Goal: Task Accomplishment & Management: Use online tool/utility

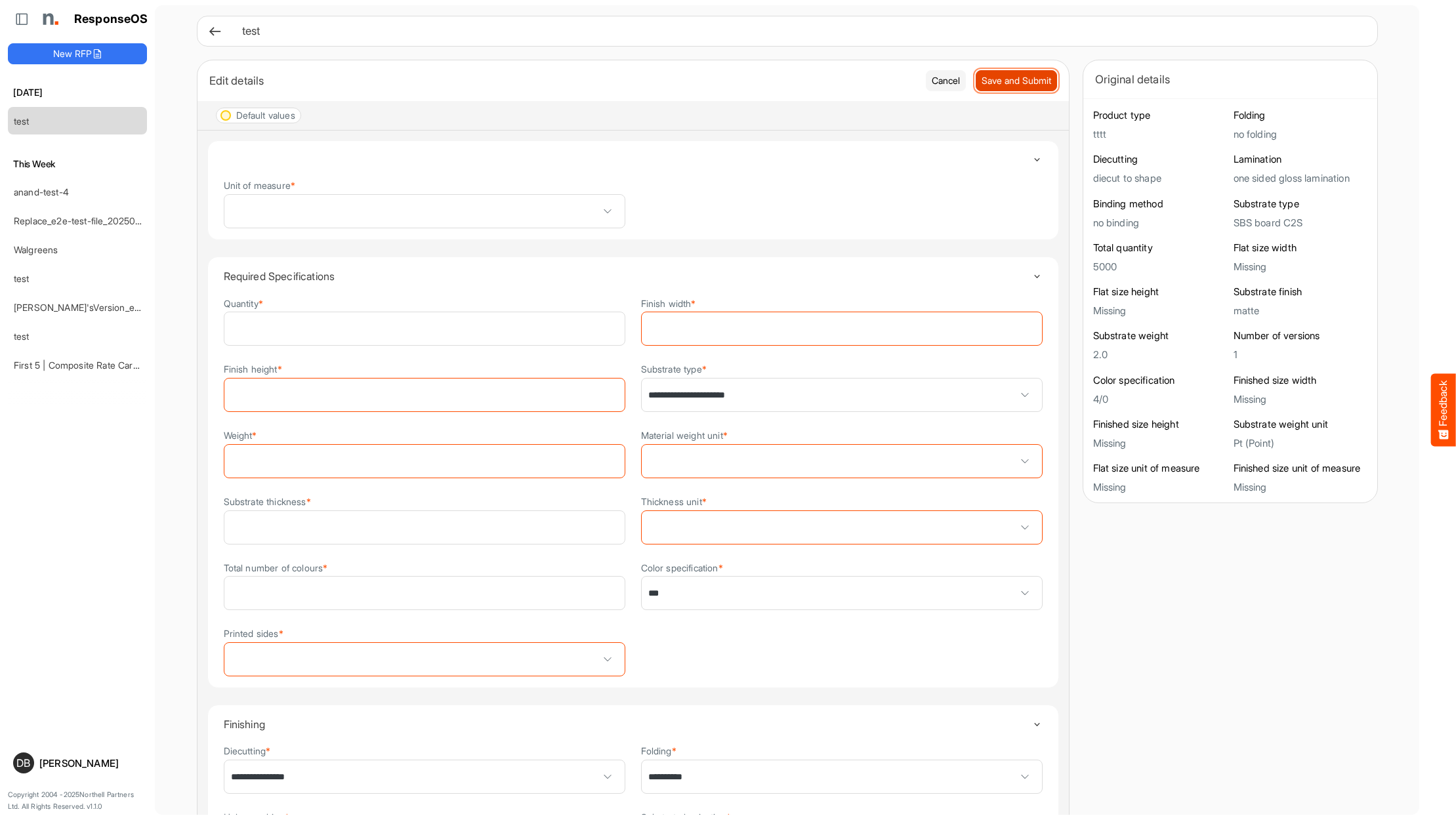
click at [1025, 83] on span "Save and Submit" at bounding box center [1016, 80] width 69 height 14
click at [208, 27] on icon at bounding box center [215, 31] width 14 height 14
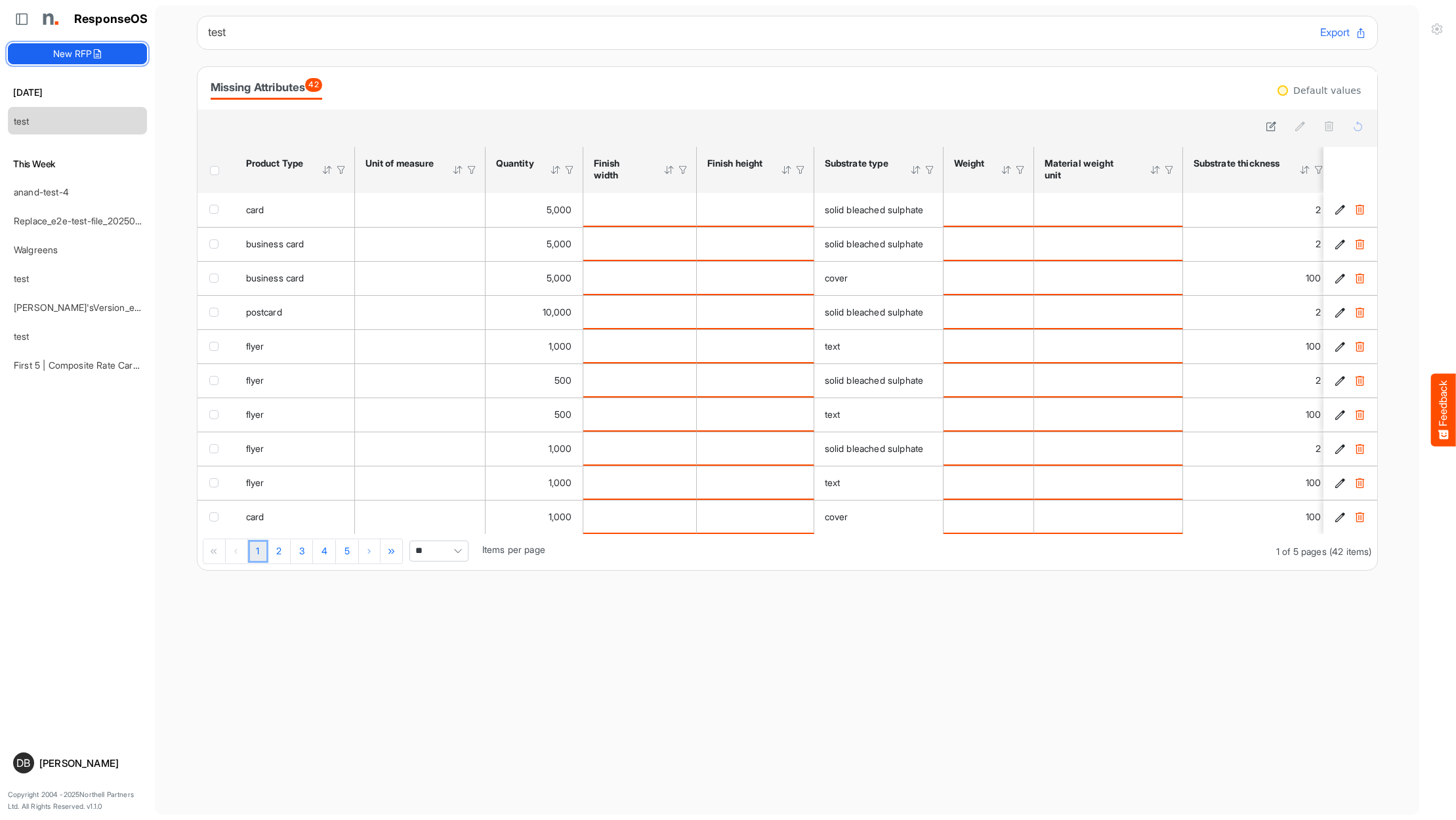
click at [109, 57] on button "New RFP" at bounding box center [77, 54] width 139 height 21
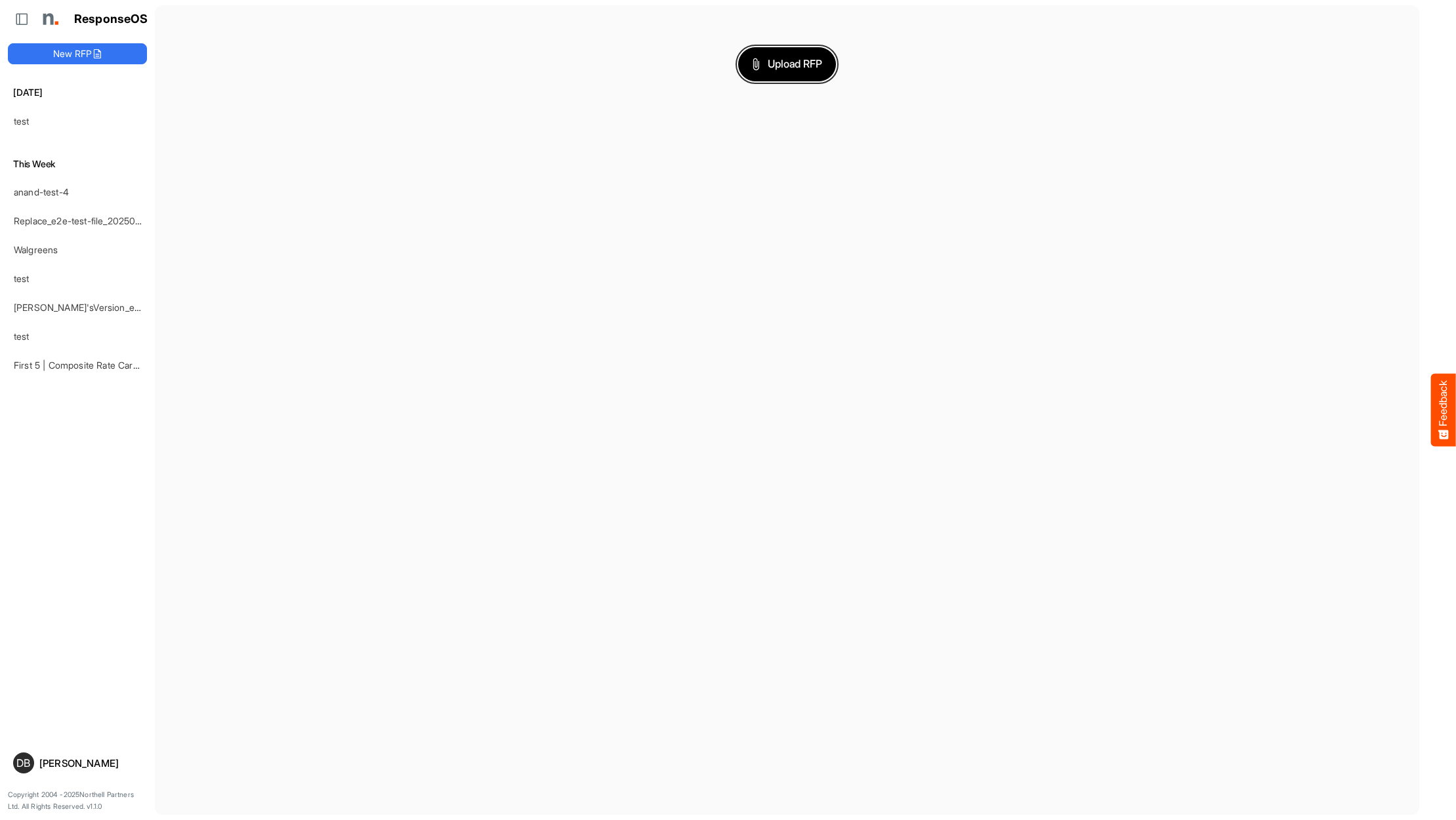
click at [798, 60] on span "Upload RFP" at bounding box center [787, 64] width 71 height 17
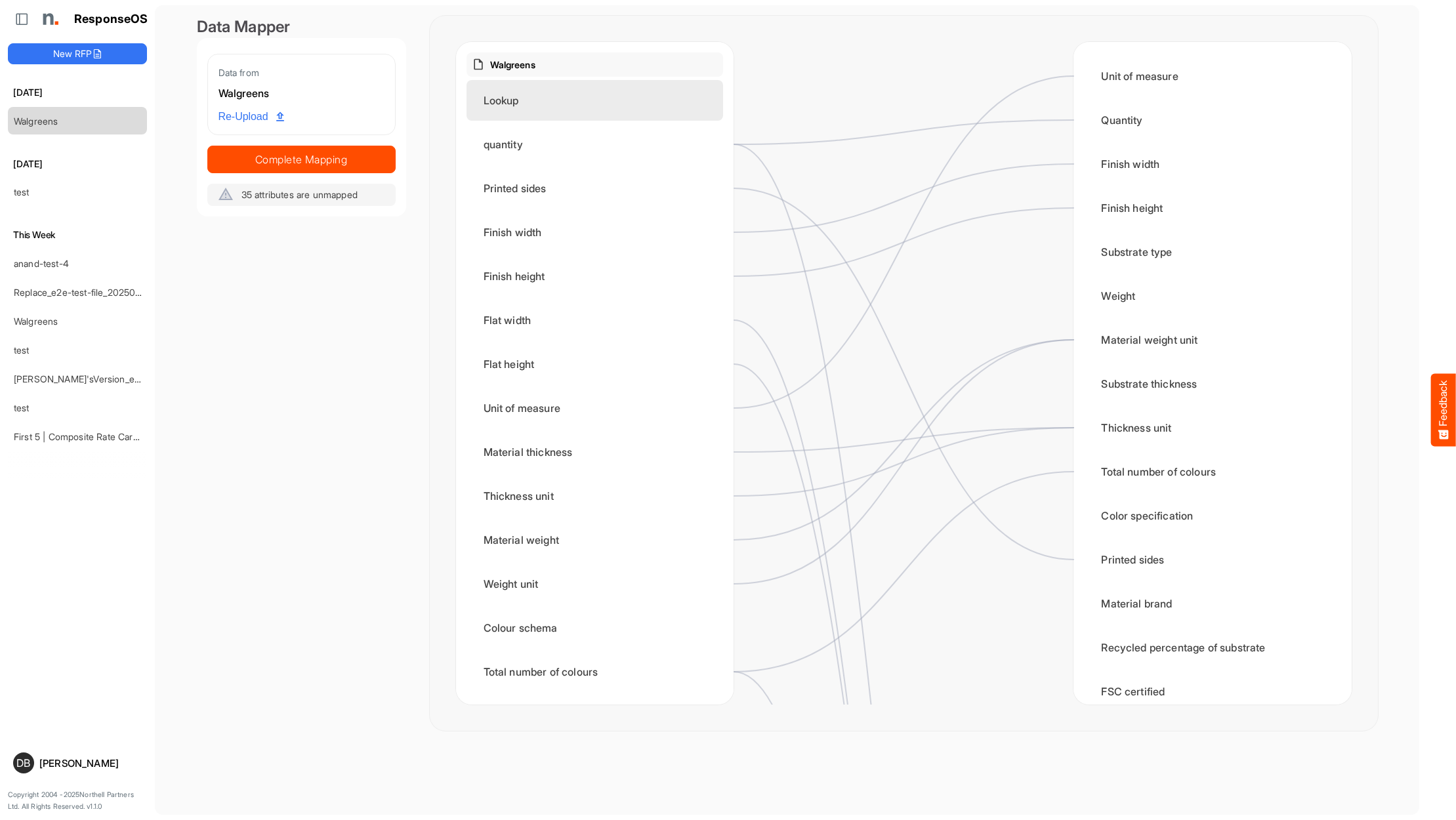
click at [680, 103] on div "Lookup" at bounding box center [595, 100] width 257 height 41
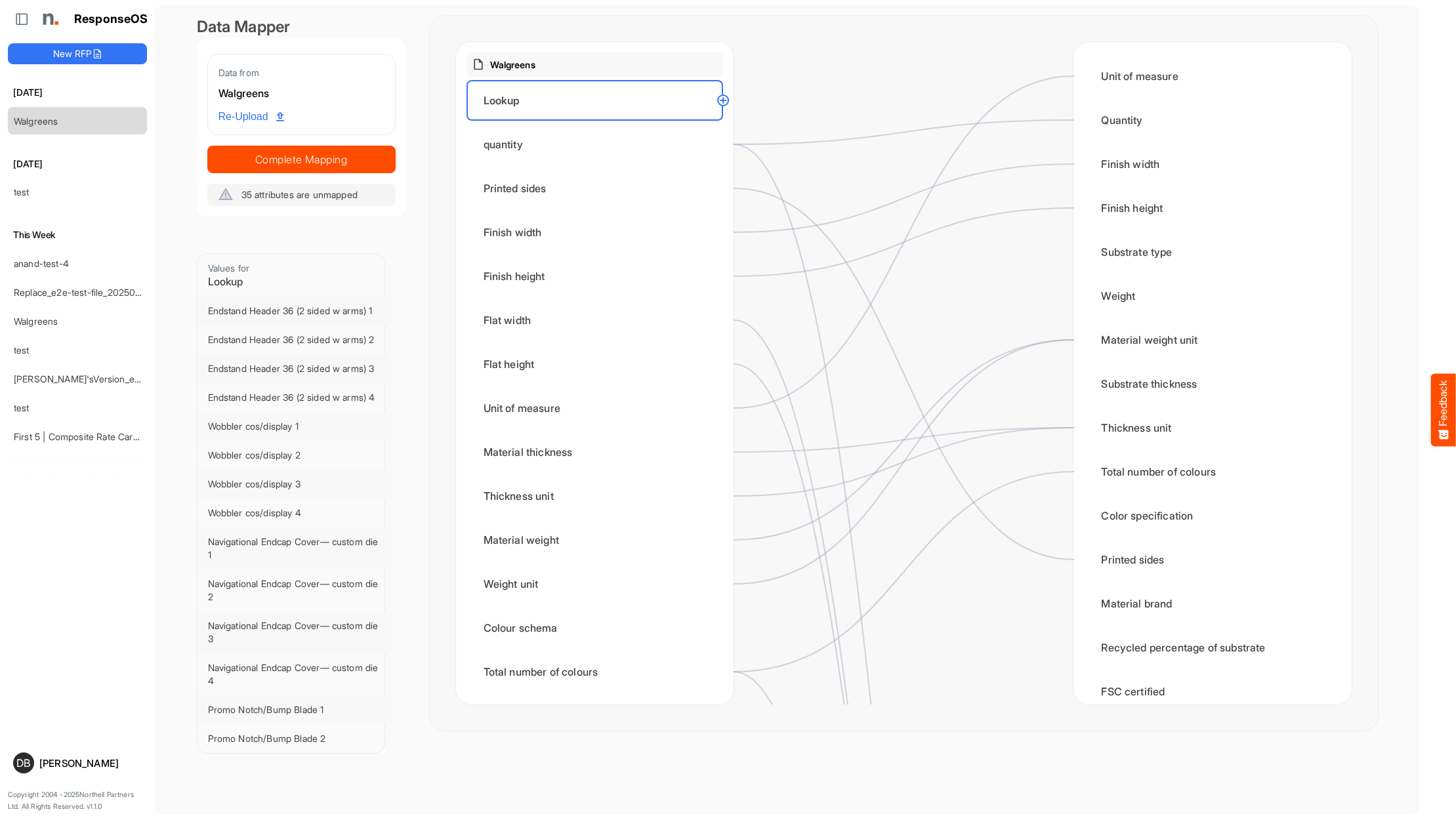
click at [725, 104] on circle at bounding box center [723, 100] width 16 height 16
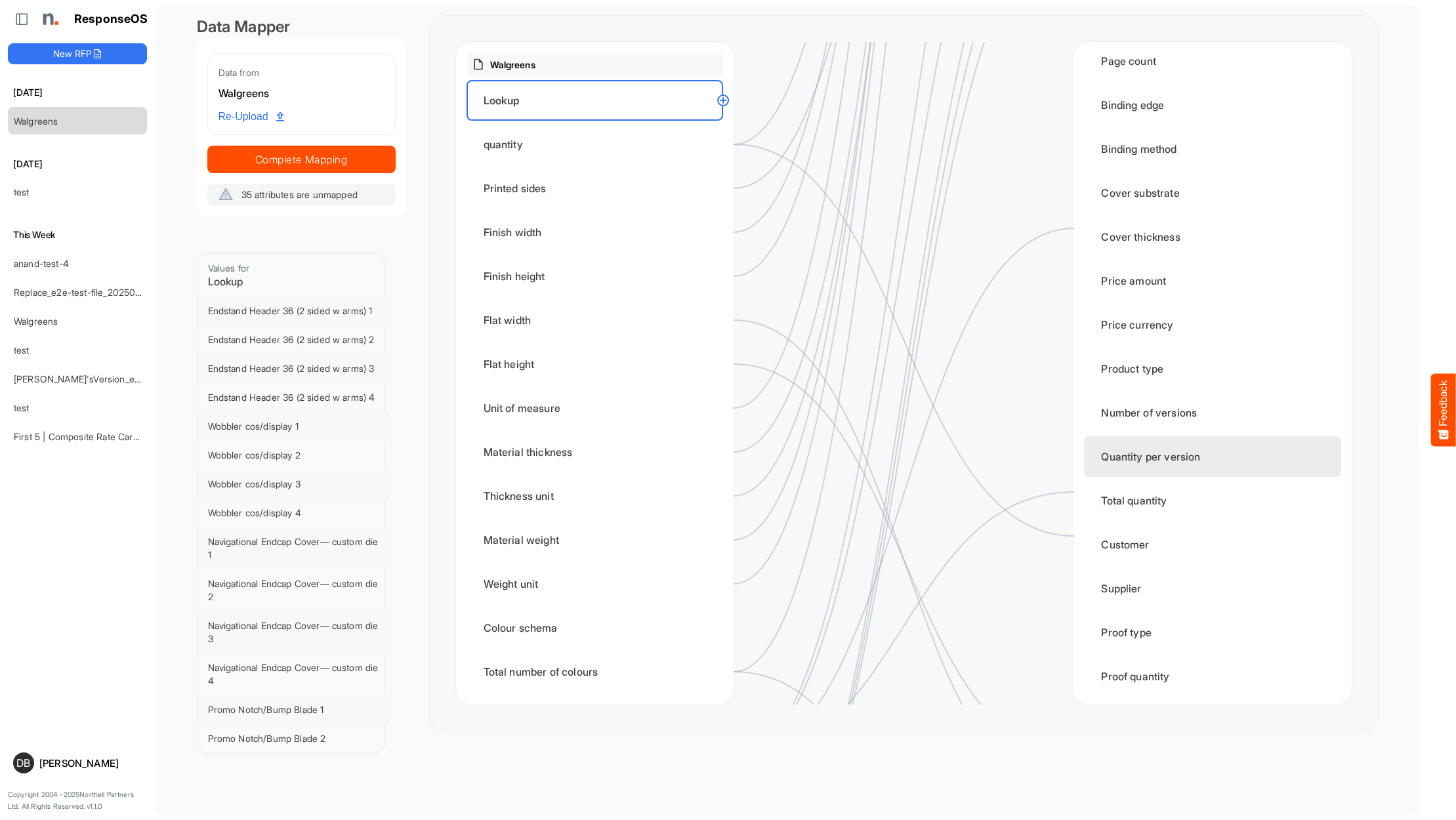
scroll to position [1422, 0]
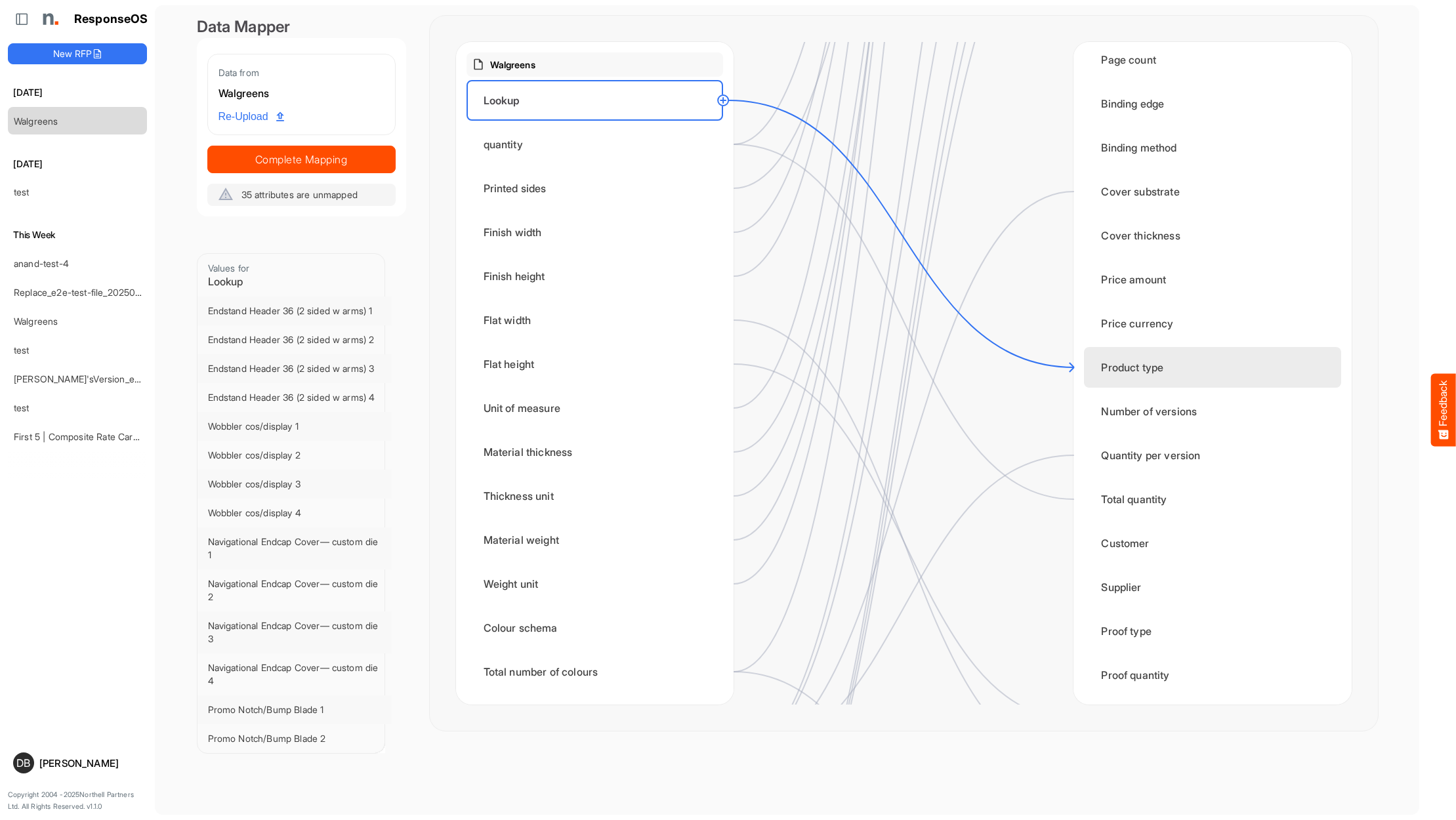
click at [1118, 373] on div "Product type" at bounding box center [1212, 367] width 257 height 41
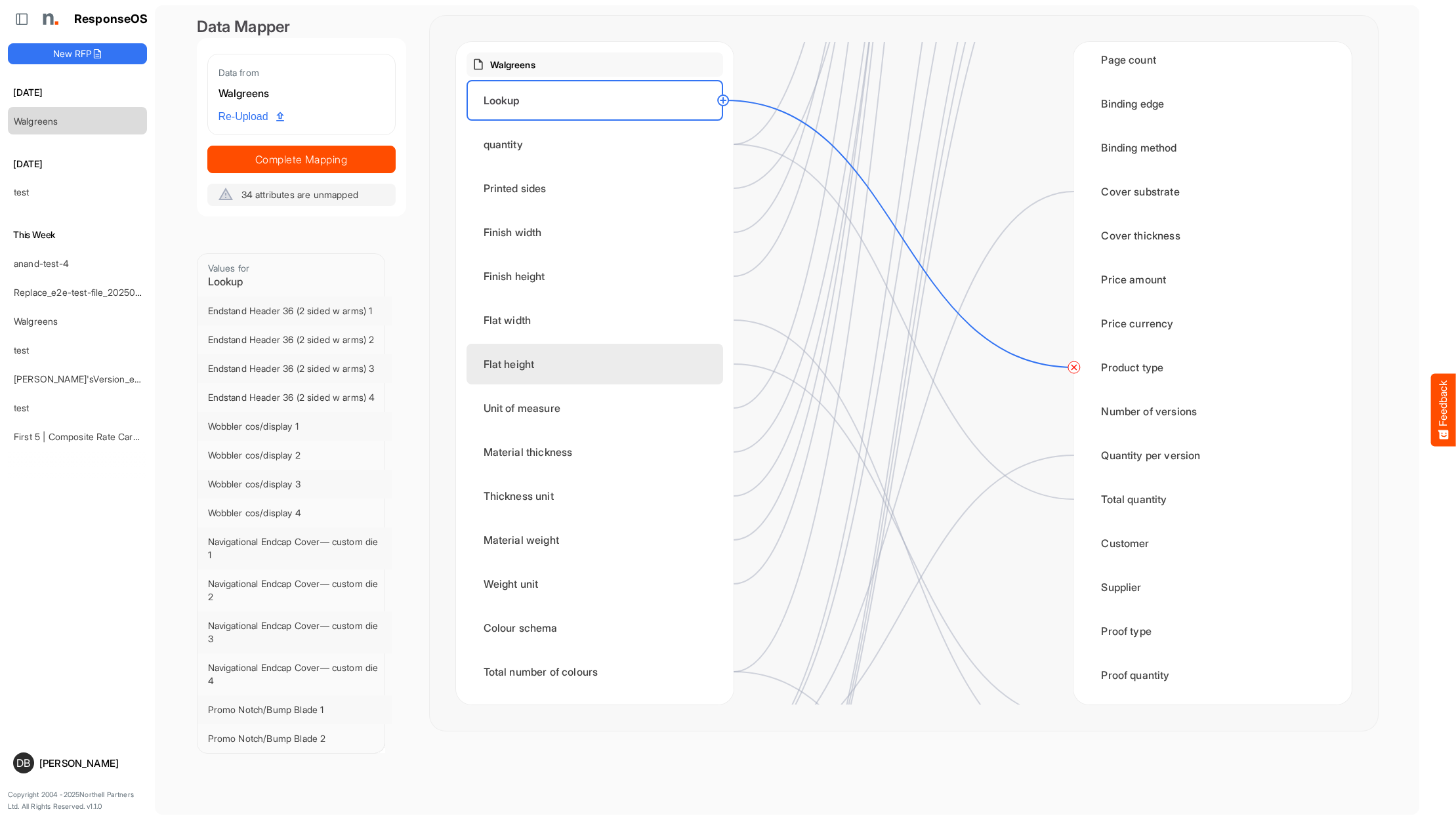
scroll to position [0, 0]
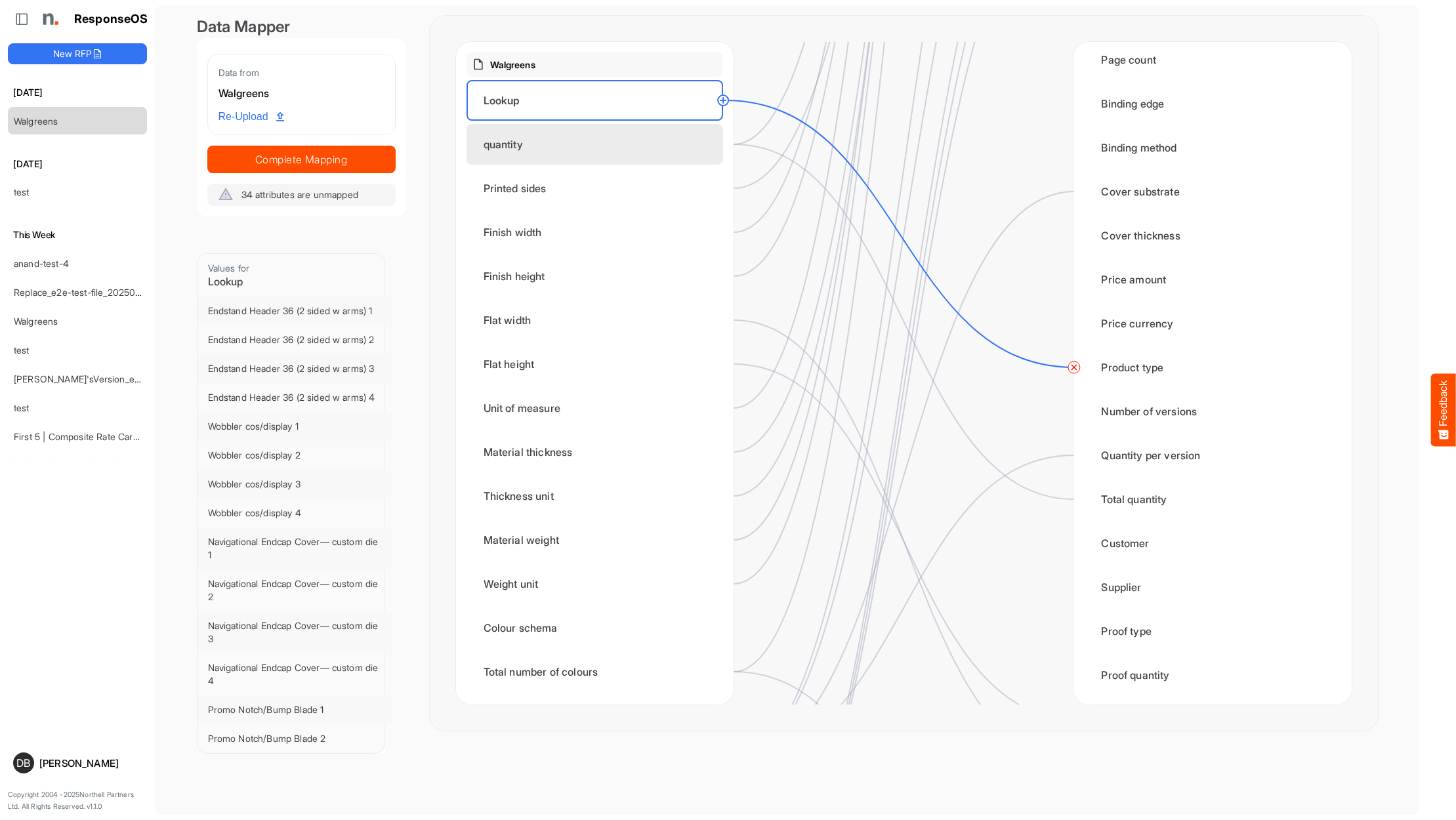
click at [597, 155] on div "quantity" at bounding box center [595, 145] width 257 height 41
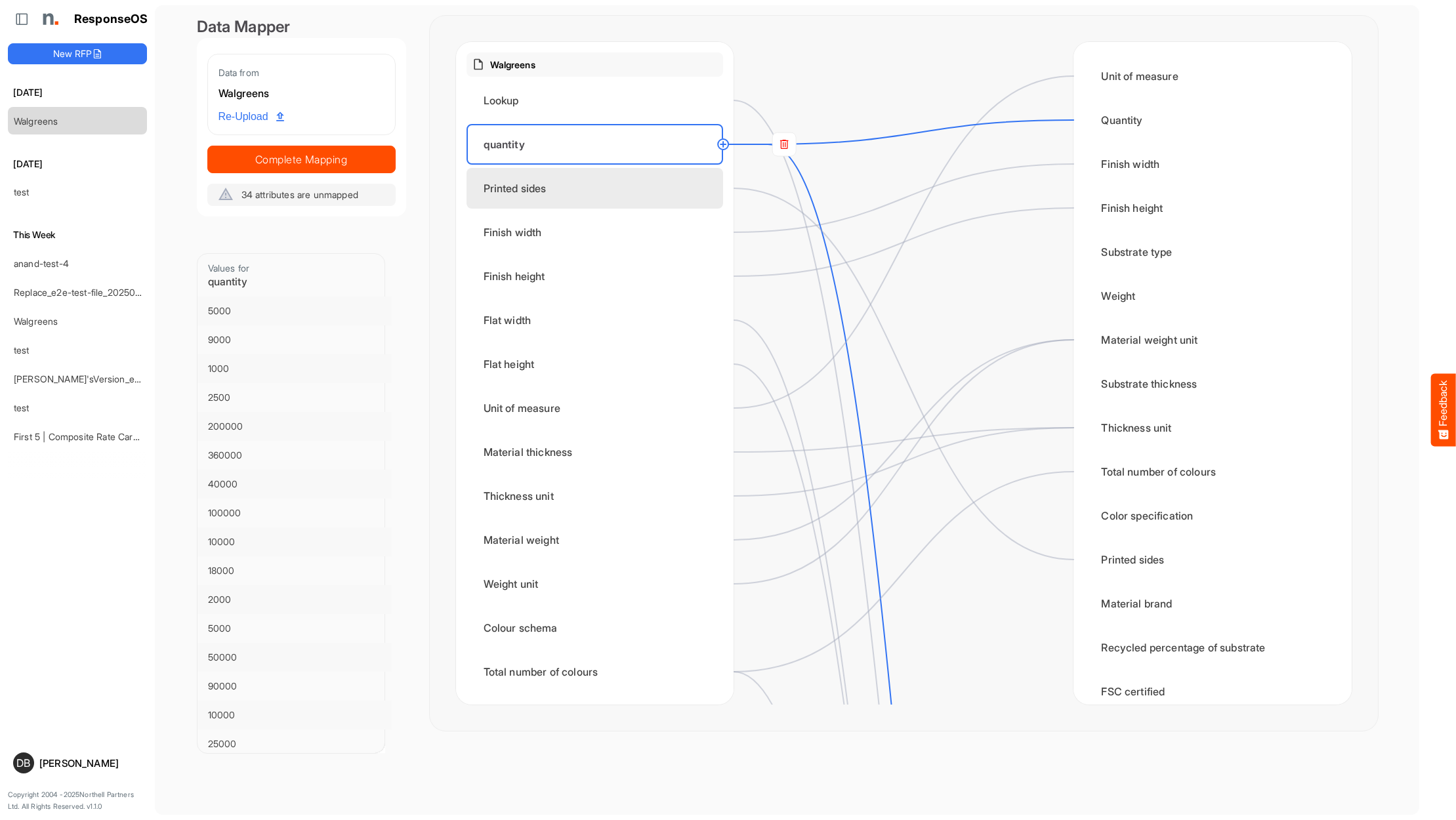
click at [643, 185] on div "Printed sides" at bounding box center [595, 188] width 257 height 41
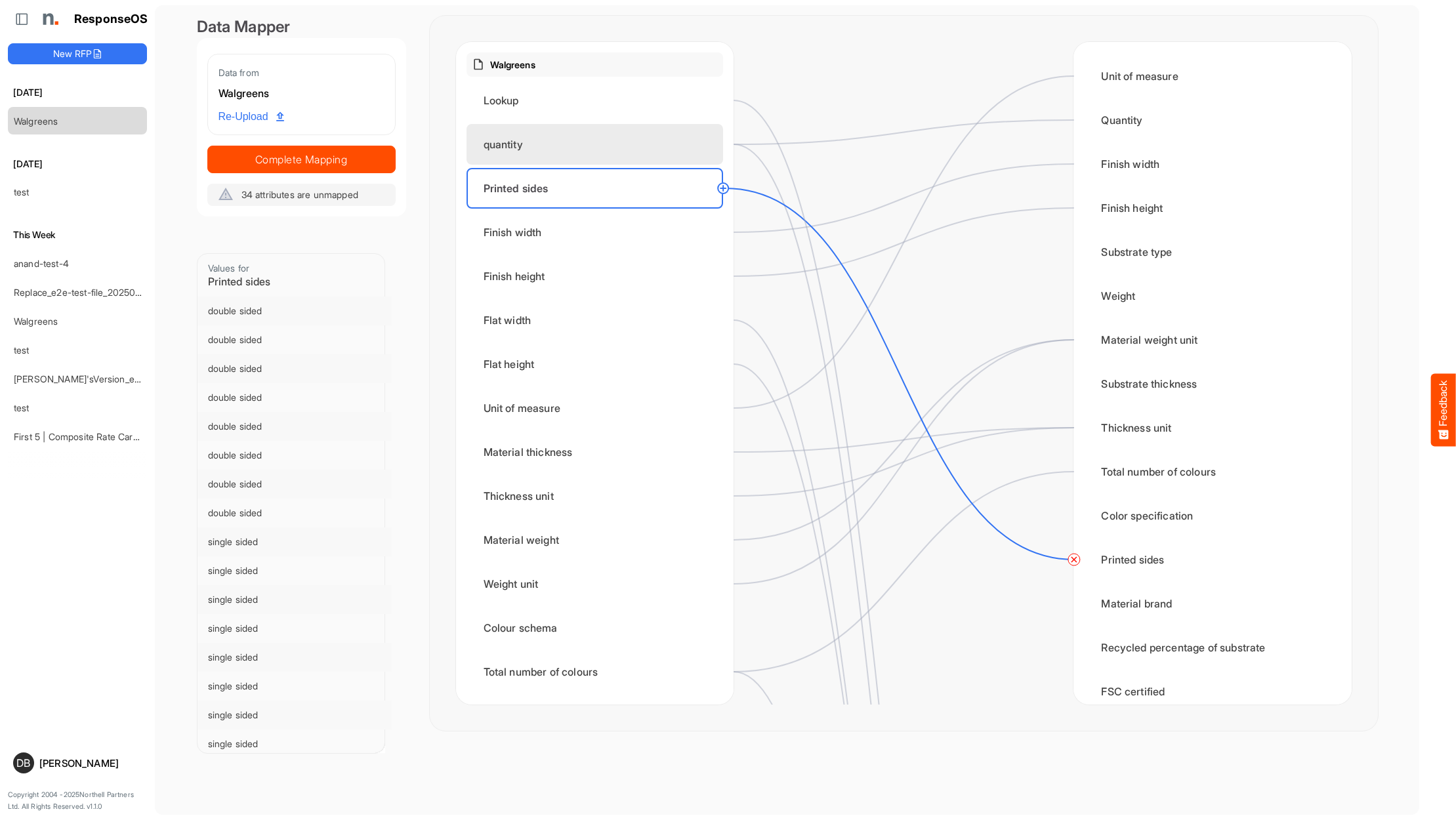
click at [651, 151] on div "quantity" at bounding box center [595, 145] width 257 height 41
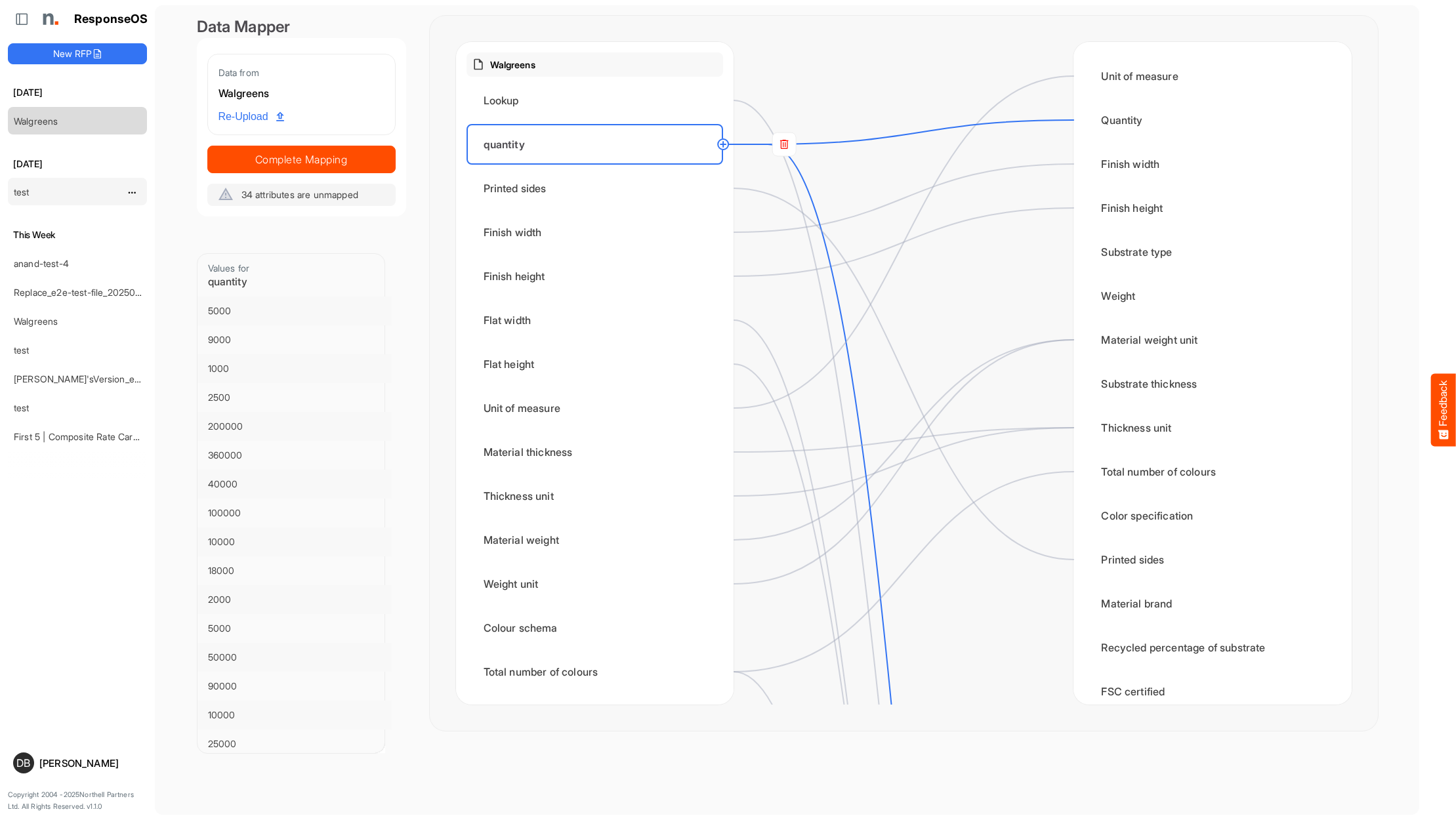
click at [52, 196] on div "test" at bounding box center [67, 191] width 117 height 26
click at [44, 316] on link "Walgreens" at bounding box center [35, 321] width 44 height 11
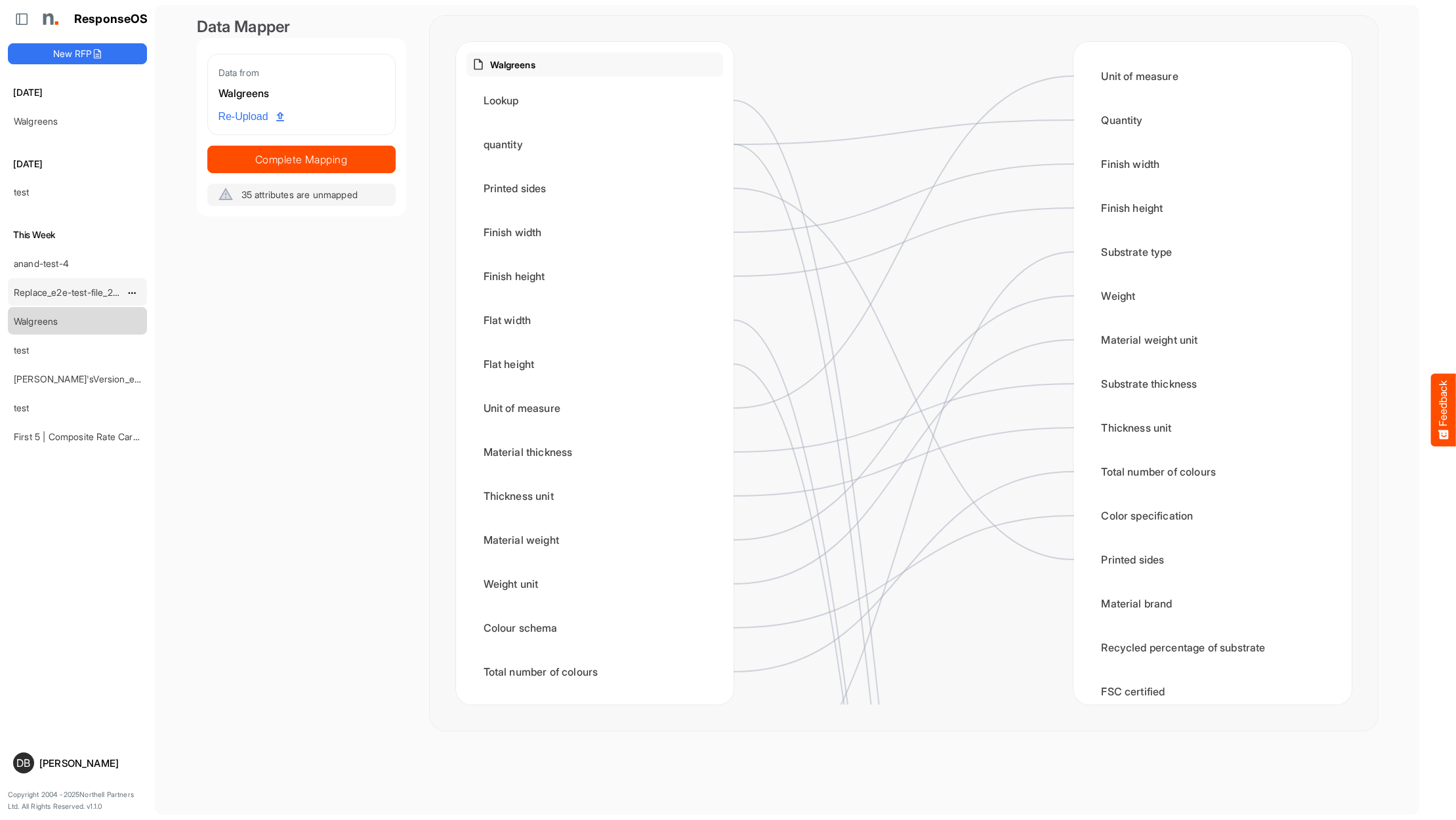
click at [47, 286] on link "Replace_e2e-test-file_20250604_111803" at bounding box center [98, 292] width 168 height 11
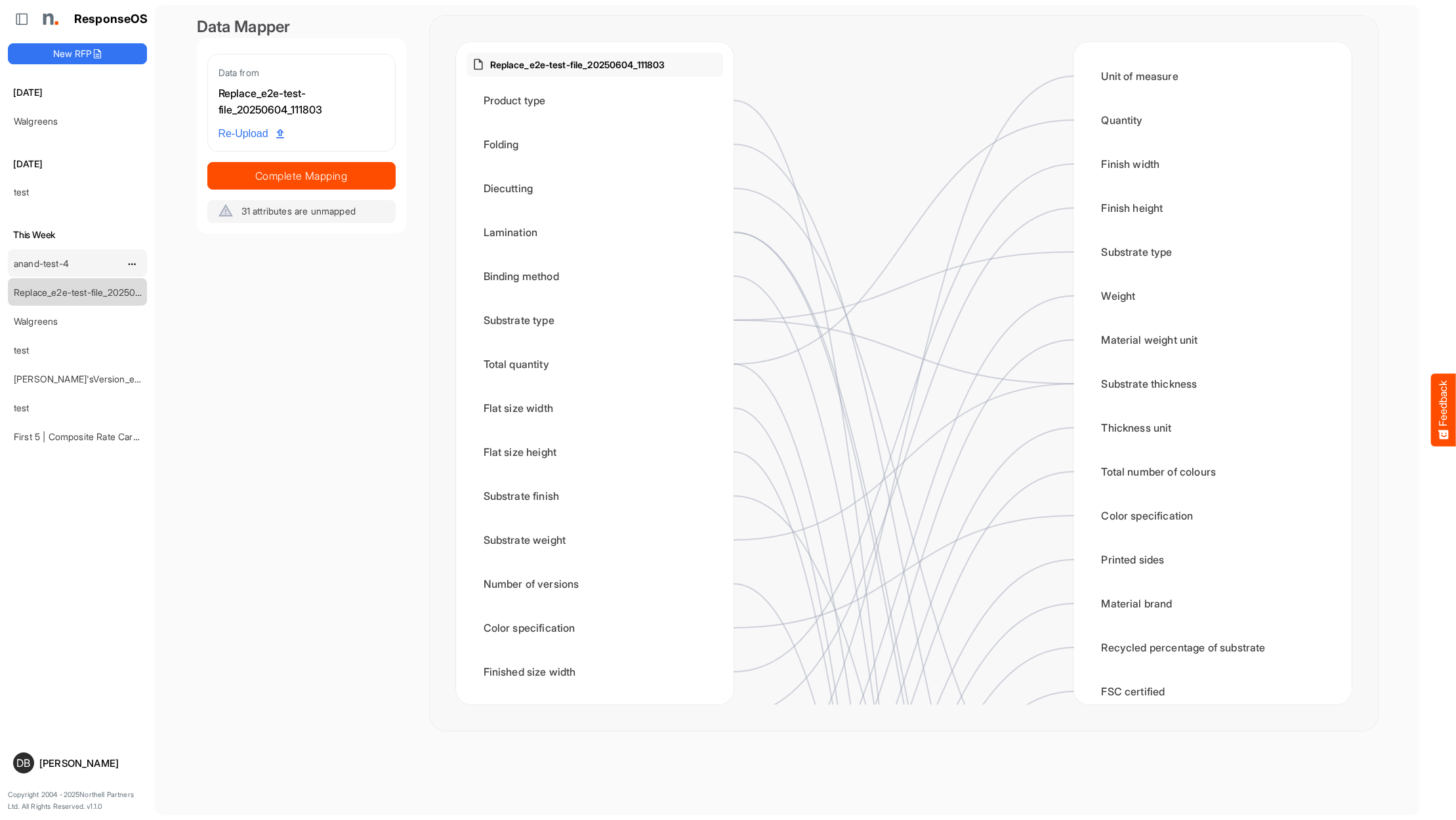
click at [54, 258] on link "anand-test-4" at bounding box center [41, 263] width 55 height 11
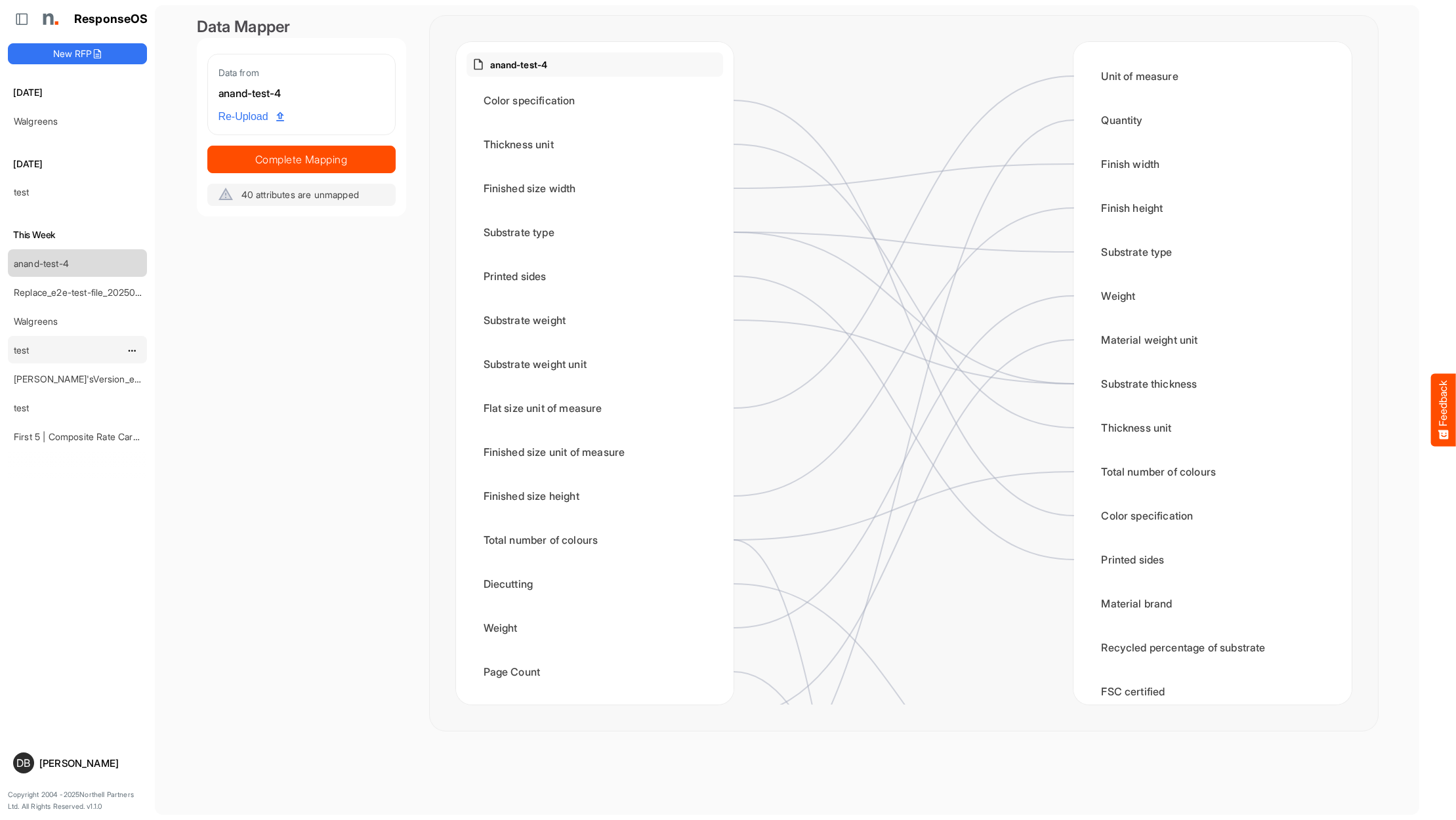
click at [48, 347] on div "test" at bounding box center [67, 350] width 117 height 26
click at [48, 376] on link "[PERSON_NAME]'sVersion_e2e-test-file_20250604_111803" at bounding box center [136, 379] width 246 height 11
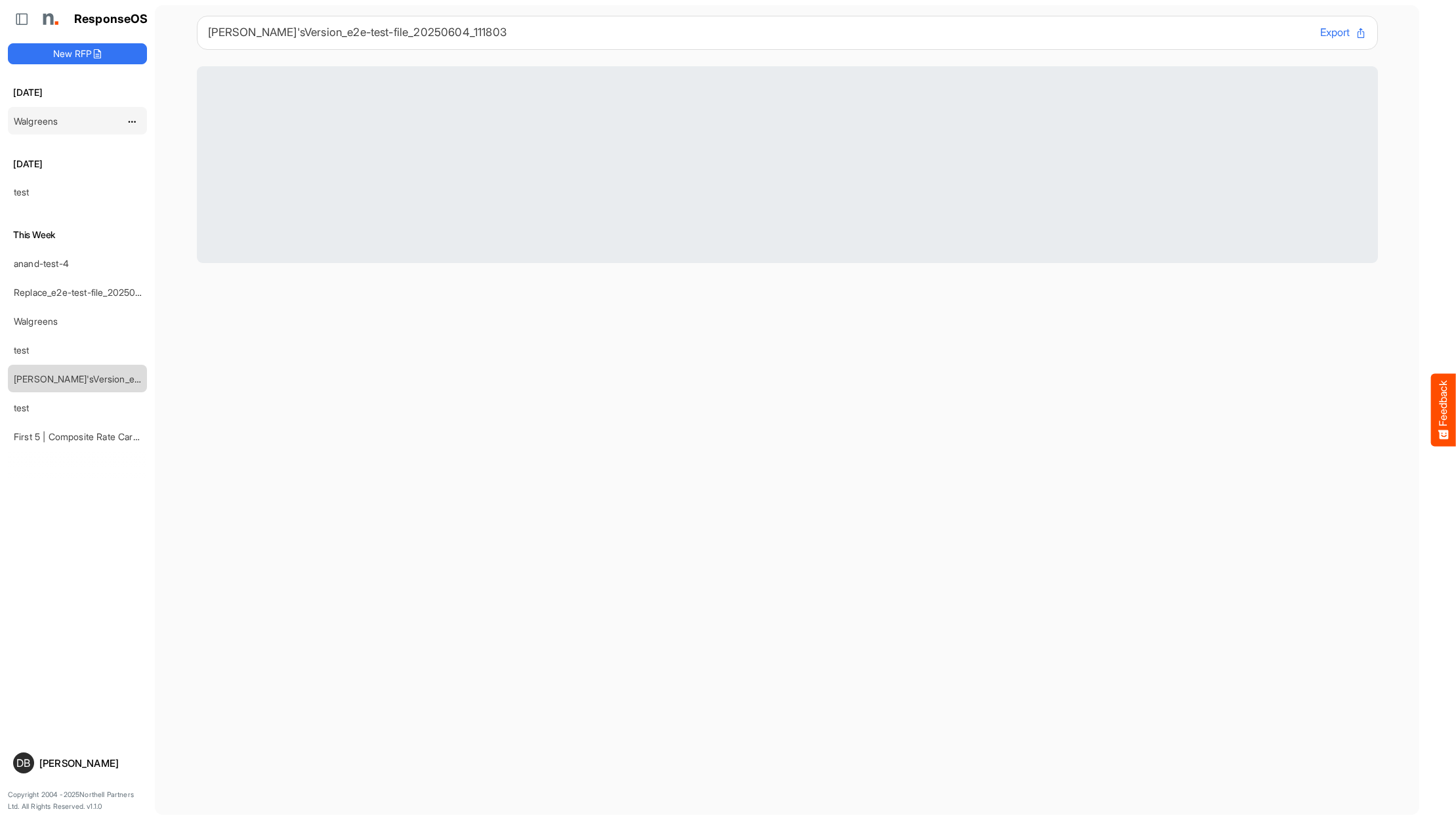
click at [62, 122] on div "Walgreens" at bounding box center [67, 120] width 117 height 26
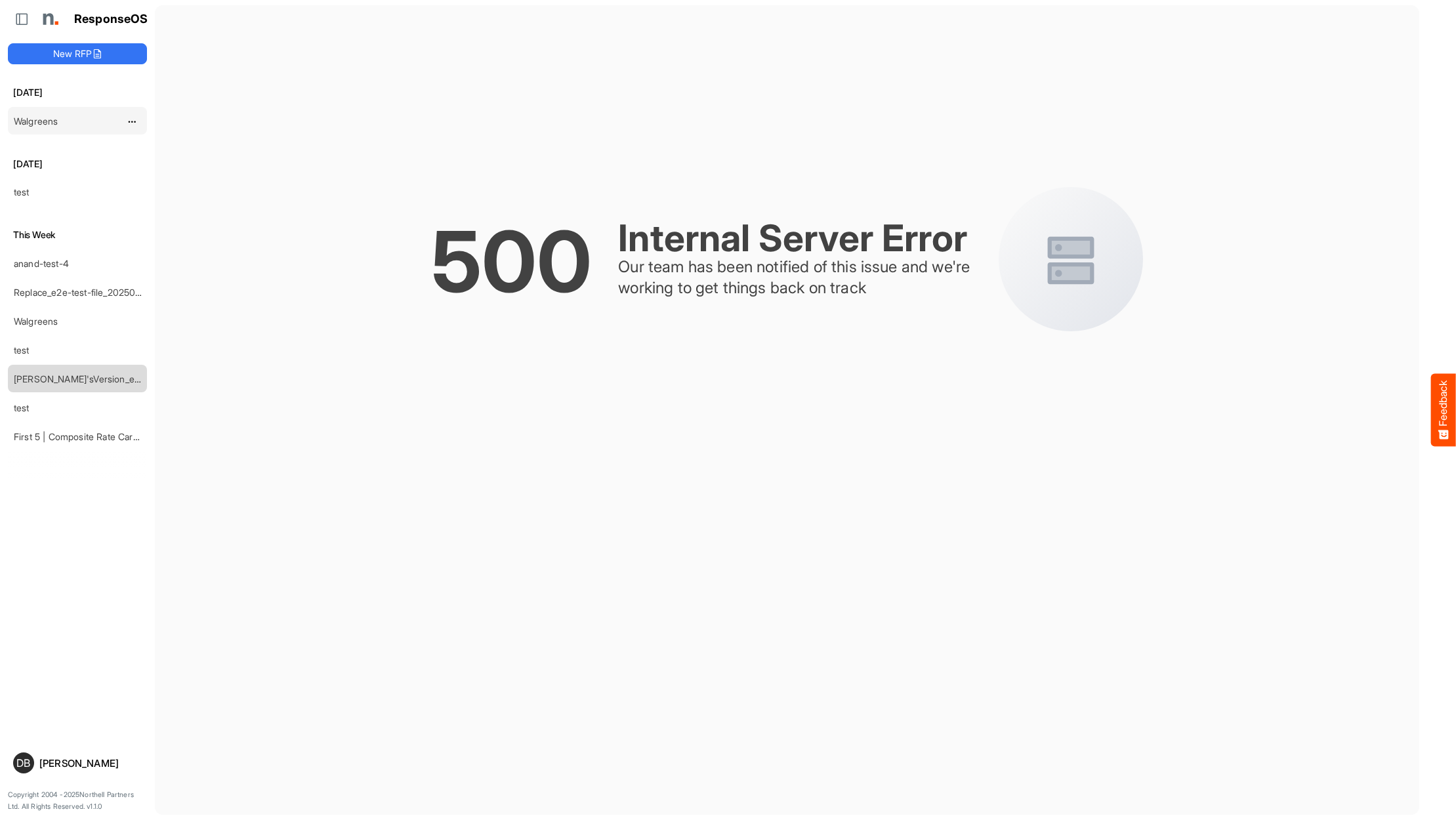
scroll to position [1, 0]
click at [50, 122] on link "Walgreens" at bounding box center [35, 121] width 44 height 11
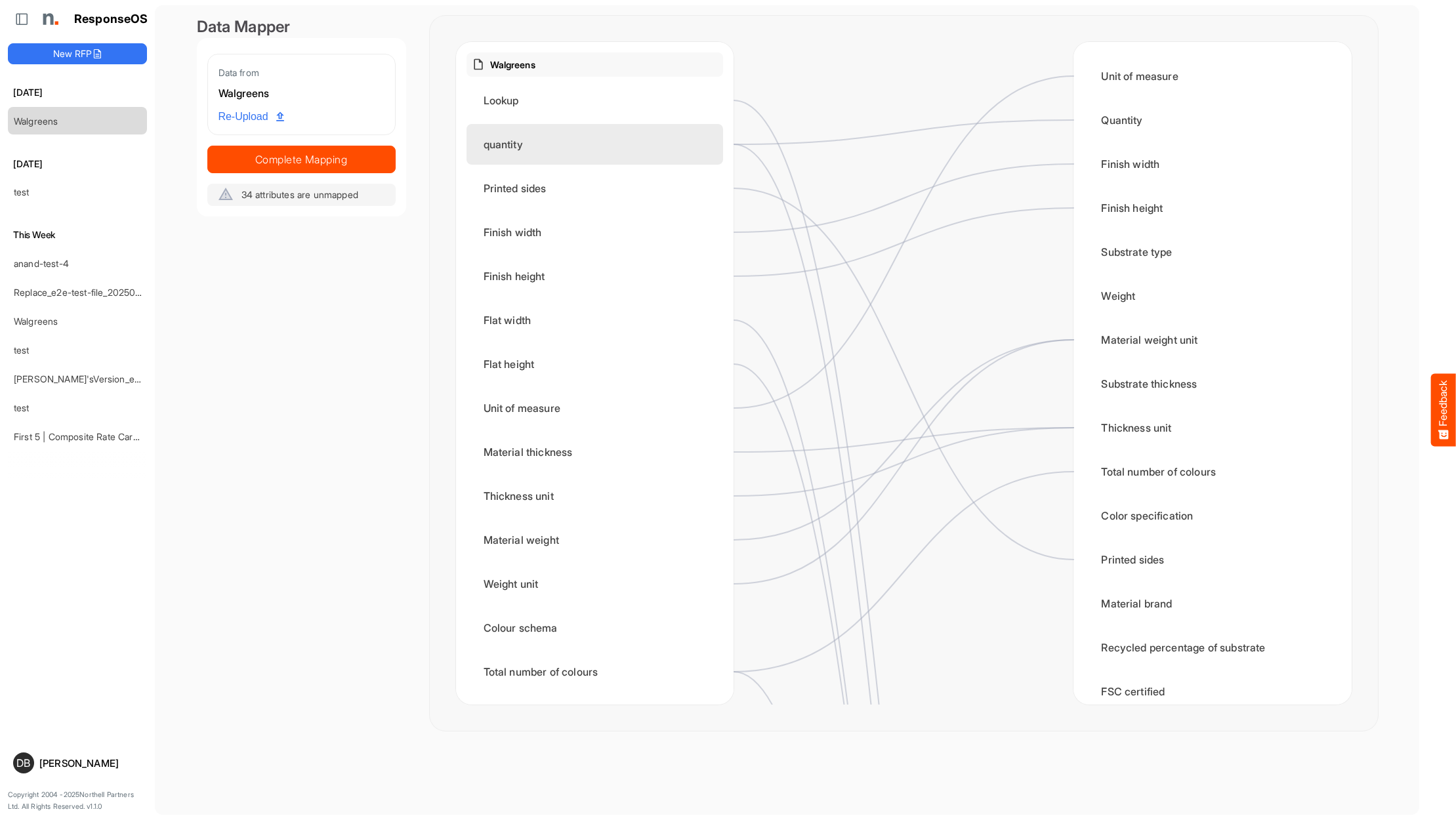
click at [610, 147] on div "quantity" at bounding box center [595, 145] width 257 height 41
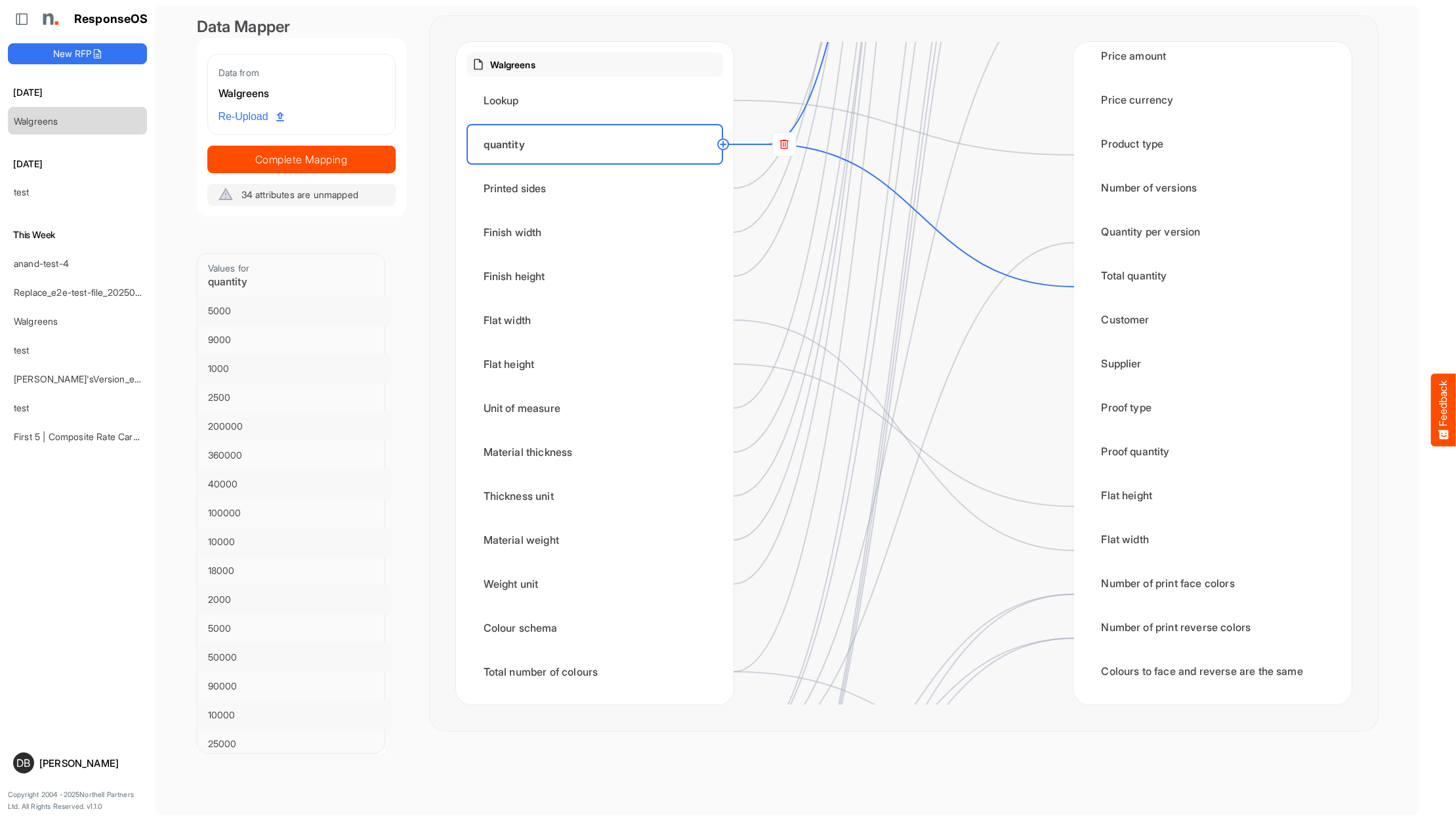
scroll to position [1613, 0]
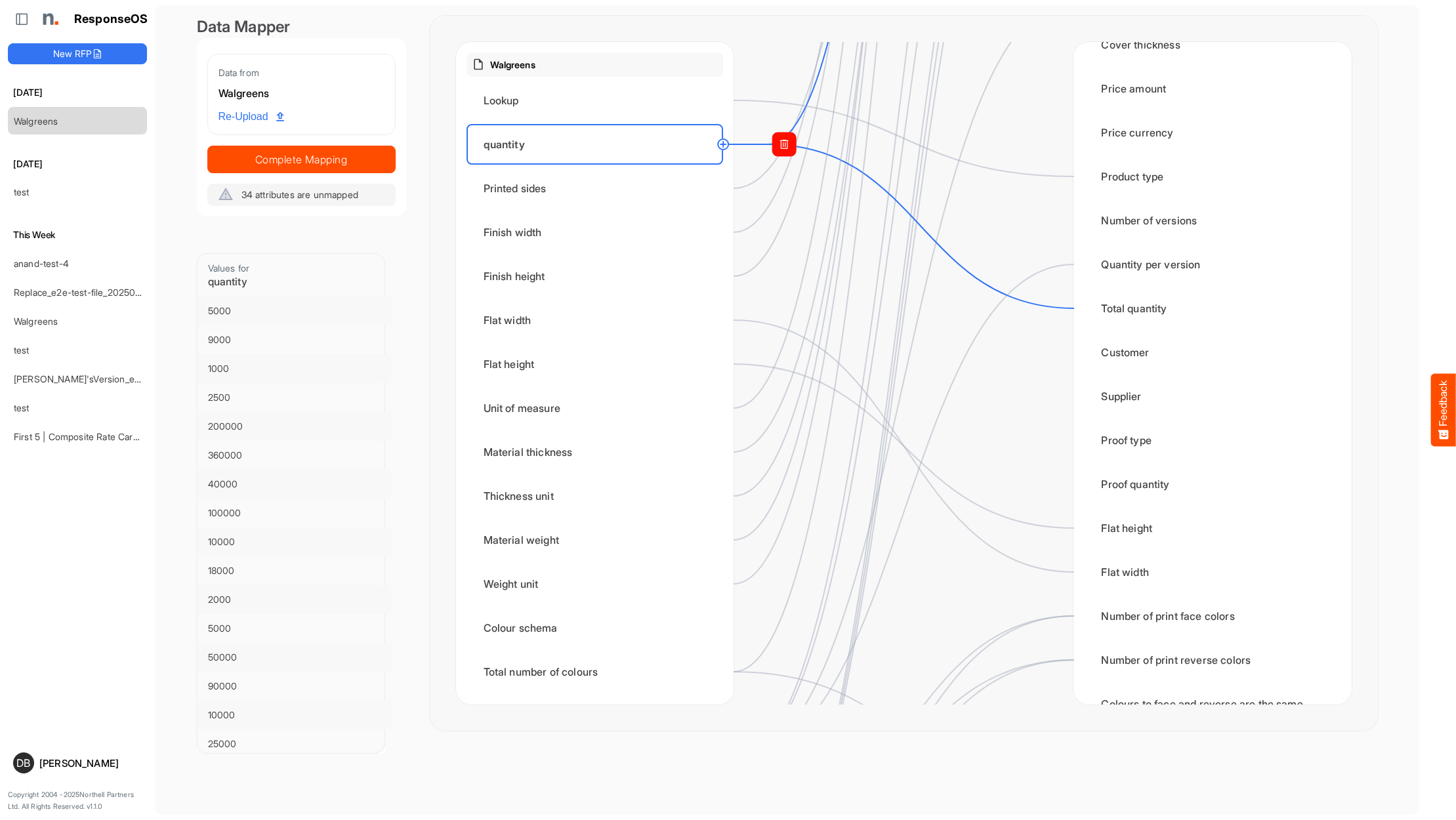
click at [787, 146] on rect at bounding box center [784, 144] width 24 height 24
click at [1073, 311] on circle at bounding box center [1073, 308] width 16 height 16
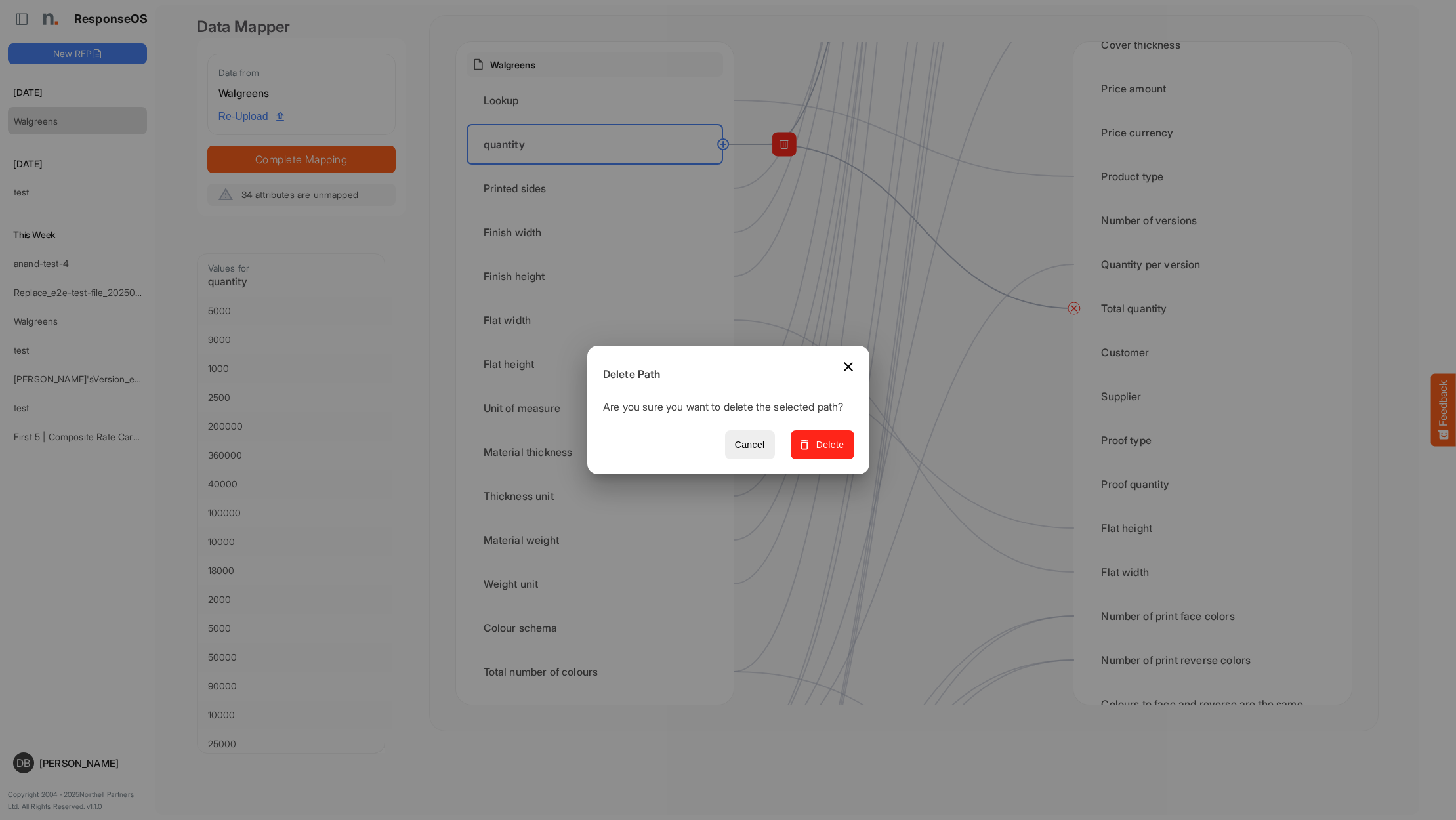
click at [838, 450] on span "Delete" at bounding box center [822, 445] width 44 height 16
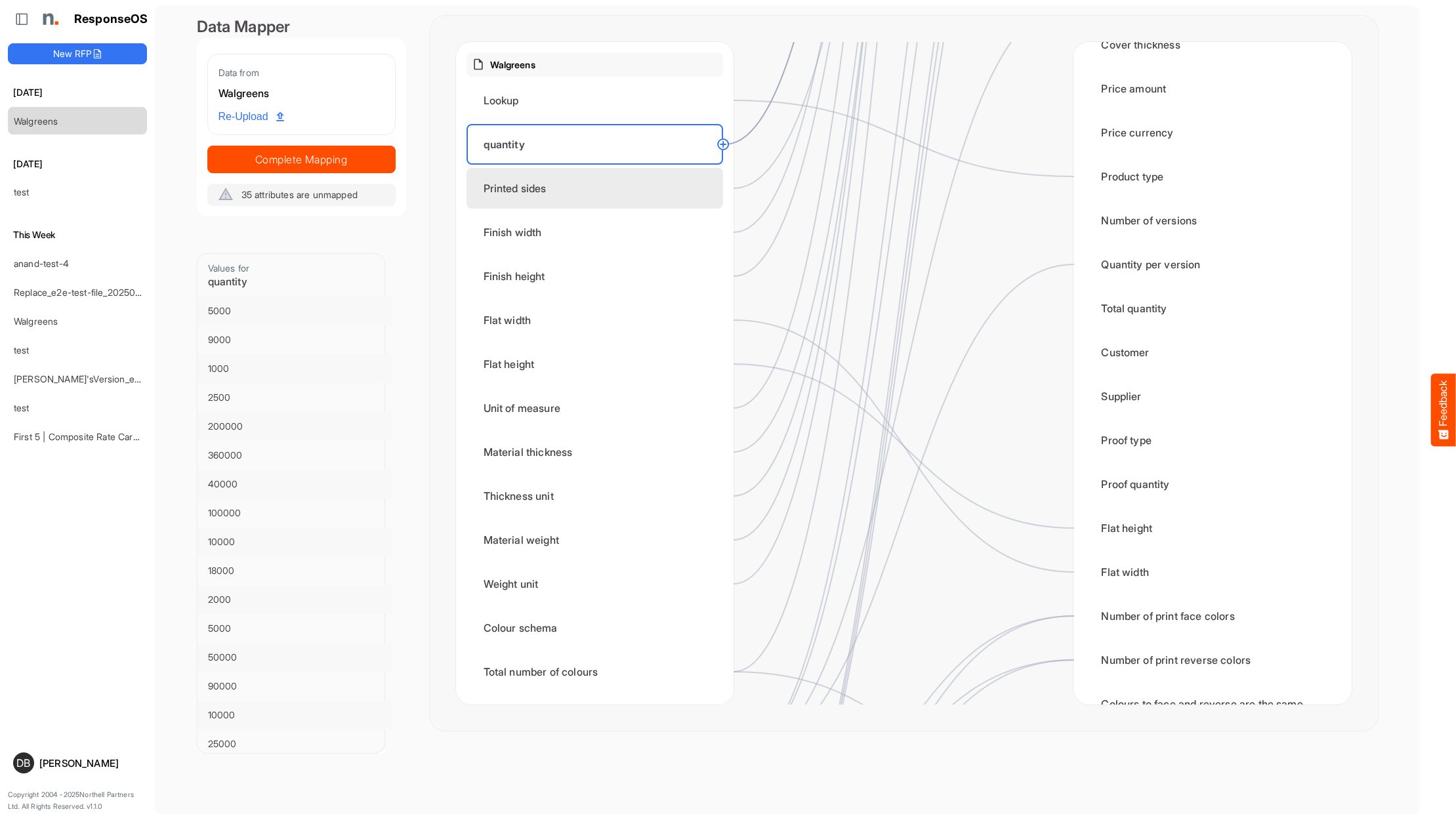
click at [611, 188] on div "Printed sides" at bounding box center [595, 188] width 257 height 41
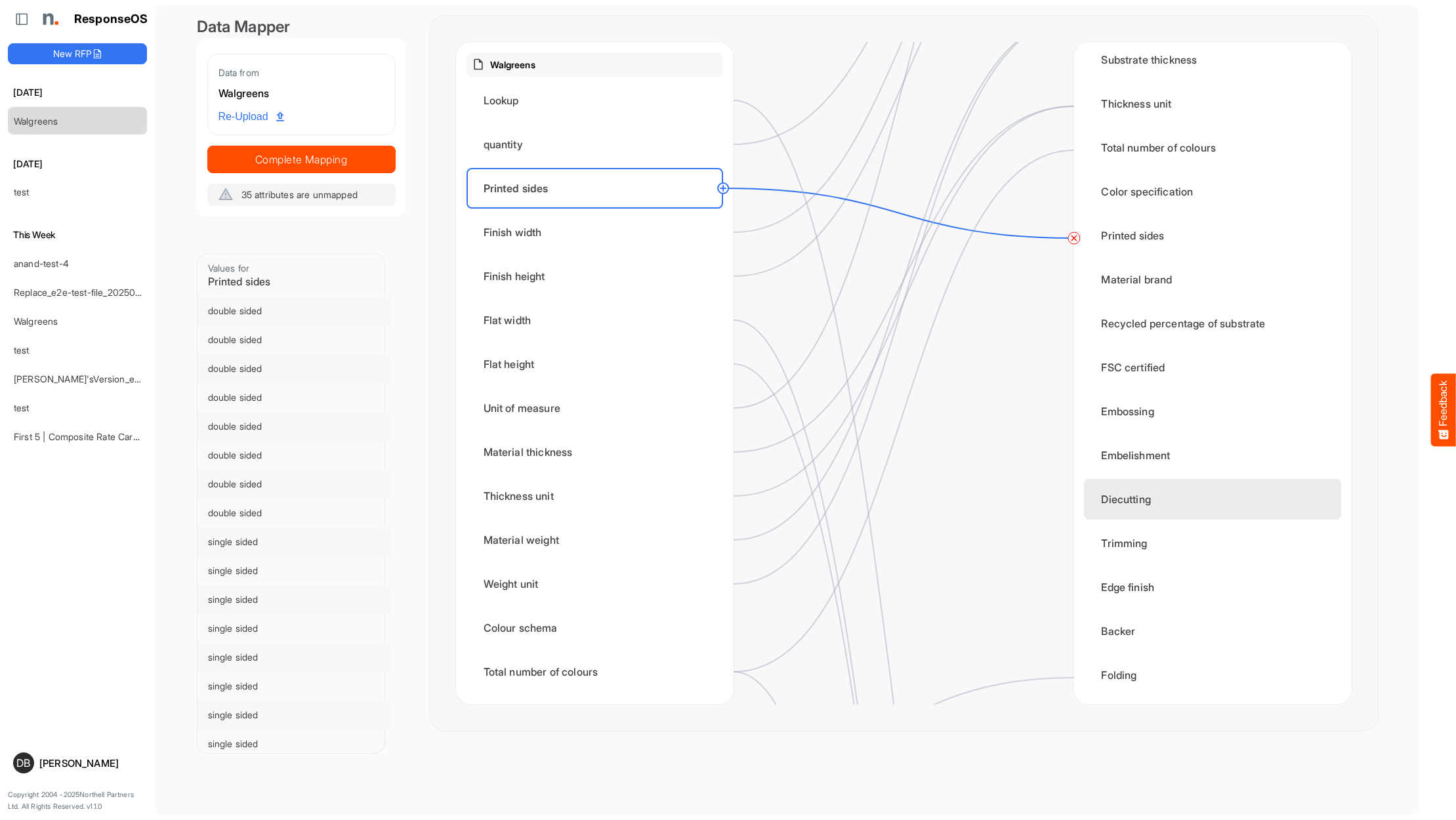
scroll to position [329, 0]
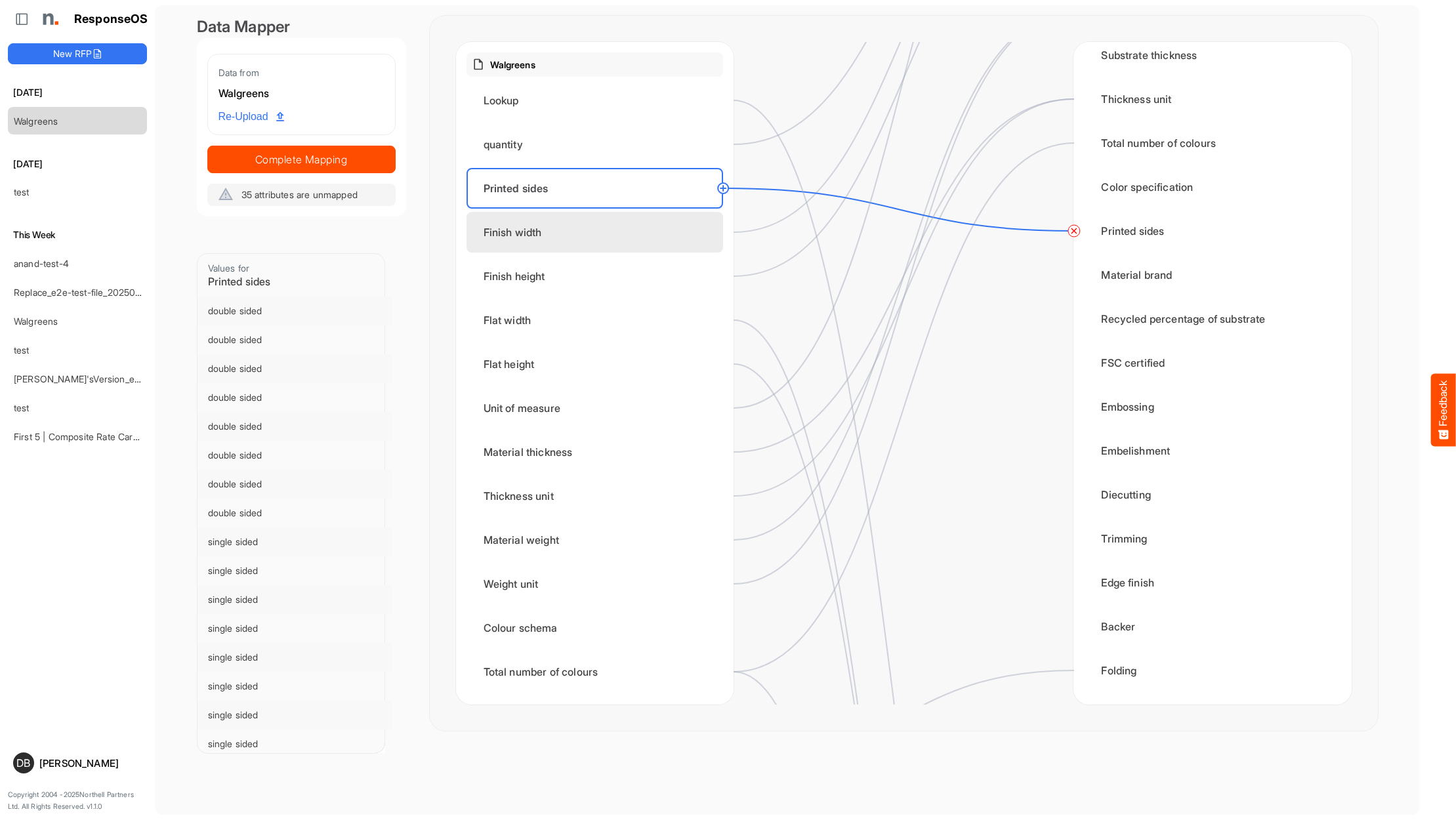
click at [634, 231] on div "Finish width" at bounding box center [595, 232] width 257 height 41
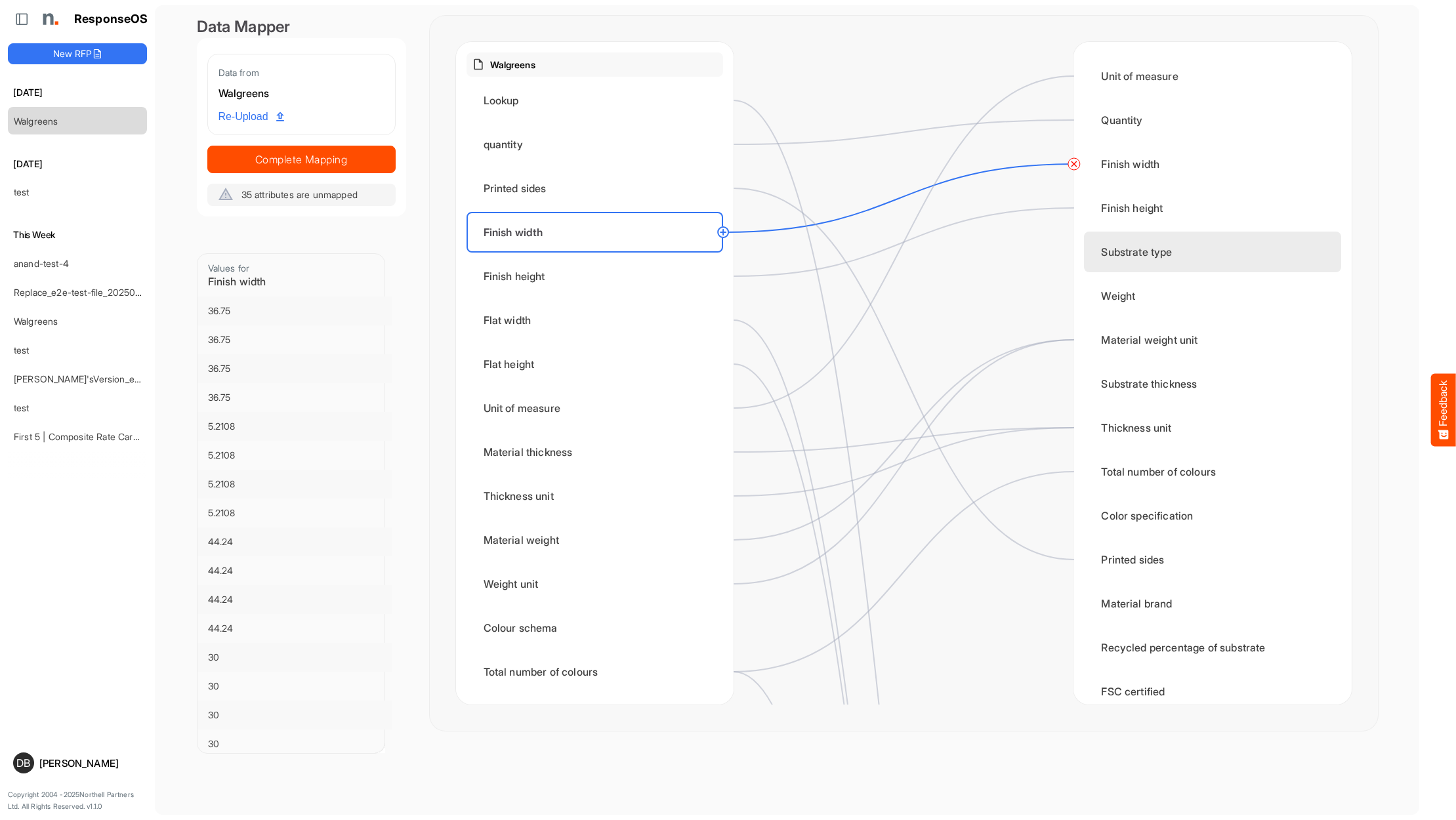
scroll to position [0, 0]
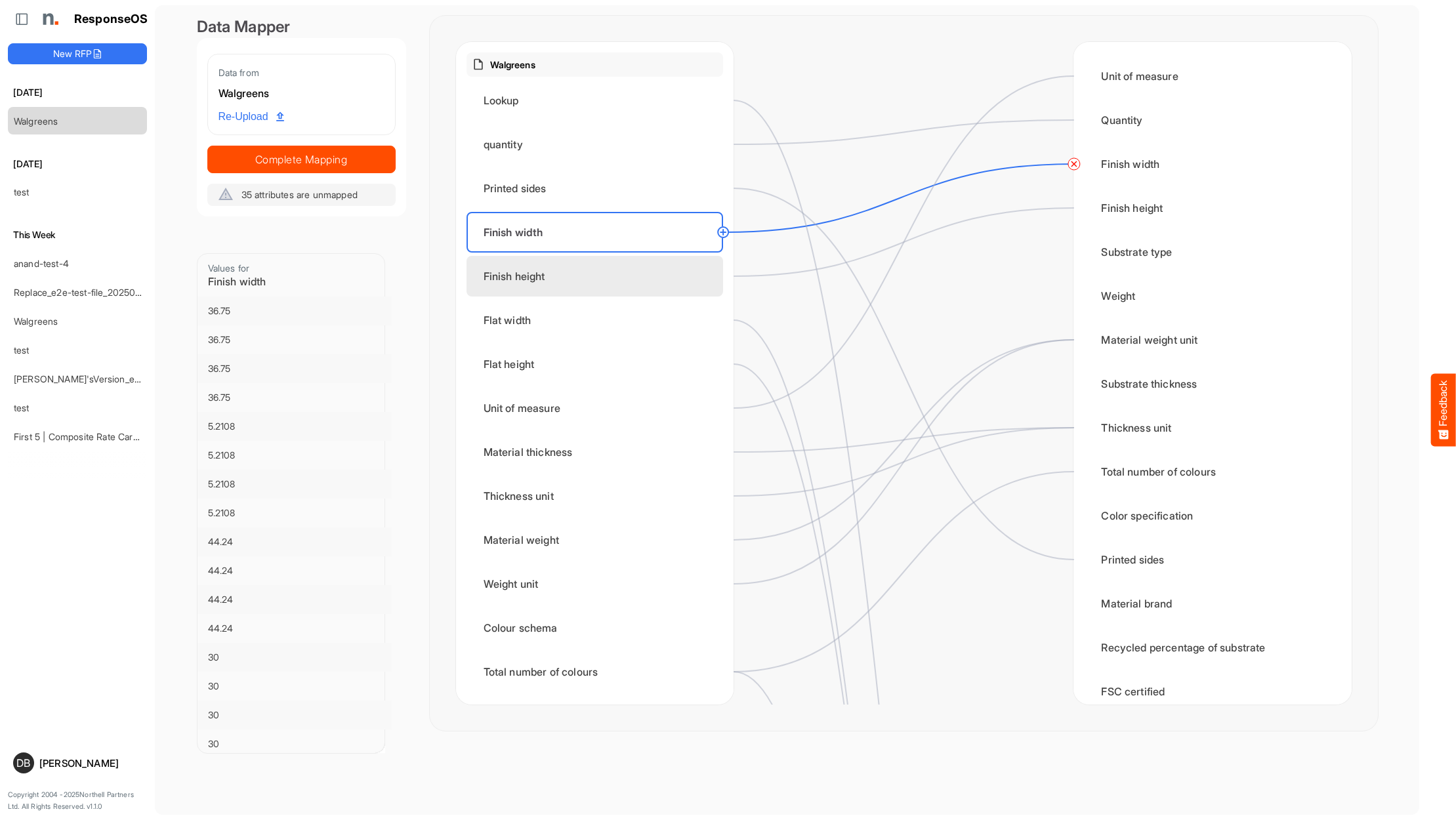
click at [601, 279] on div "Finish height" at bounding box center [595, 276] width 257 height 41
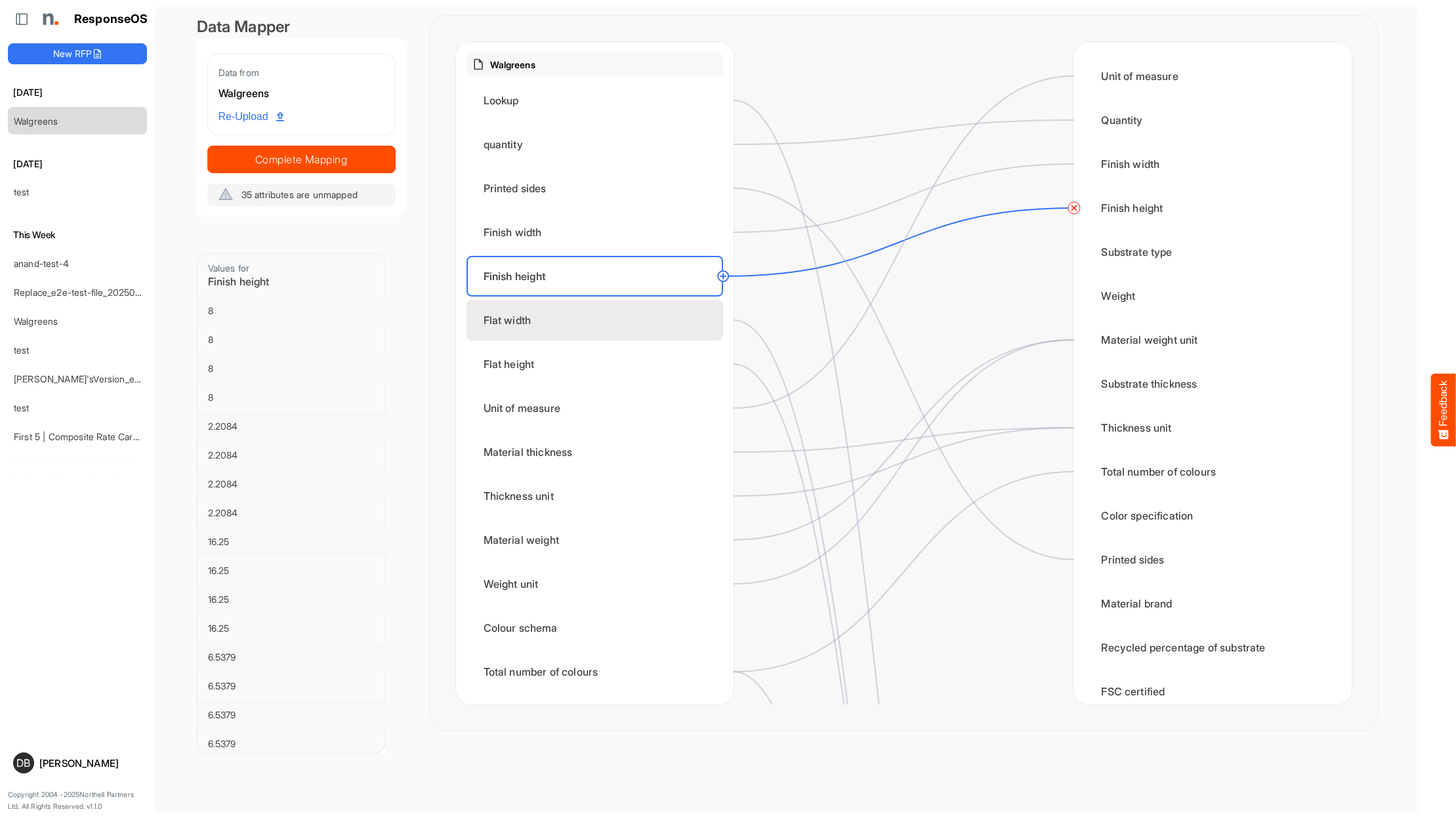
click at [609, 313] on div "Flat width" at bounding box center [595, 320] width 257 height 41
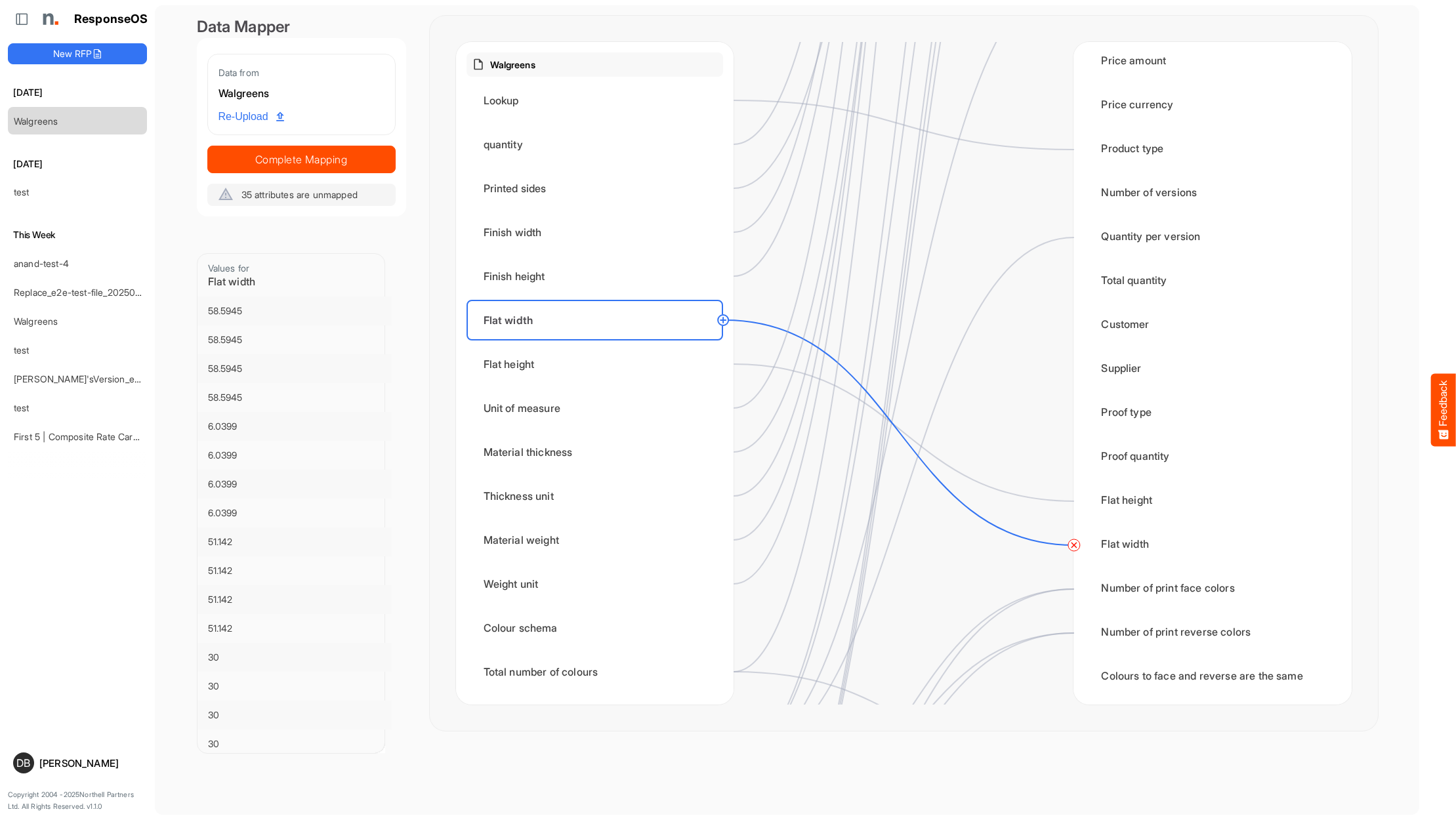
scroll to position [1643, 0]
click at [575, 356] on div "Flat height" at bounding box center [595, 364] width 257 height 41
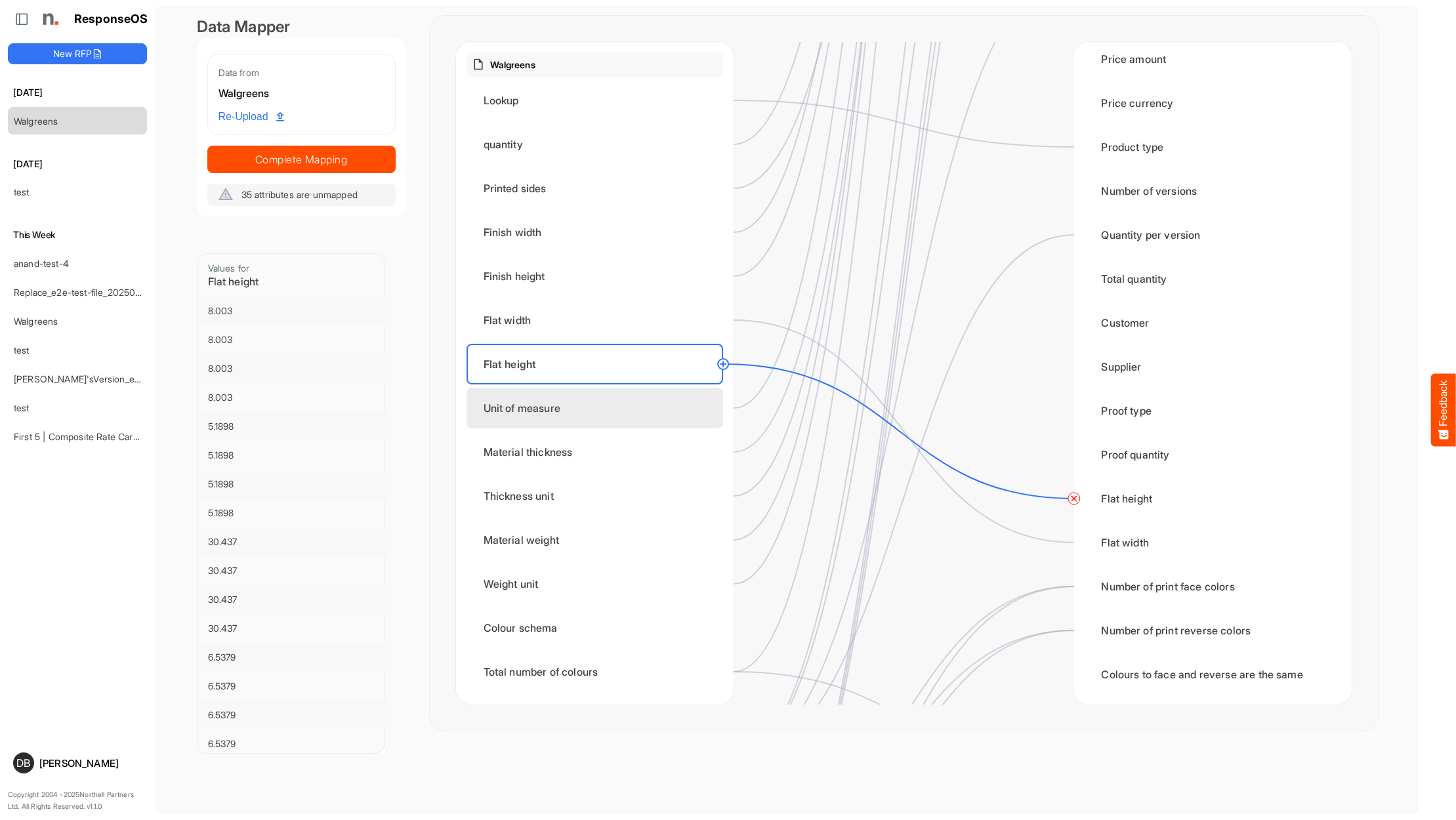
click at [592, 399] on div "Unit of measure" at bounding box center [595, 408] width 257 height 41
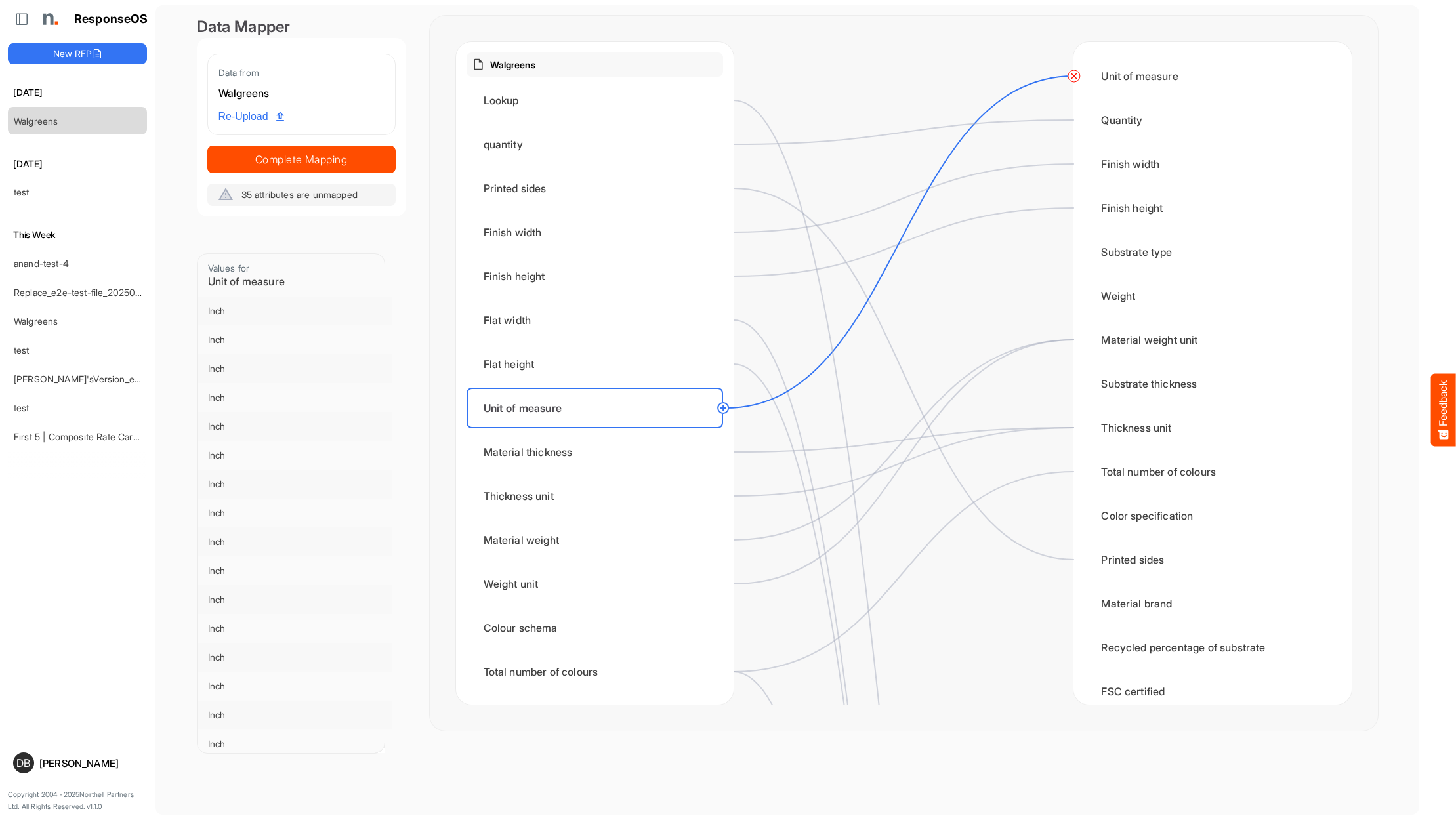
scroll to position [0, 0]
click at [532, 457] on div "Material thickness" at bounding box center [595, 452] width 257 height 41
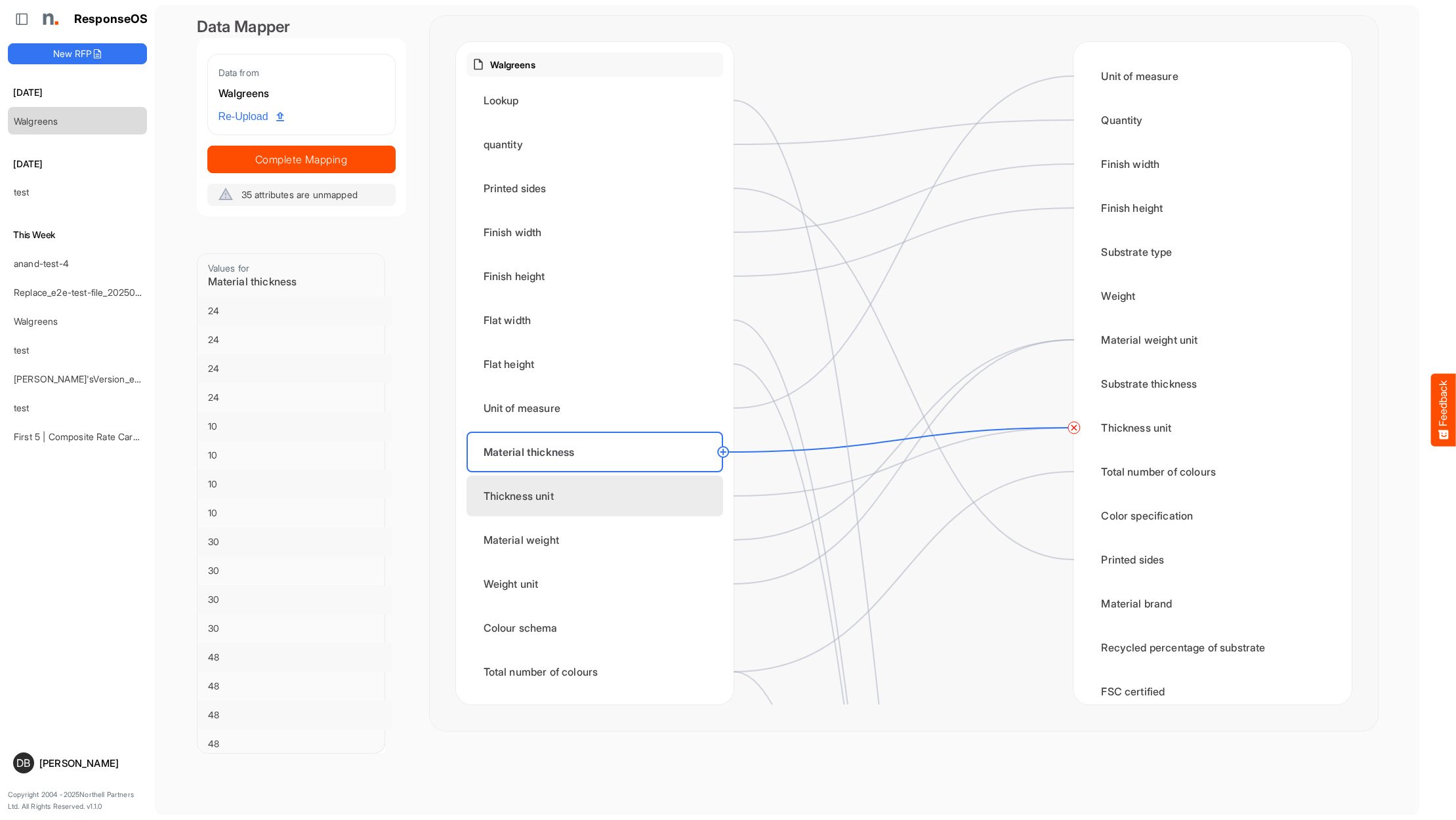
click at [570, 500] on div "Thickness unit" at bounding box center [595, 496] width 257 height 41
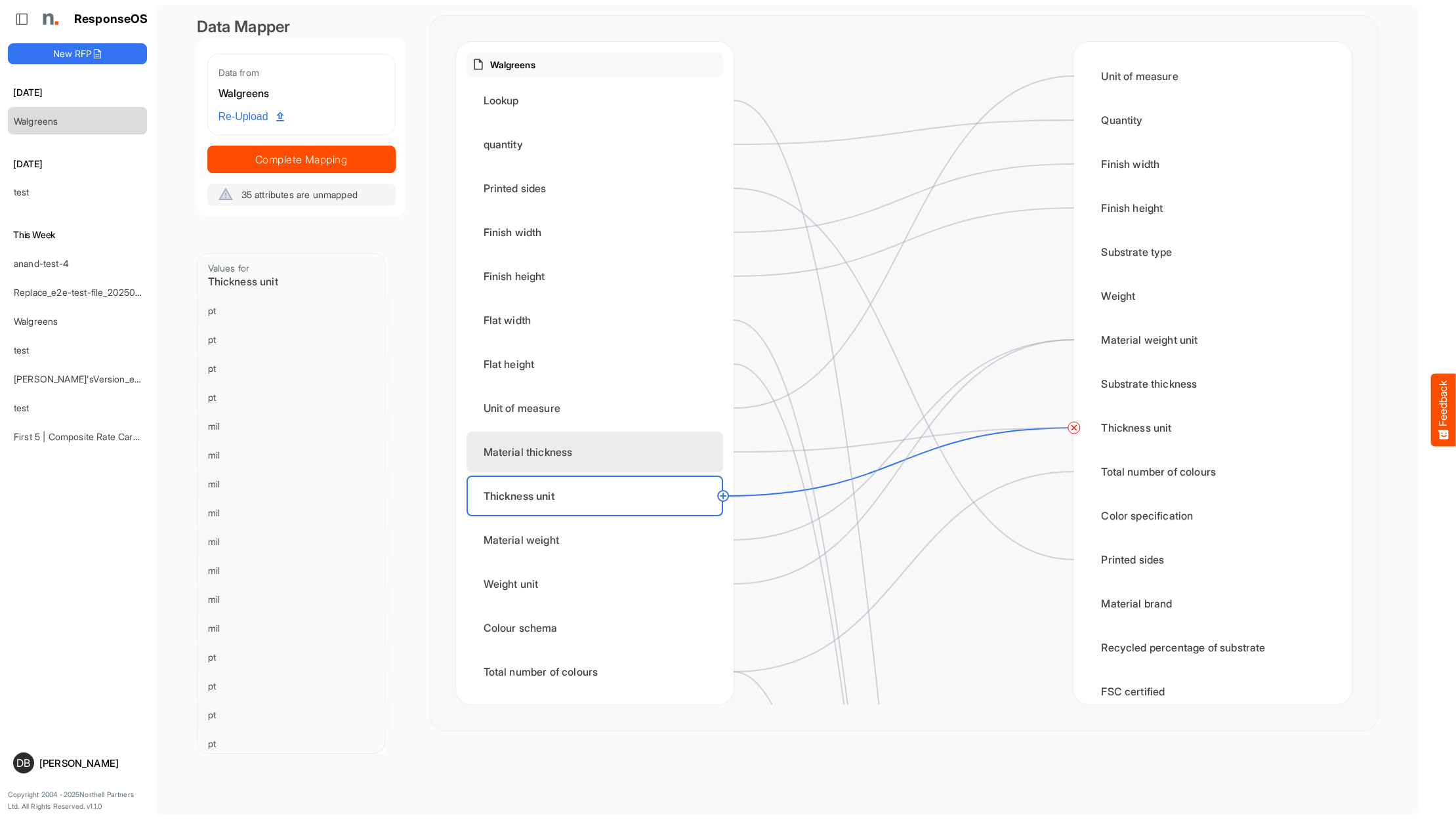
click at [568, 460] on div "Material thickness" at bounding box center [595, 452] width 257 height 41
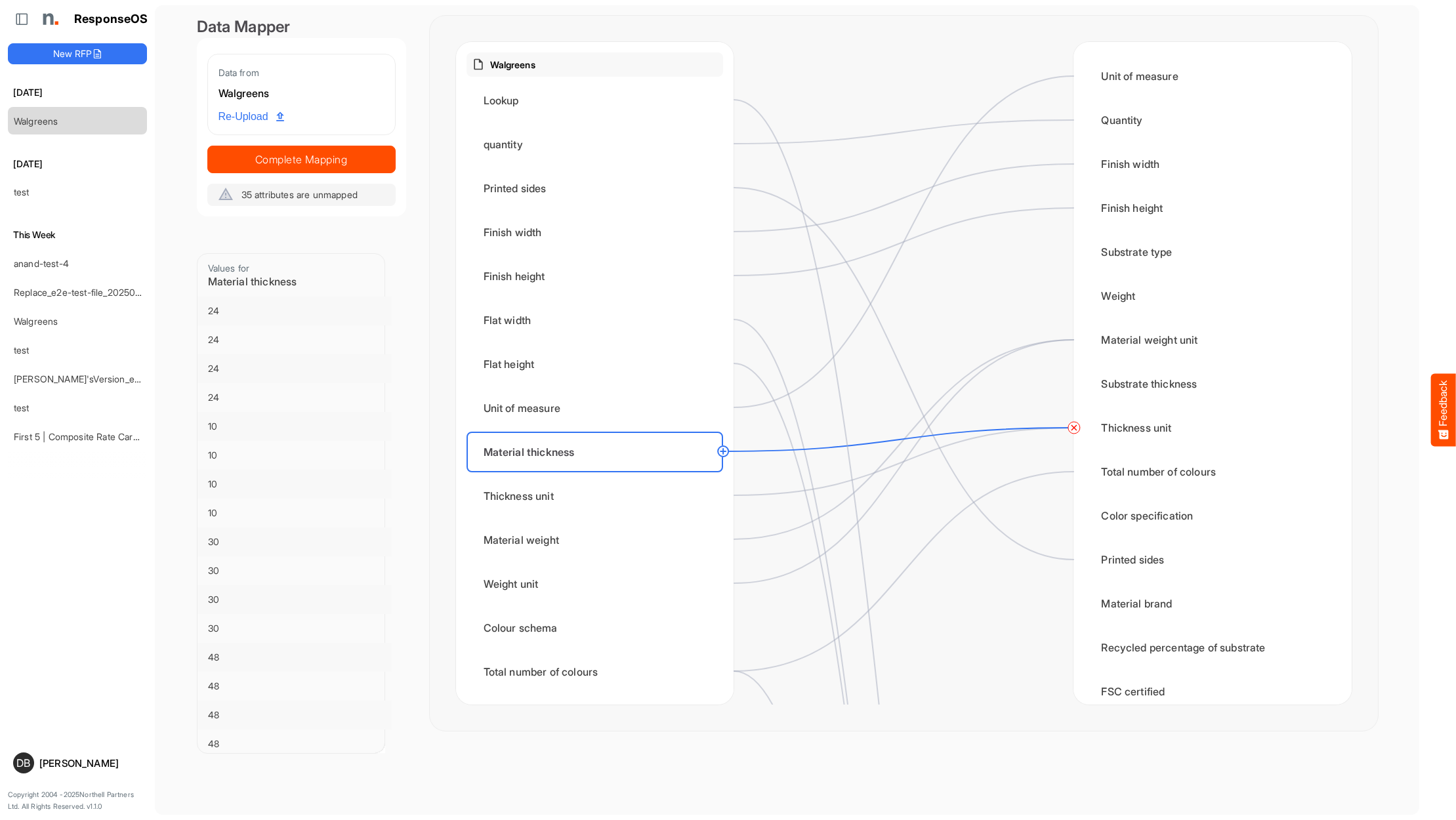
scroll to position [1, 0]
click at [1076, 425] on circle at bounding box center [1073, 427] width 16 height 16
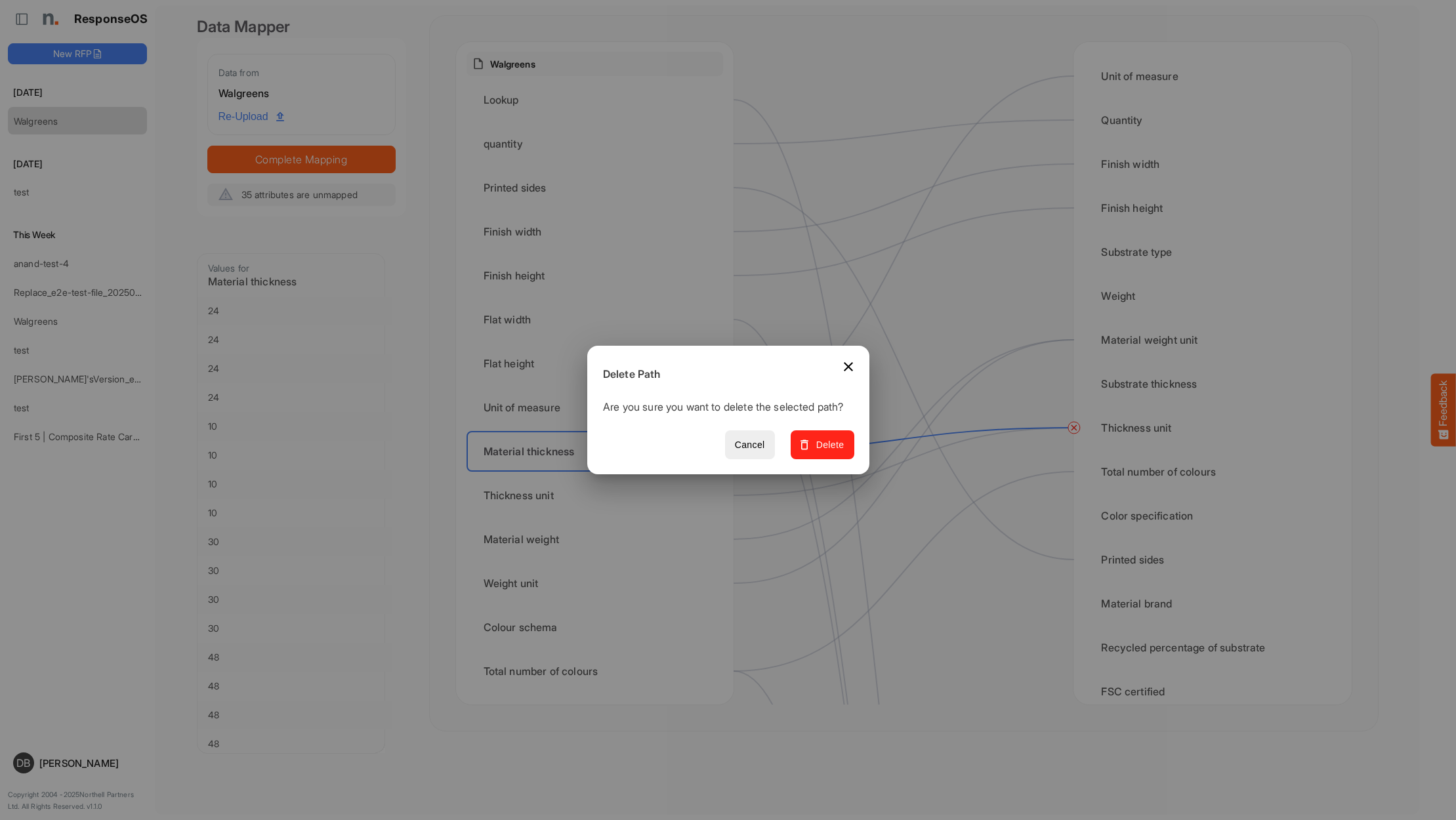
click at [843, 453] on span "Delete" at bounding box center [822, 445] width 44 height 16
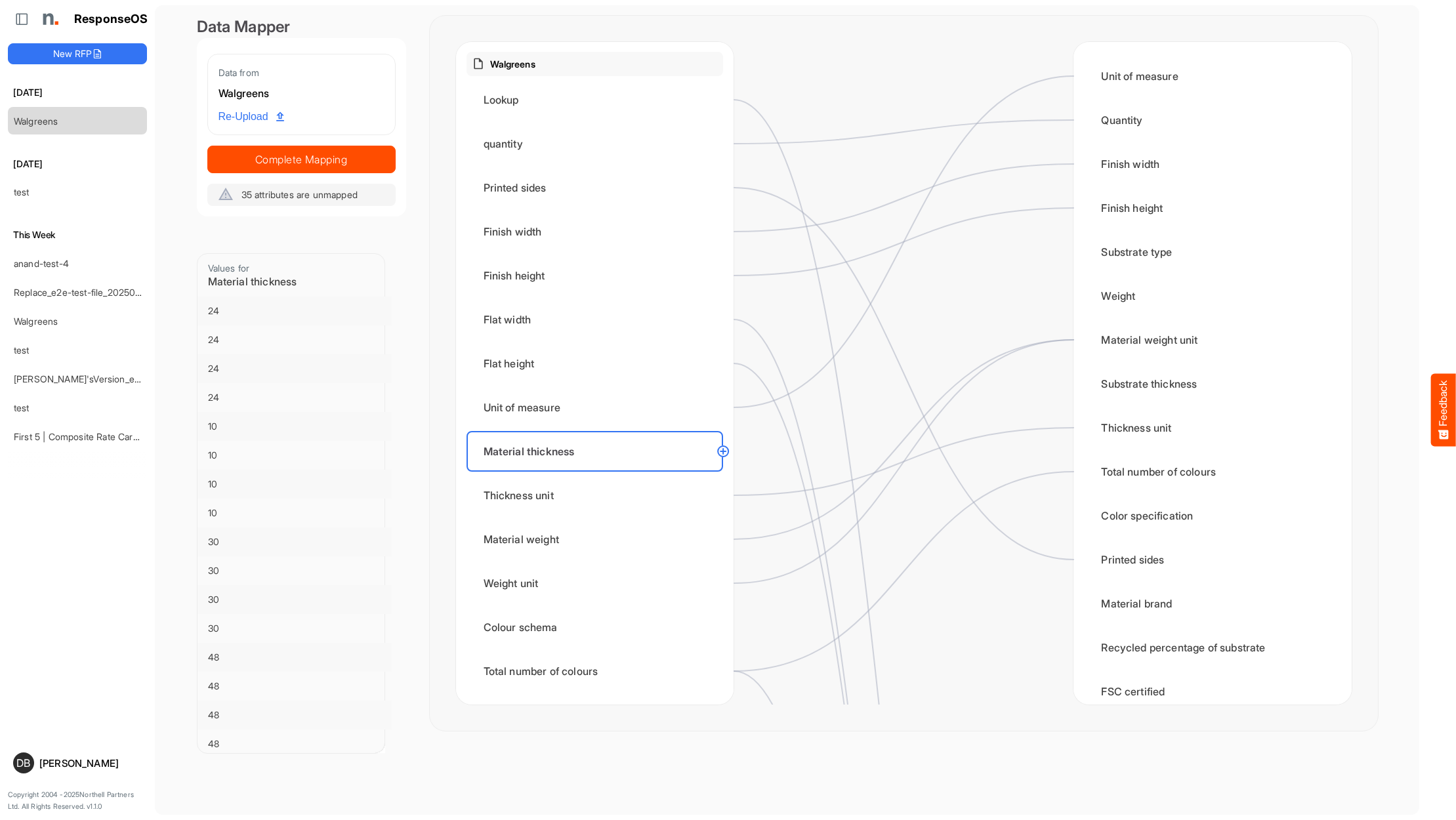
click at [725, 452] on circle at bounding box center [723, 451] width 16 height 16
click at [1127, 382] on div "Substrate thickness" at bounding box center [1212, 384] width 257 height 41
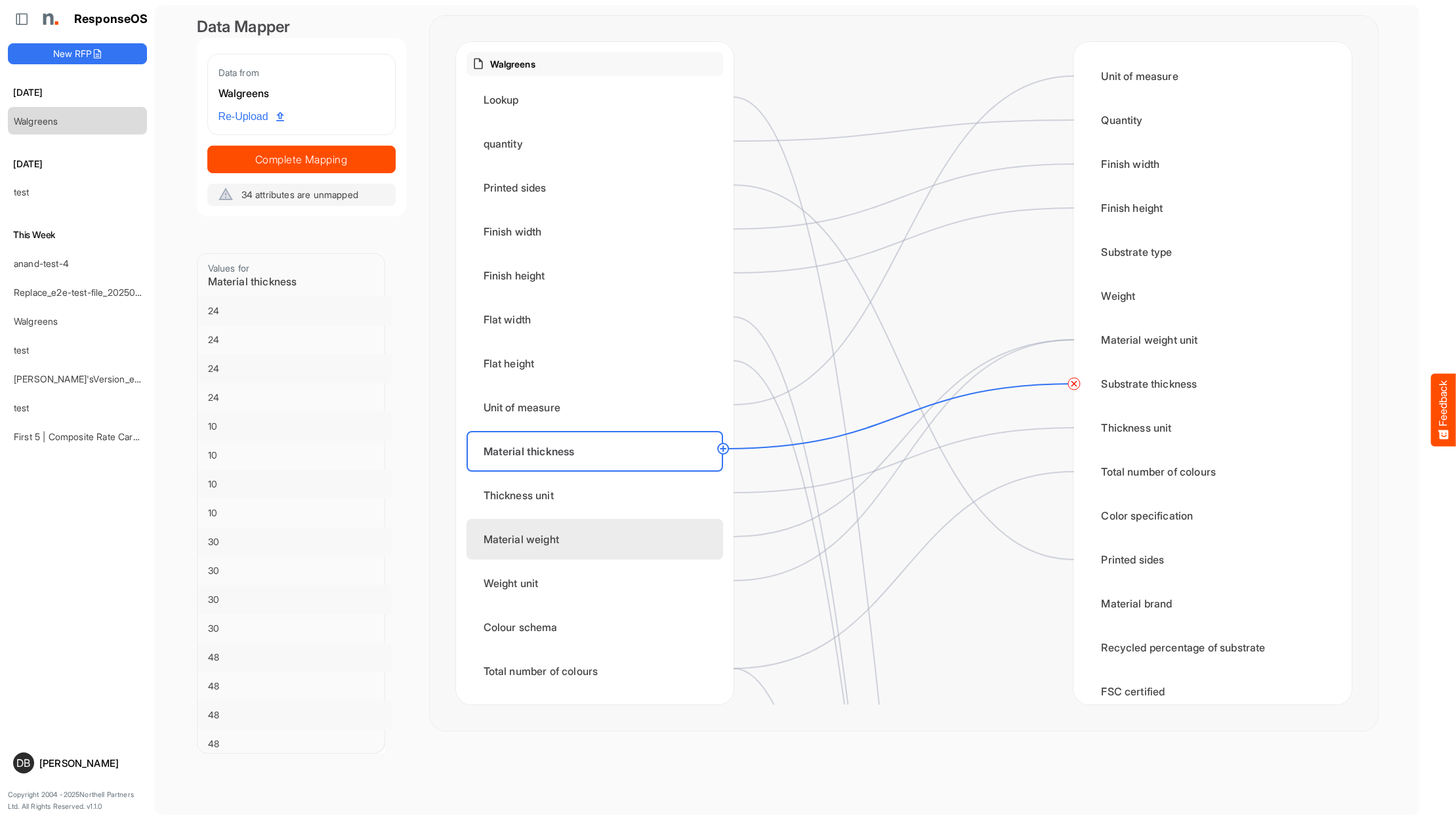
scroll to position [3, 0]
click at [631, 528] on div "Material weight" at bounding box center [595, 536] width 257 height 41
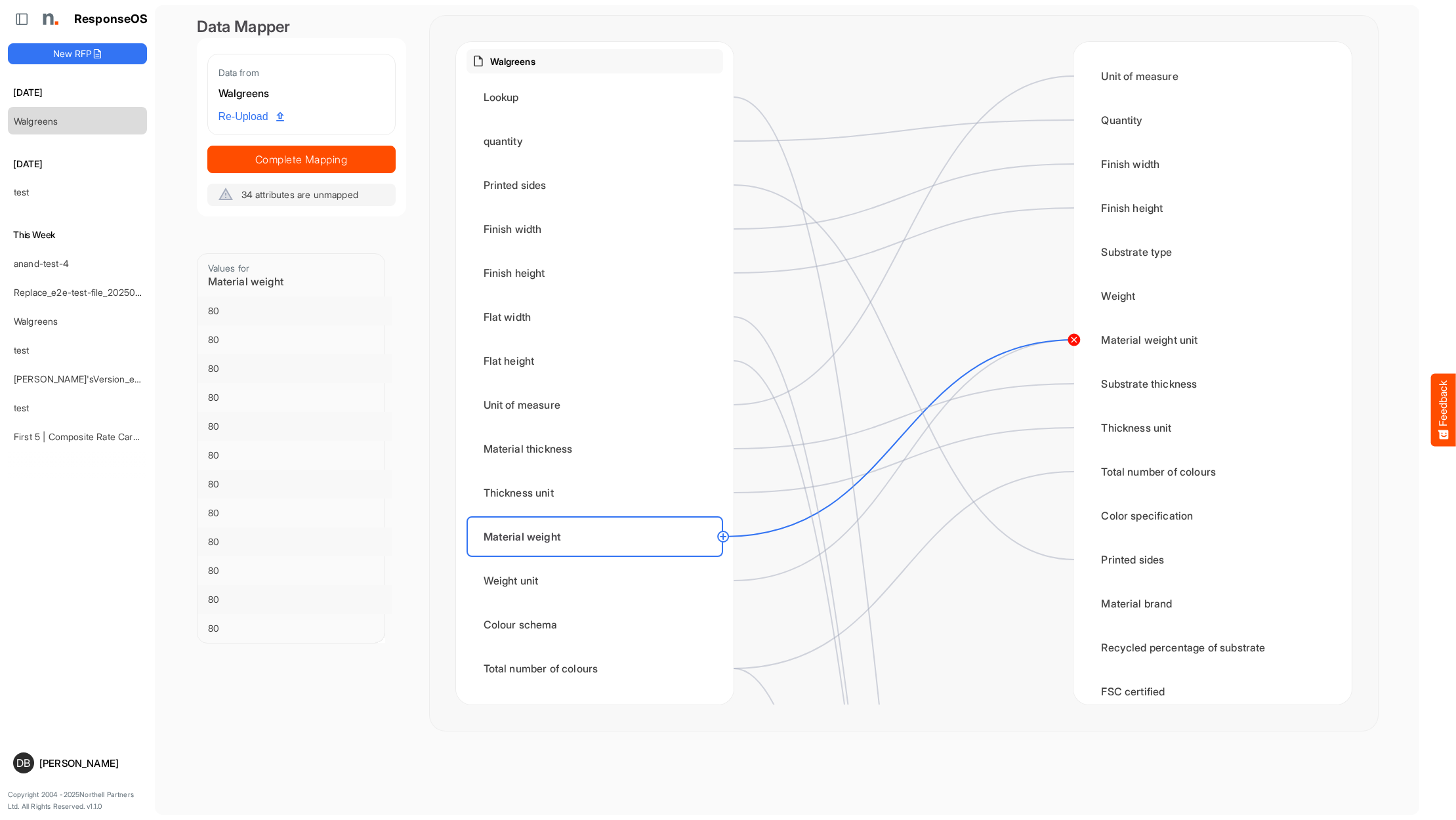
click at [1075, 340] on circle at bounding box center [1073, 339] width 16 height 16
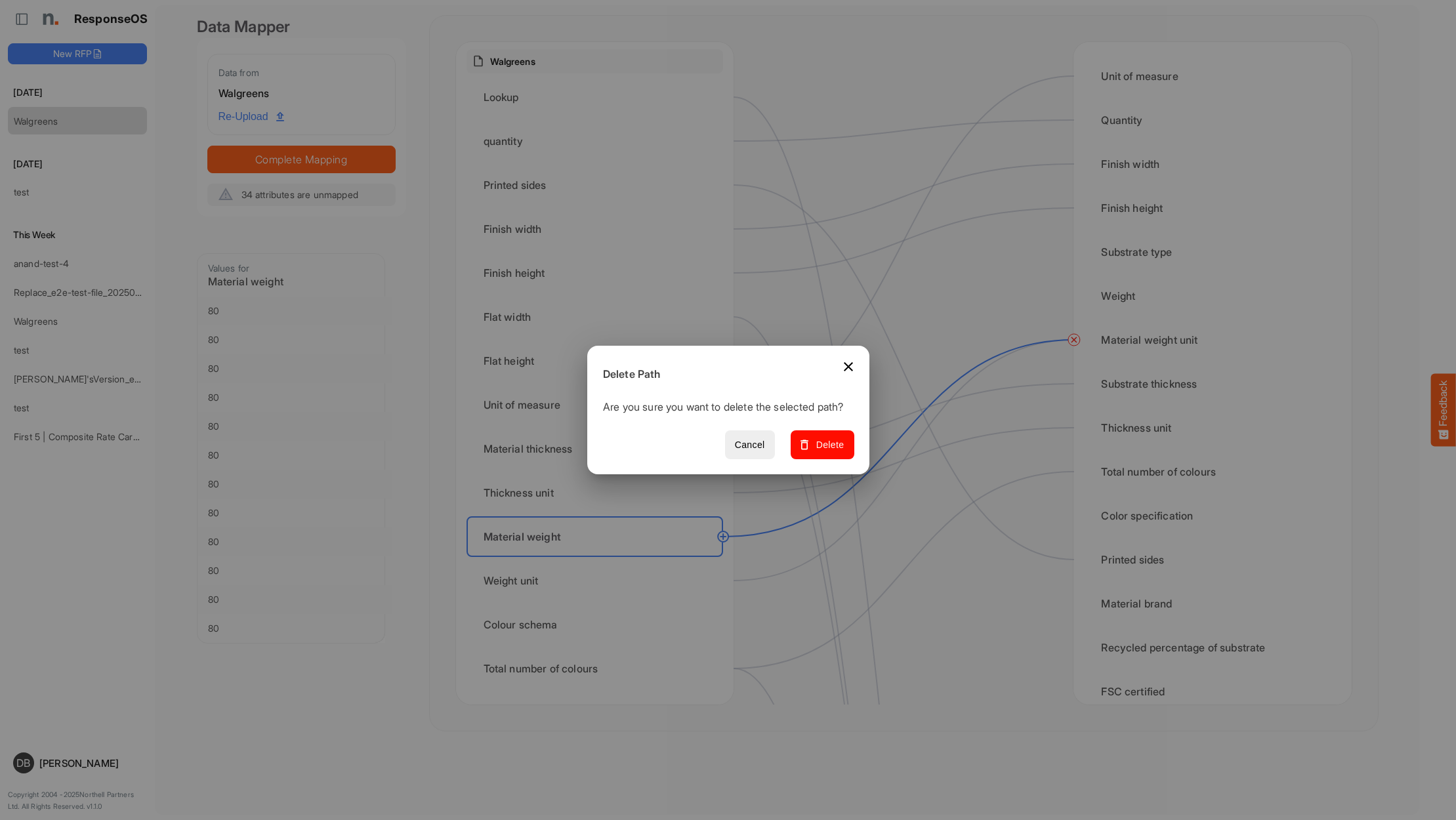
drag, startPoint x: 839, startPoint y: 451, endPoint x: 818, endPoint y: 458, distance: 22.1
click at [837, 452] on span "Delete" at bounding box center [822, 445] width 44 height 16
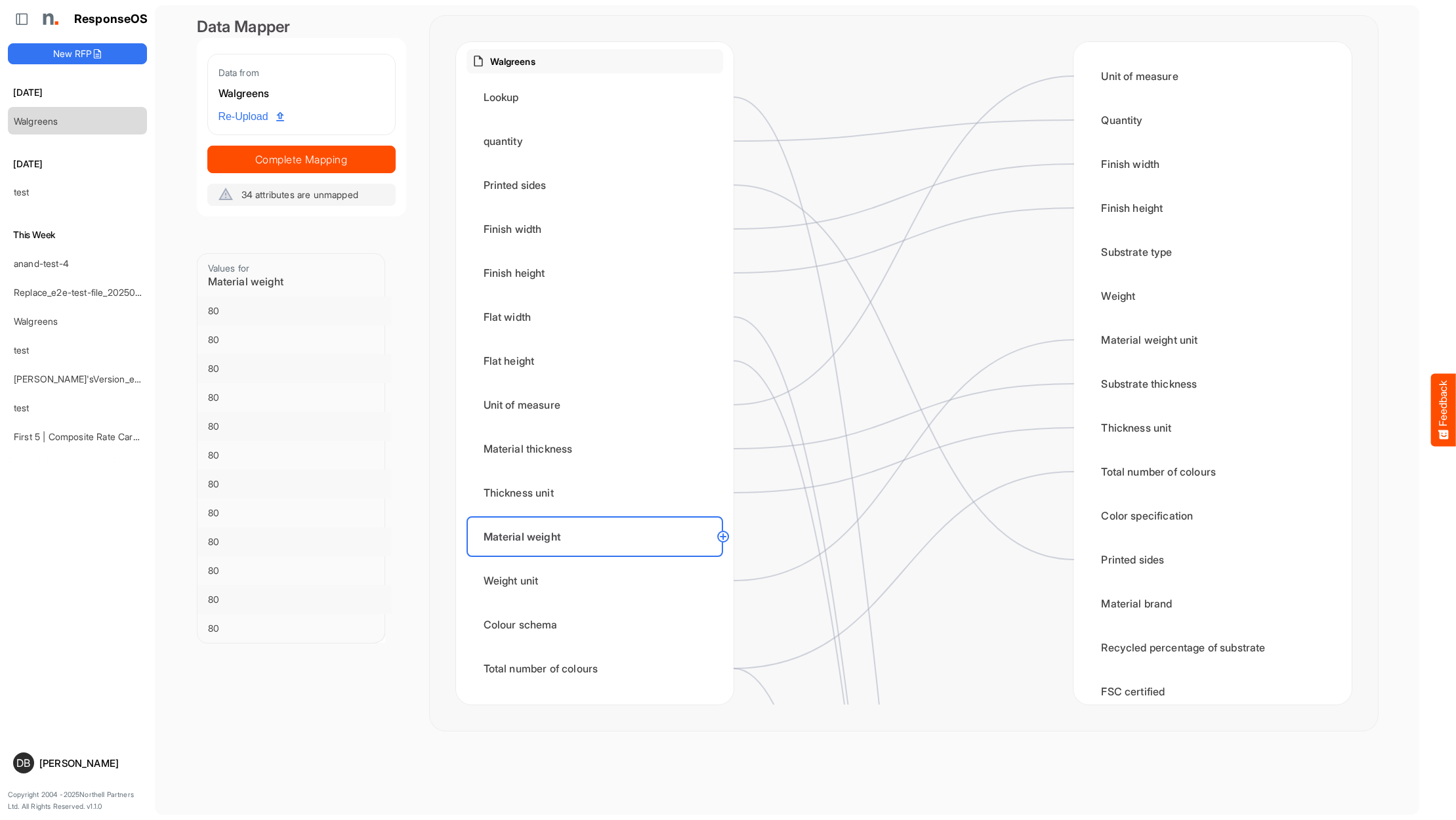
click at [723, 536] on circle at bounding box center [723, 536] width 16 height 16
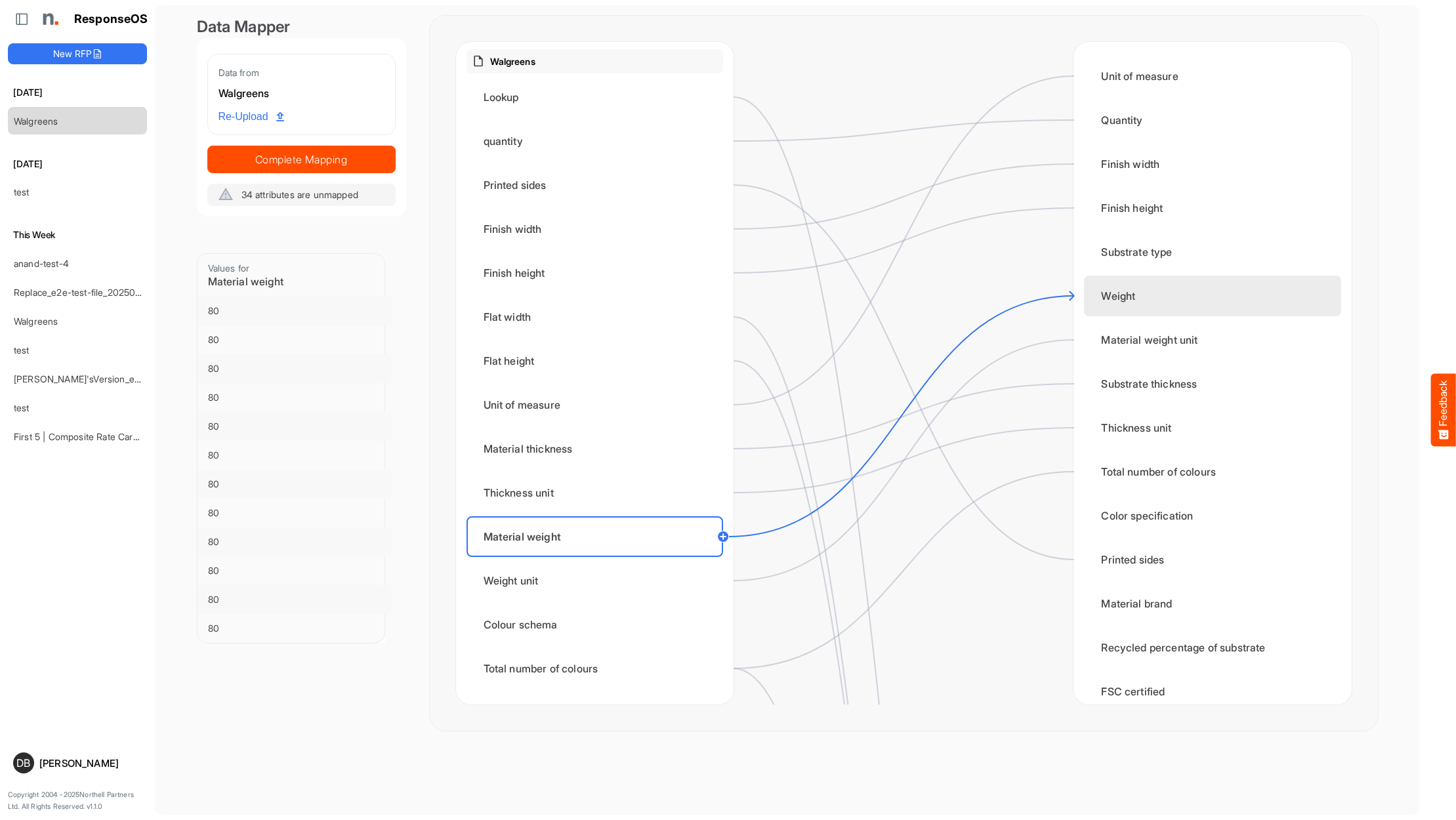
click at [1102, 297] on div "Weight" at bounding box center [1212, 296] width 257 height 41
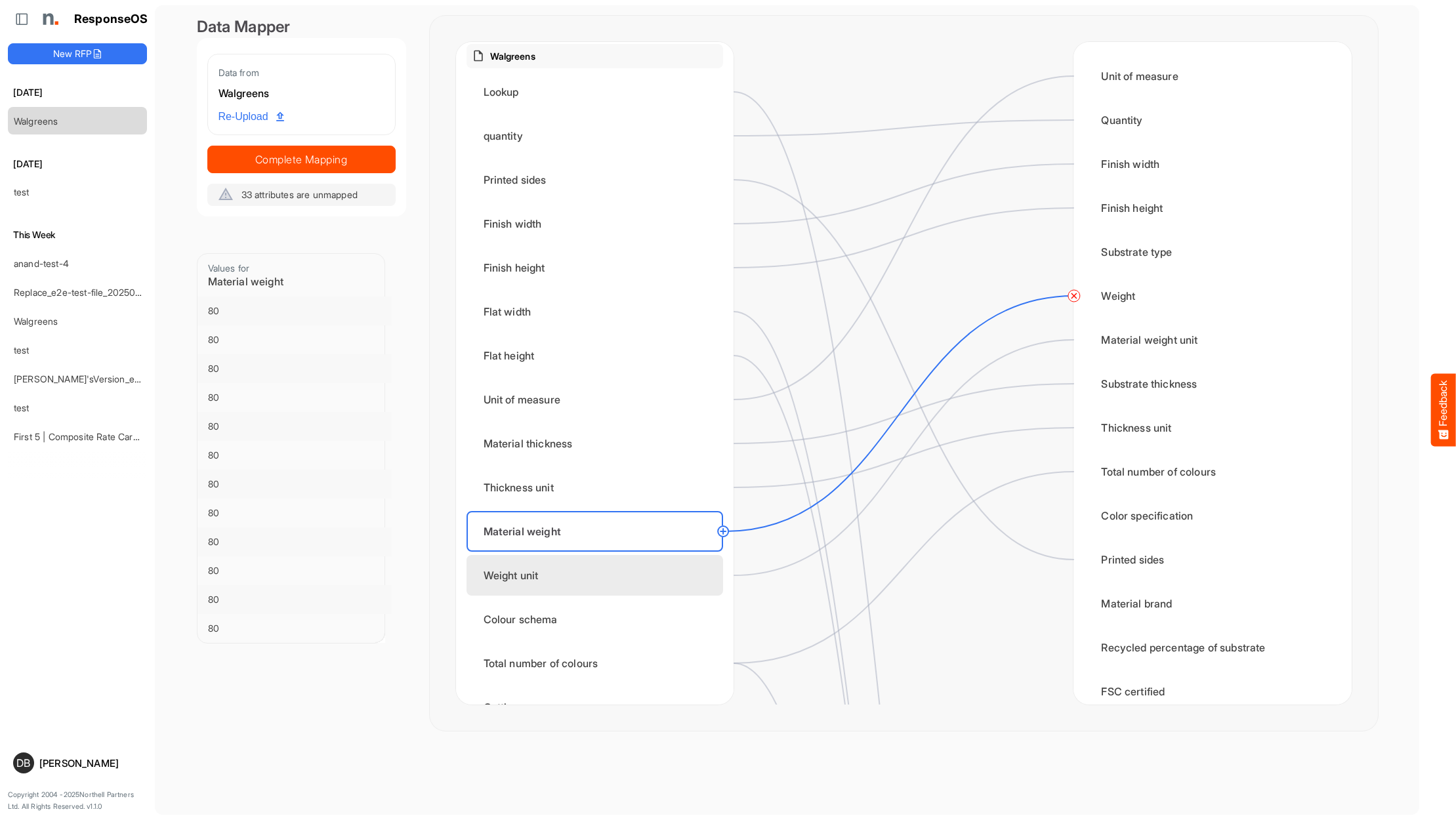
click at [659, 574] on div "Weight unit" at bounding box center [595, 575] width 257 height 41
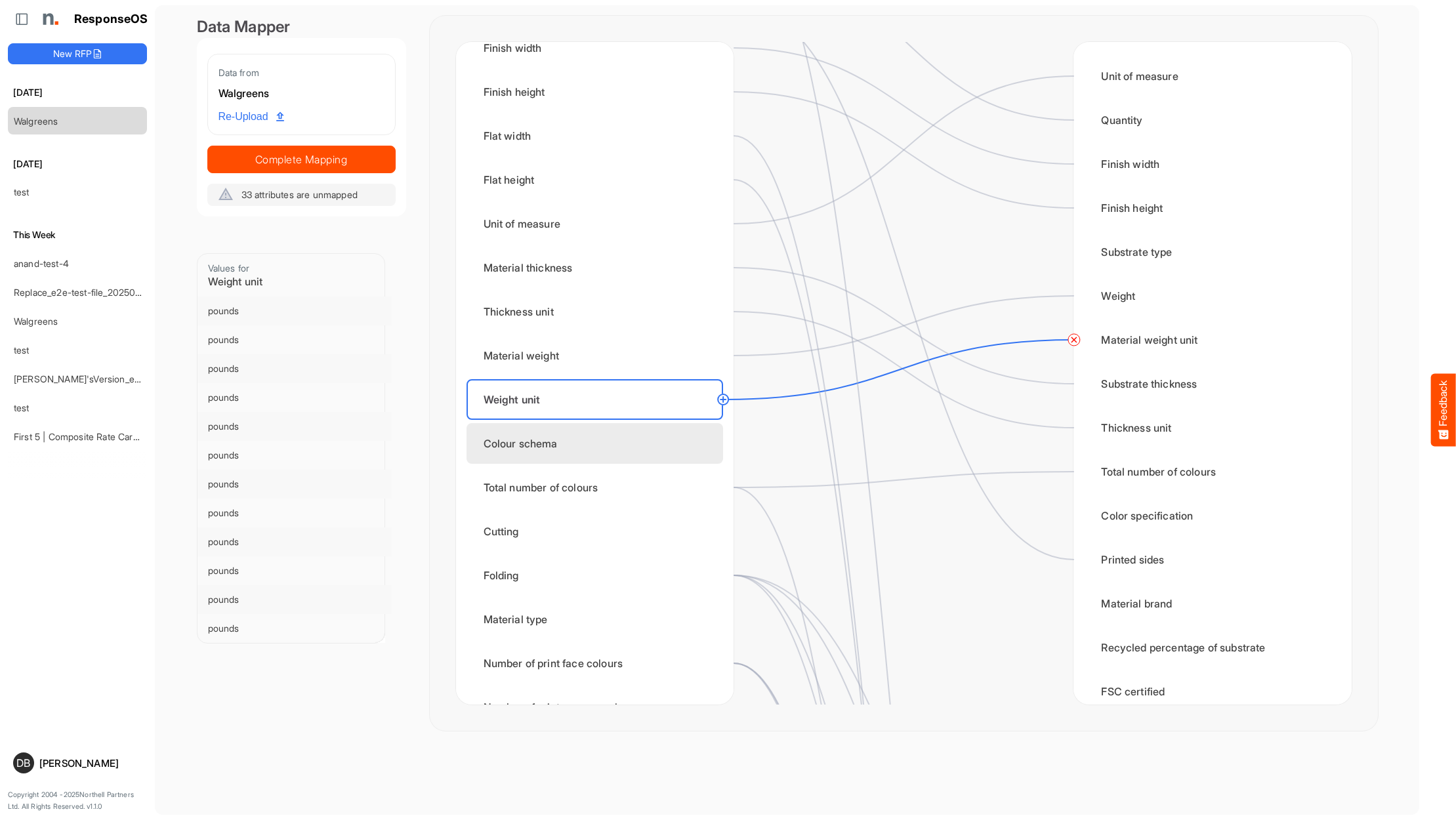
scroll to position [199, 0]
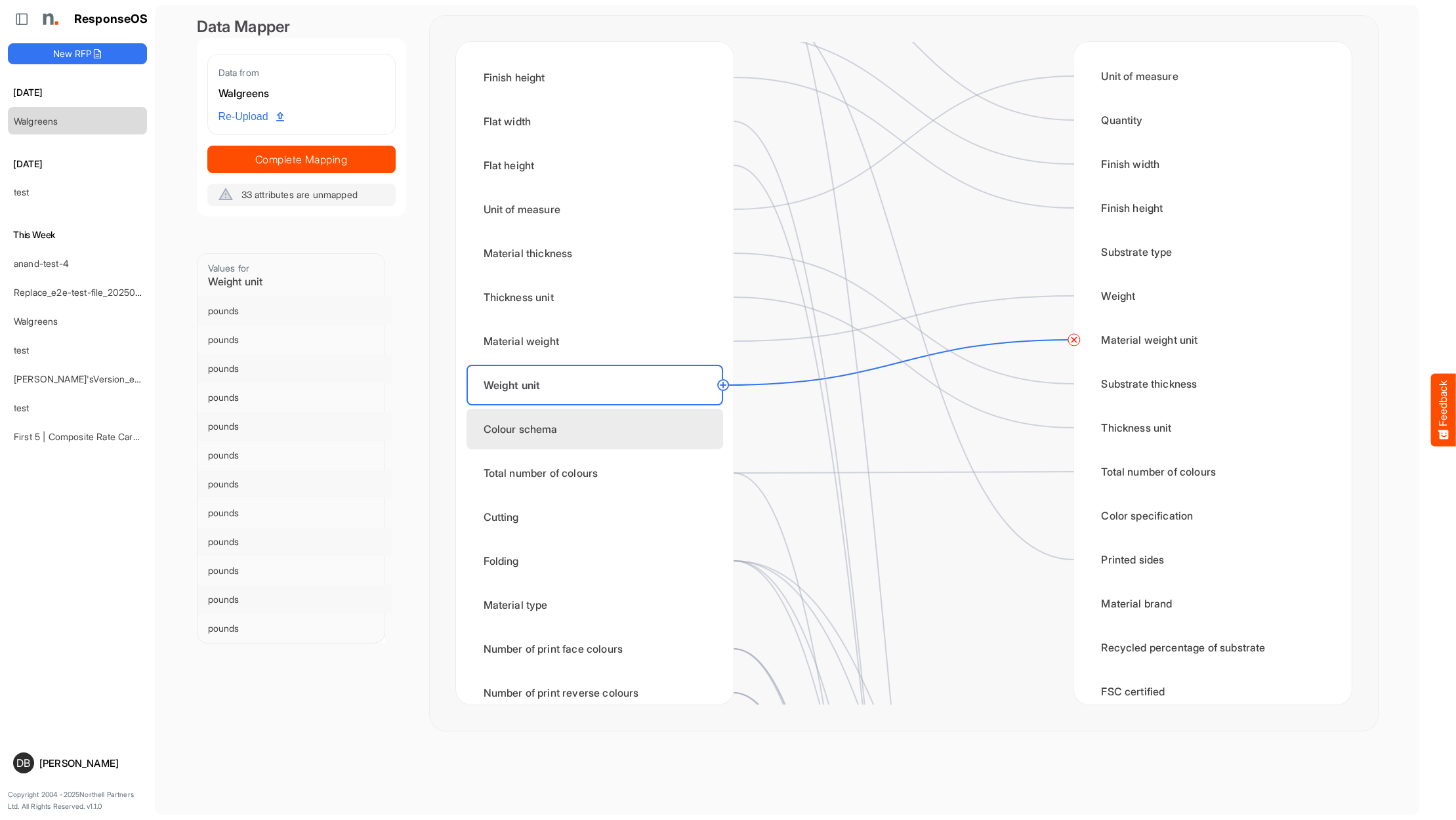
click at [628, 423] on div "Colour schema" at bounding box center [595, 429] width 257 height 41
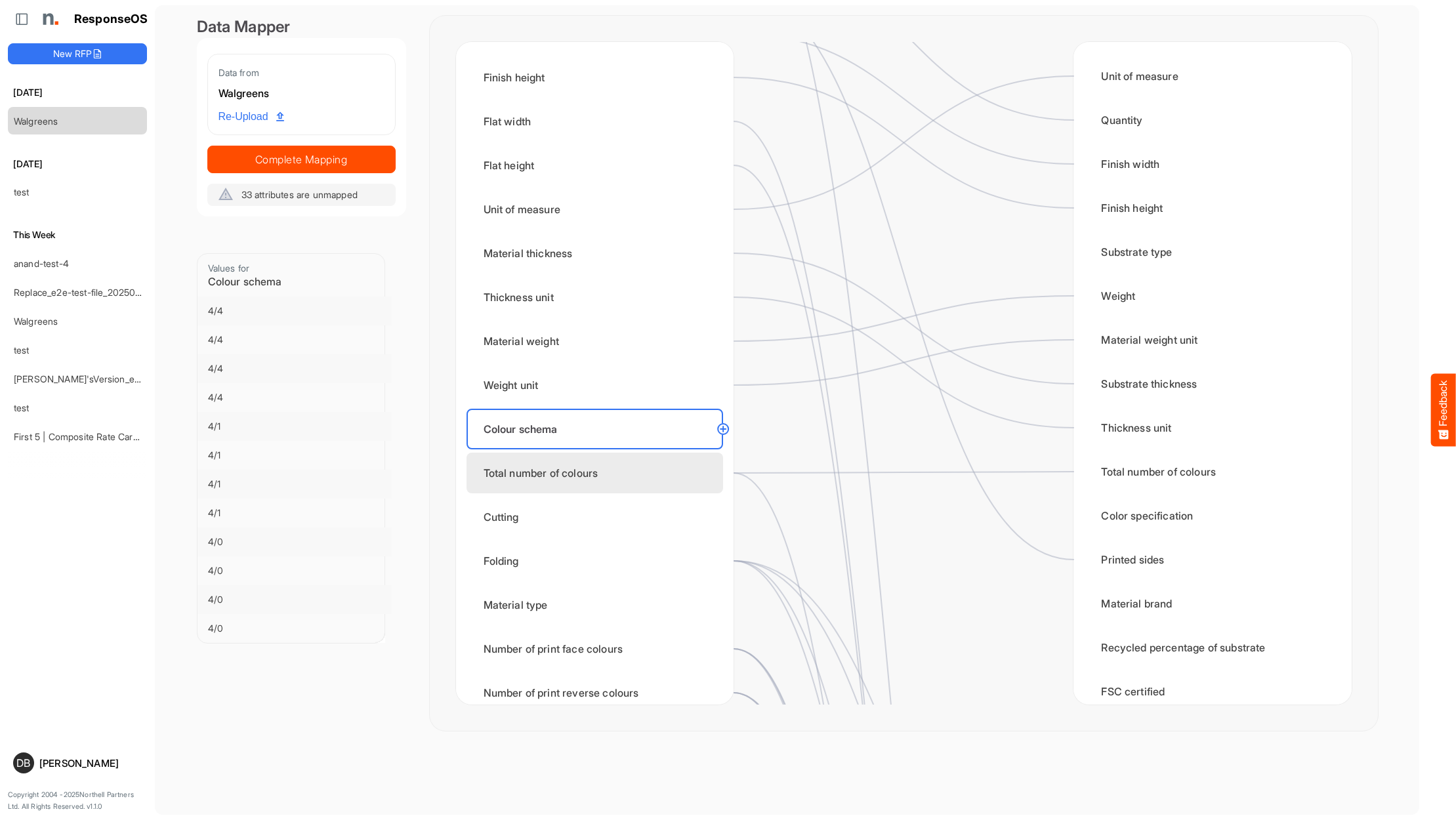
click at [644, 464] on div "Total number of colours" at bounding box center [595, 473] width 257 height 41
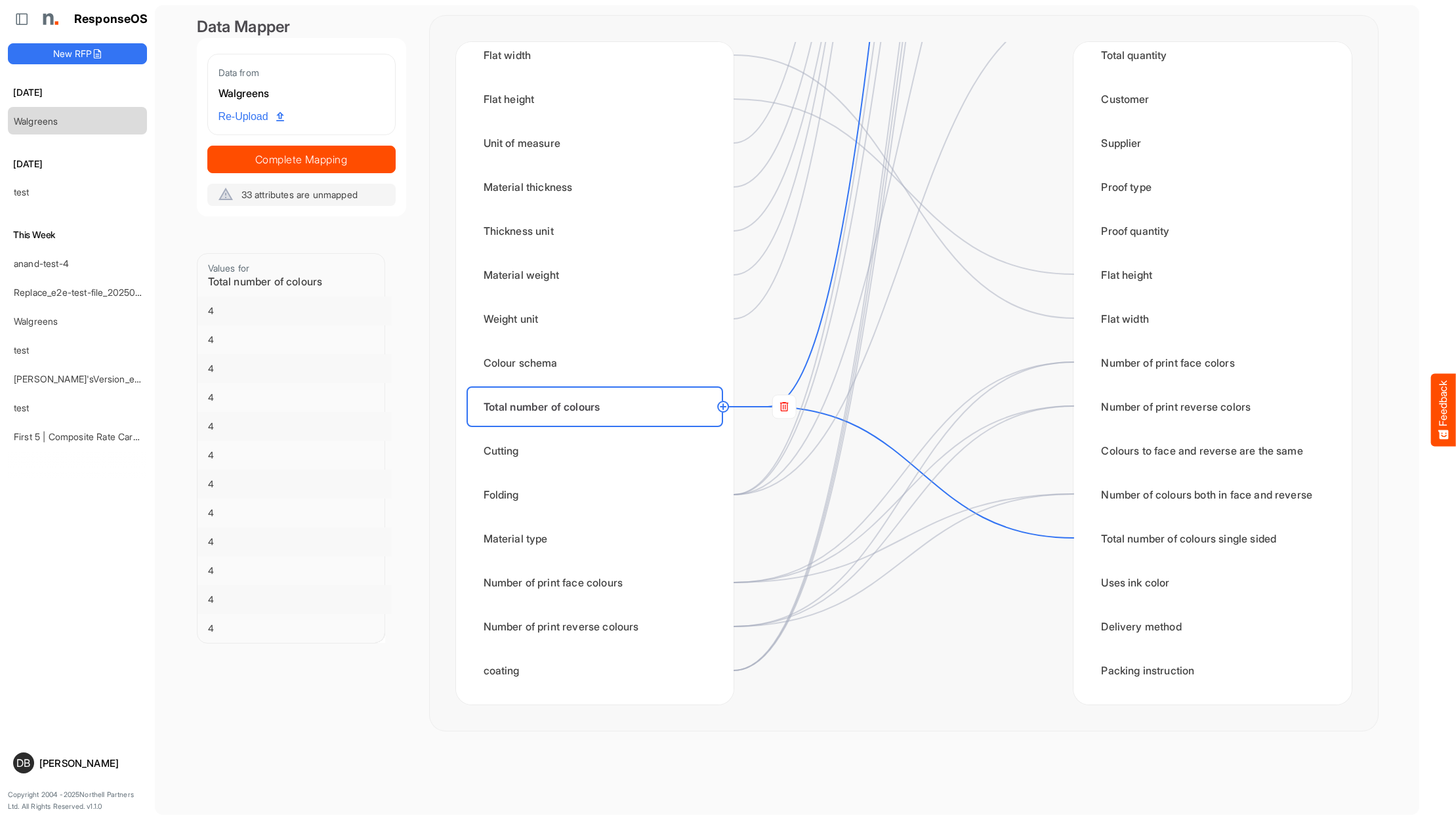
scroll to position [1866, 0]
click at [788, 413] on rect at bounding box center [784, 407] width 24 height 24
click at [1076, 542] on circle at bounding box center [1073, 538] width 16 height 16
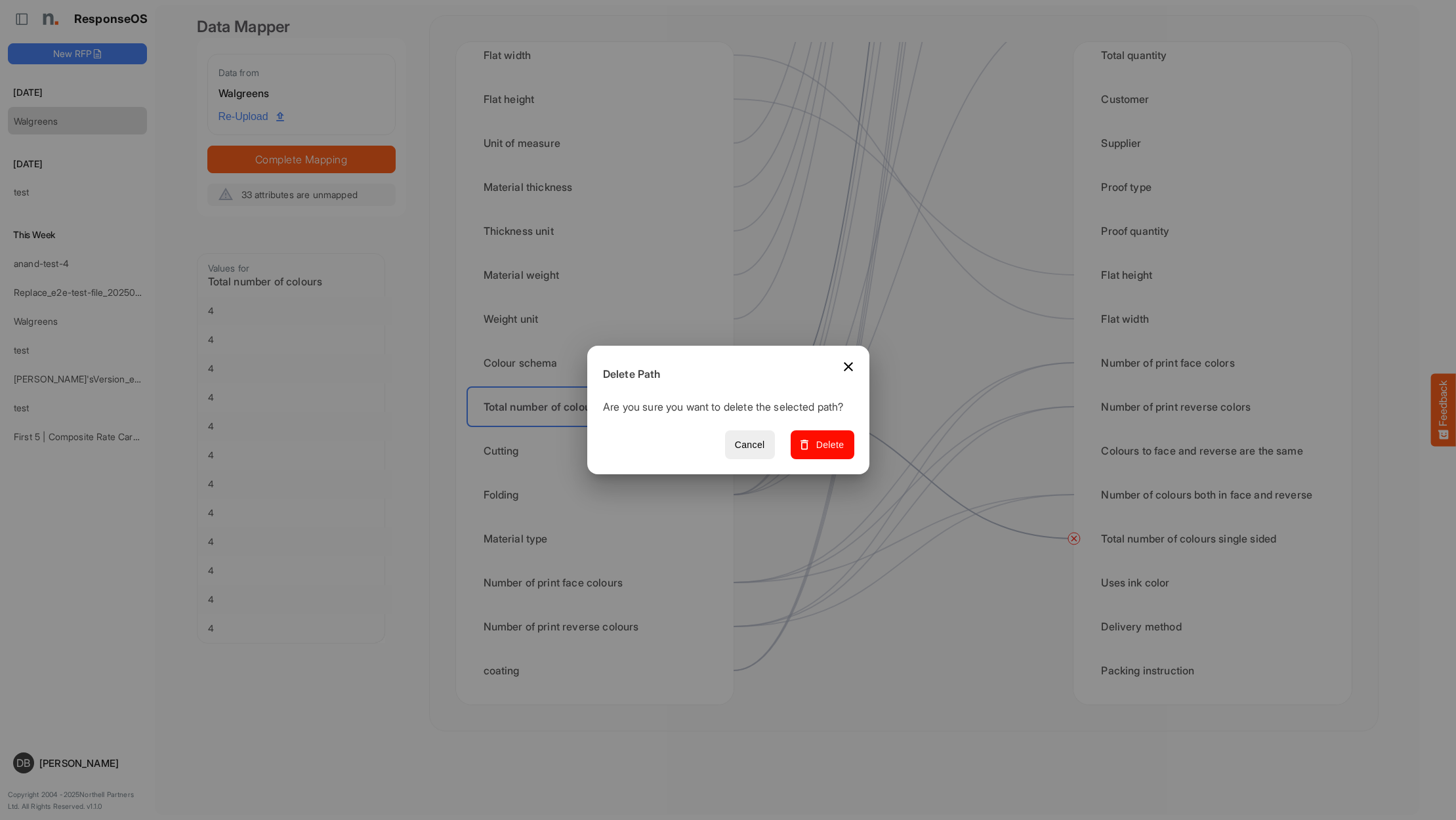
click at [853, 449] on button "Delete" at bounding box center [822, 445] width 64 height 29
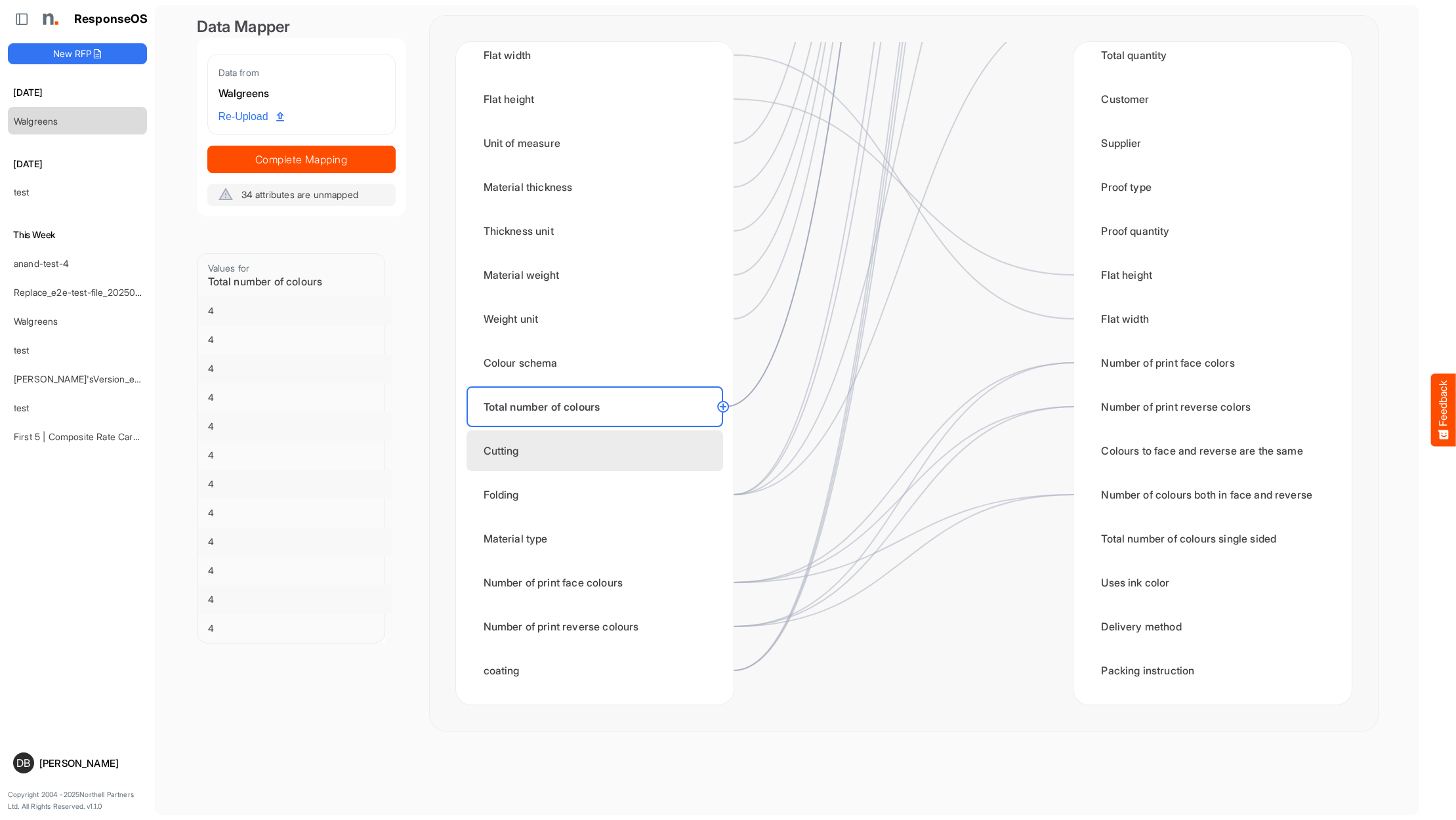
click at [604, 452] on div "Cutting" at bounding box center [595, 451] width 257 height 41
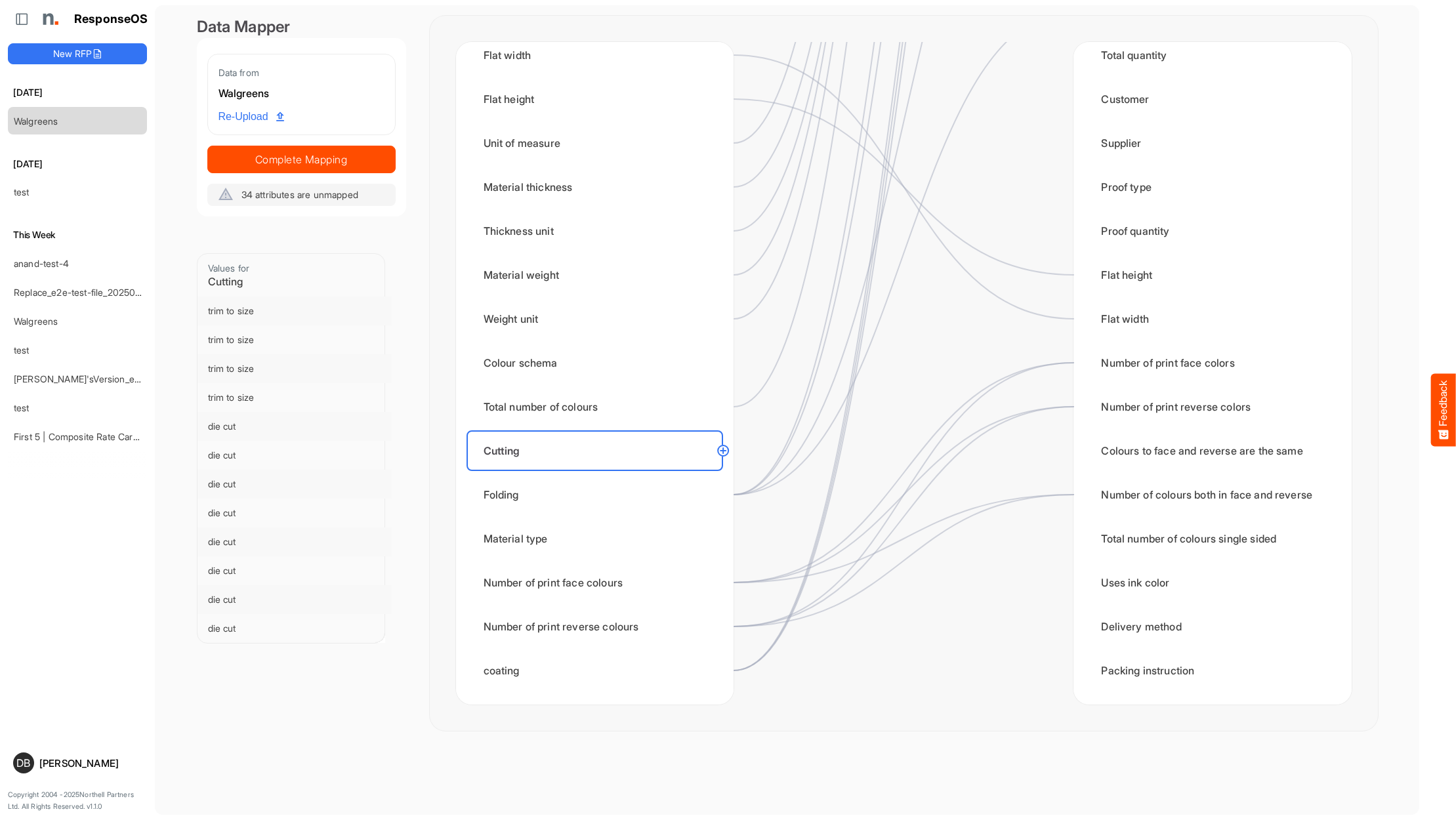
click at [725, 450] on circle at bounding box center [723, 450] width 16 height 16
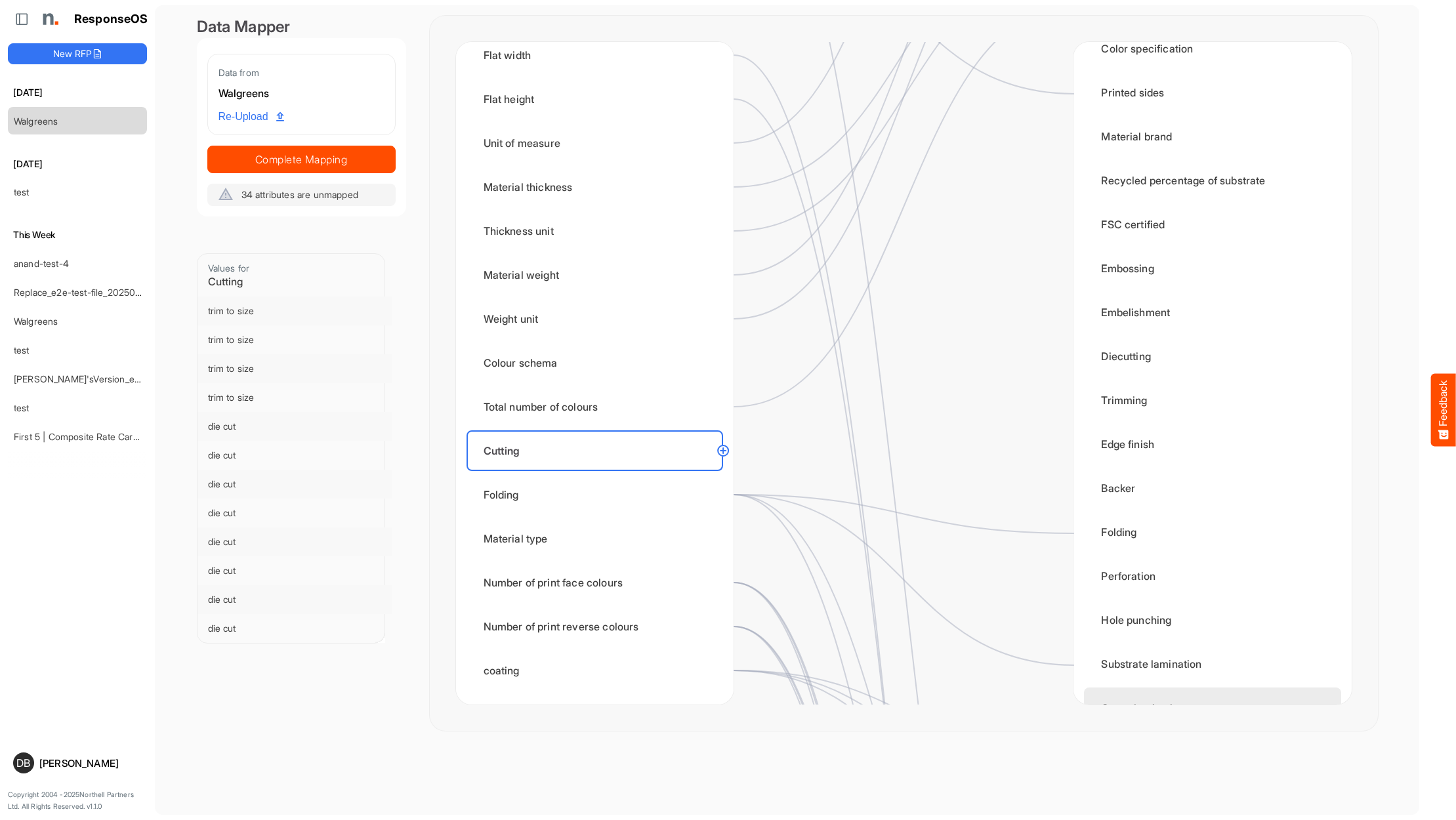
scroll to position [466, 0]
click at [1132, 361] on div "Diecutting" at bounding box center [1212, 358] width 257 height 41
click at [725, 450] on circle at bounding box center [723, 450] width 16 height 16
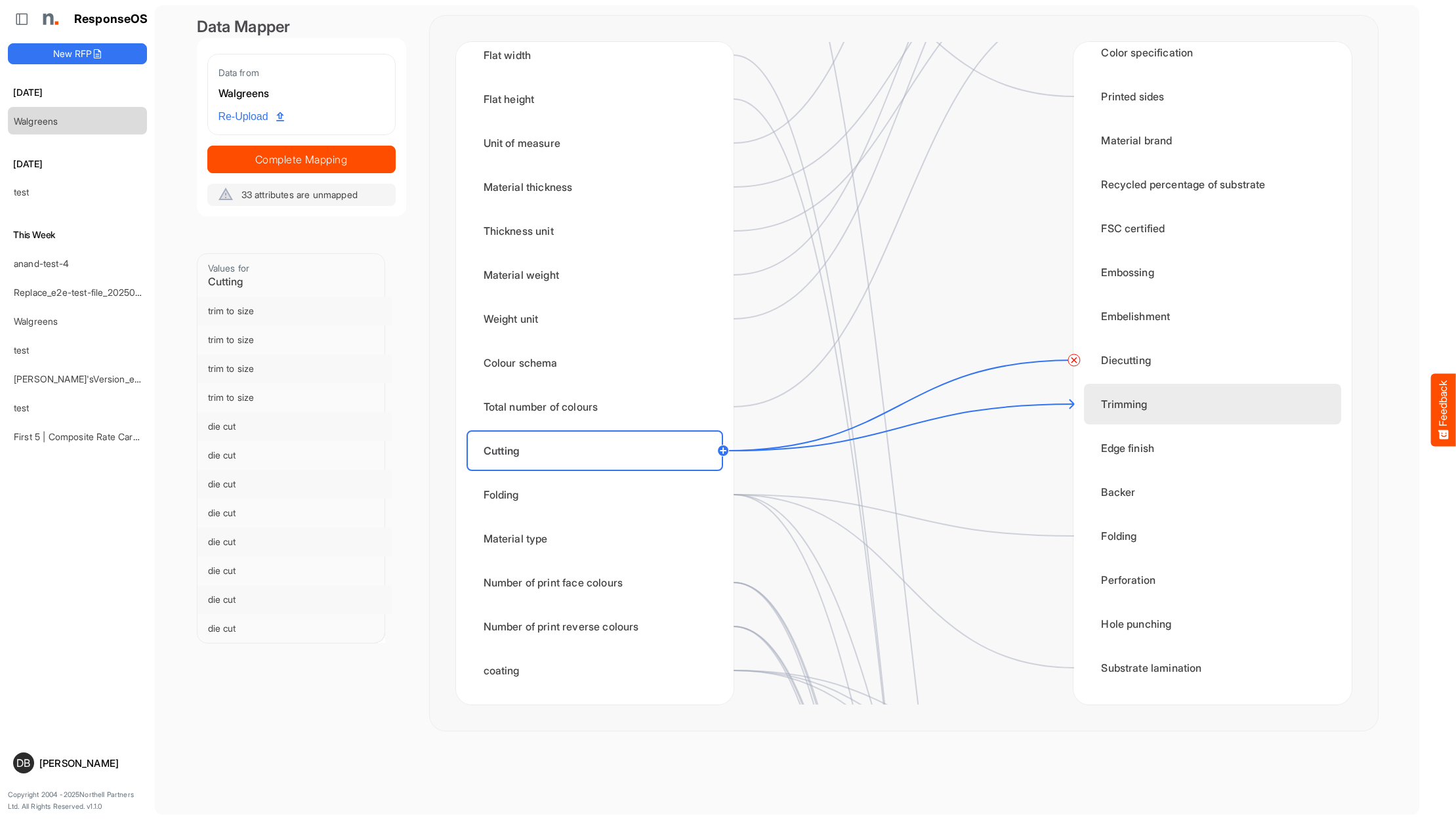
click at [1116, 405] on div "Trimming" at bounding box center [1212, 404] width 257 height 41
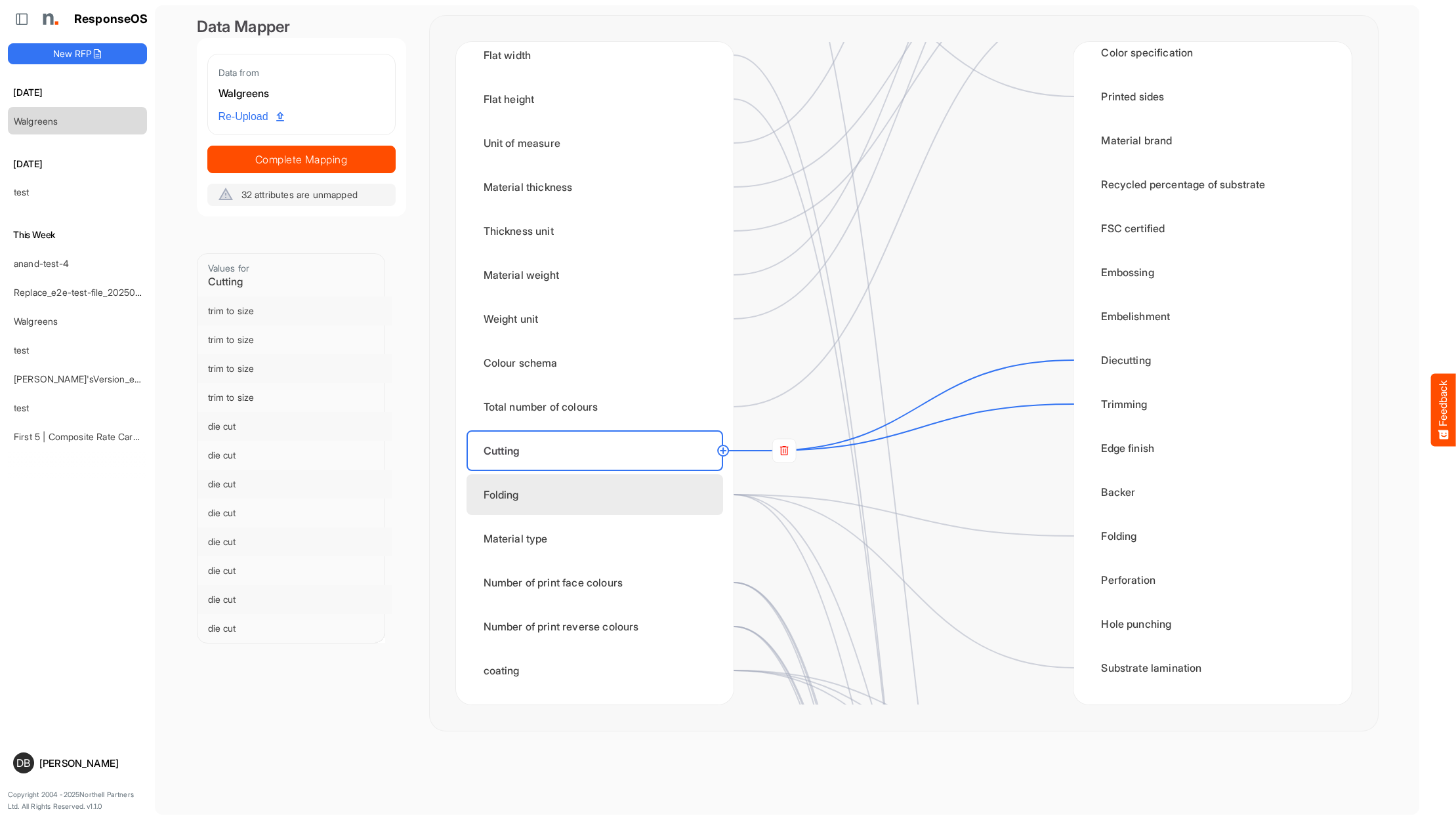
click at [639, 491] on div "Folding" at bounding box center [595, 494] width 257 height 41
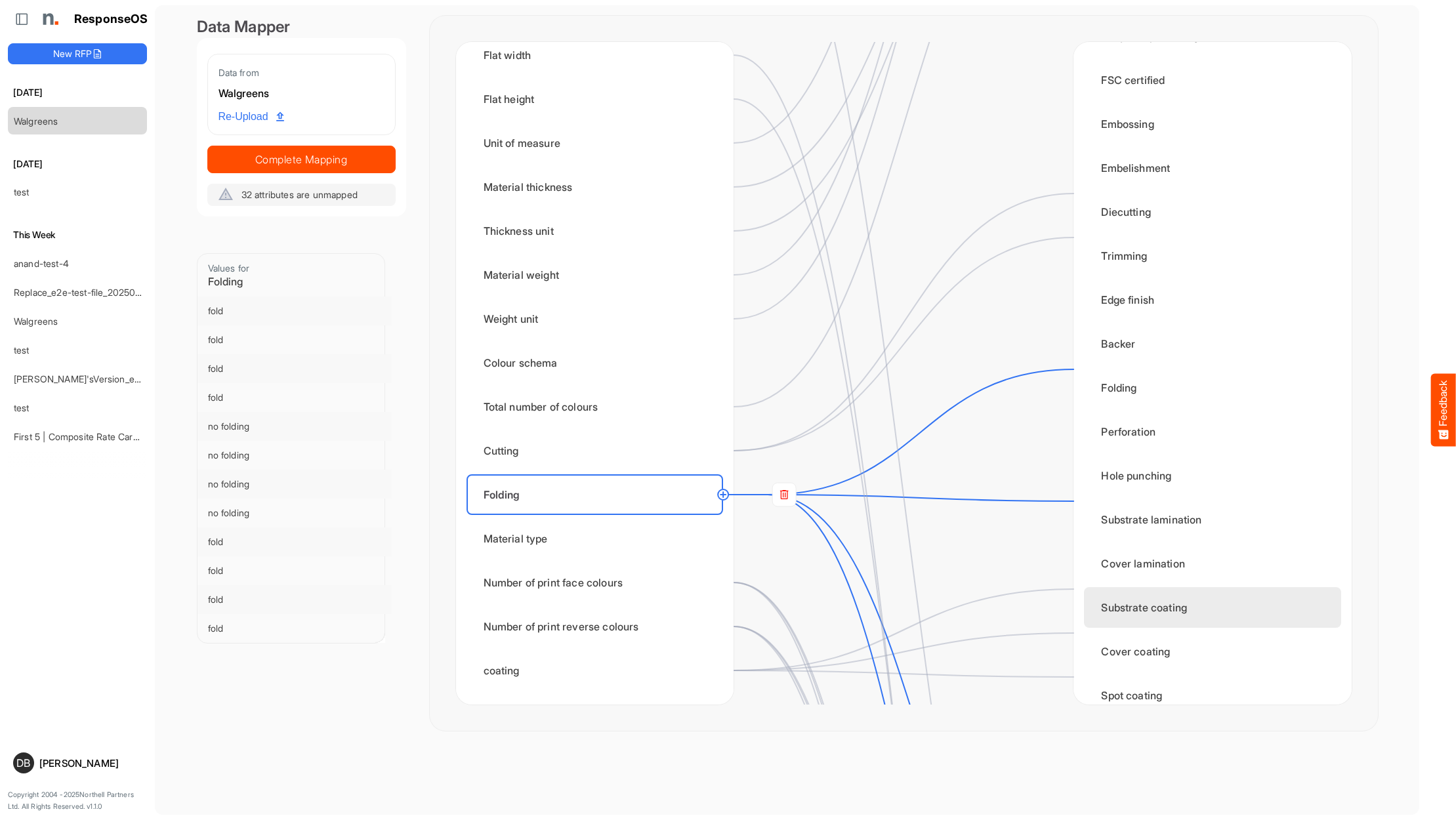
scroll to position [646, 0]
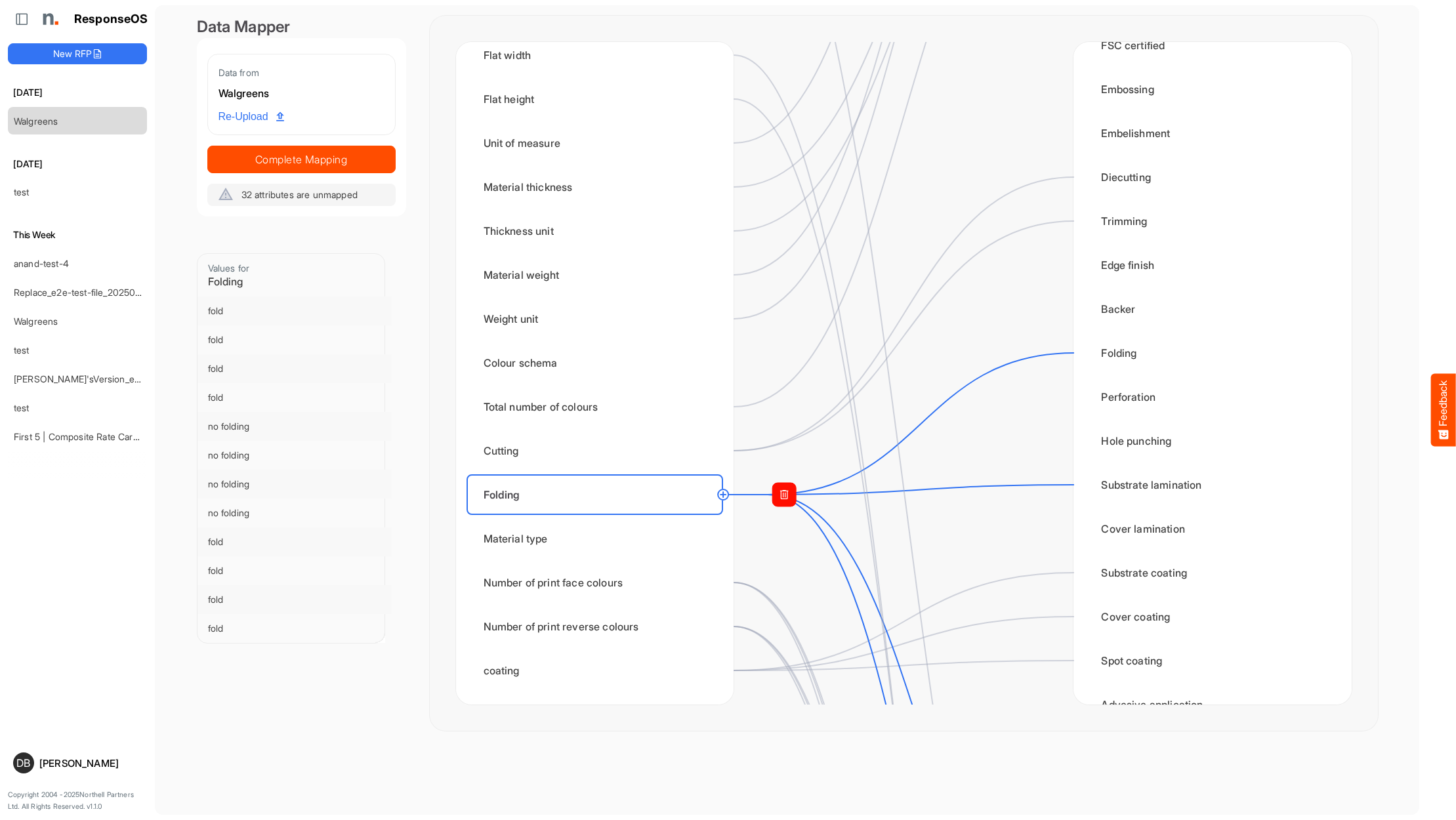
click at [782, 492] on rect at bounding box center [784, 494] width 24 height 24
click at [1077, 485] on circle at bounding box center [1073, 484] width 16 height 16
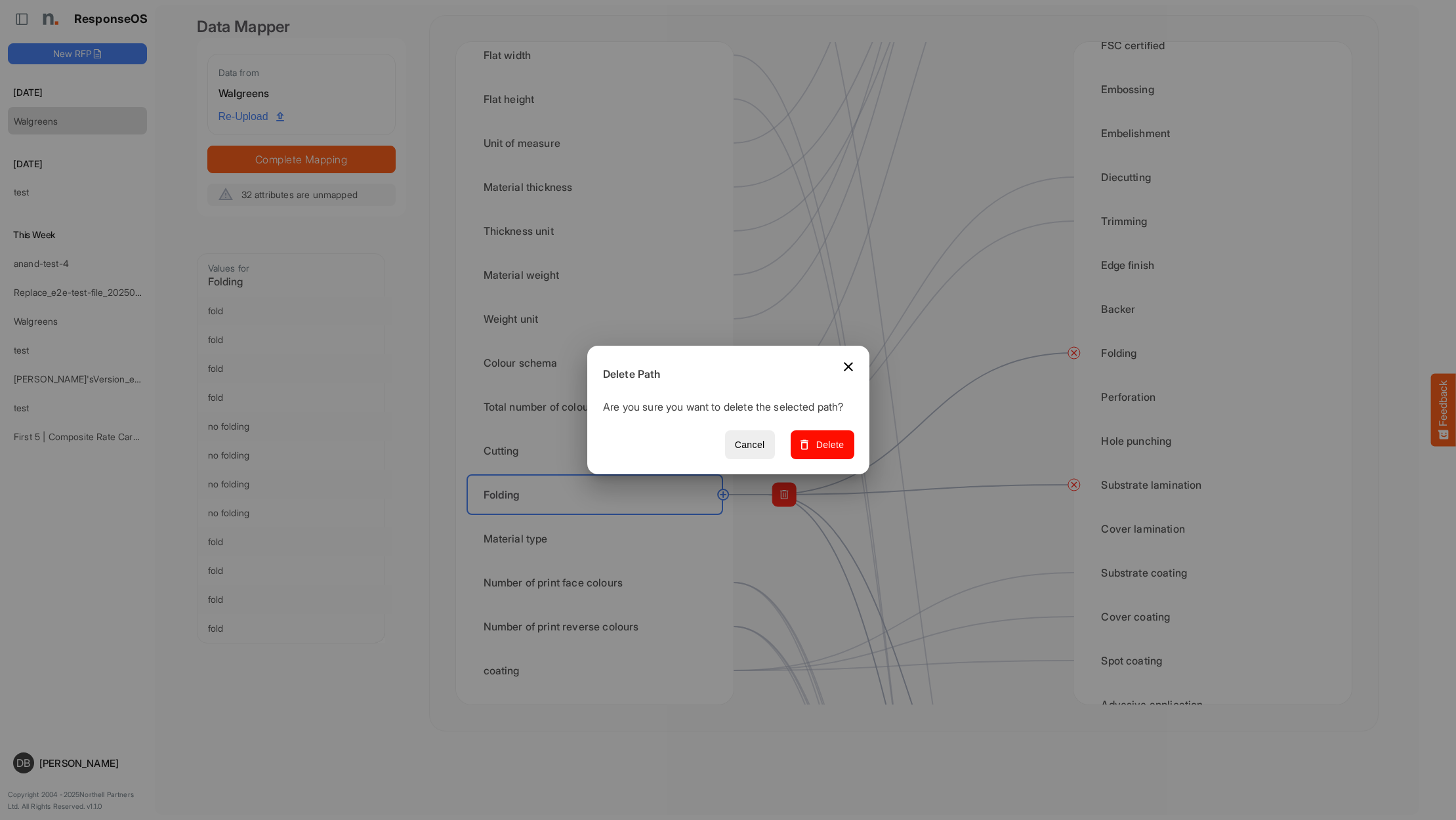
drag, startPoint x: 841, startPoint y: 455, endPoint x: 848, endPoint y: 457, distance: 7.3
click at [843, 453] on span "Delete" at bounding box center [822, 445] width 44 height 16
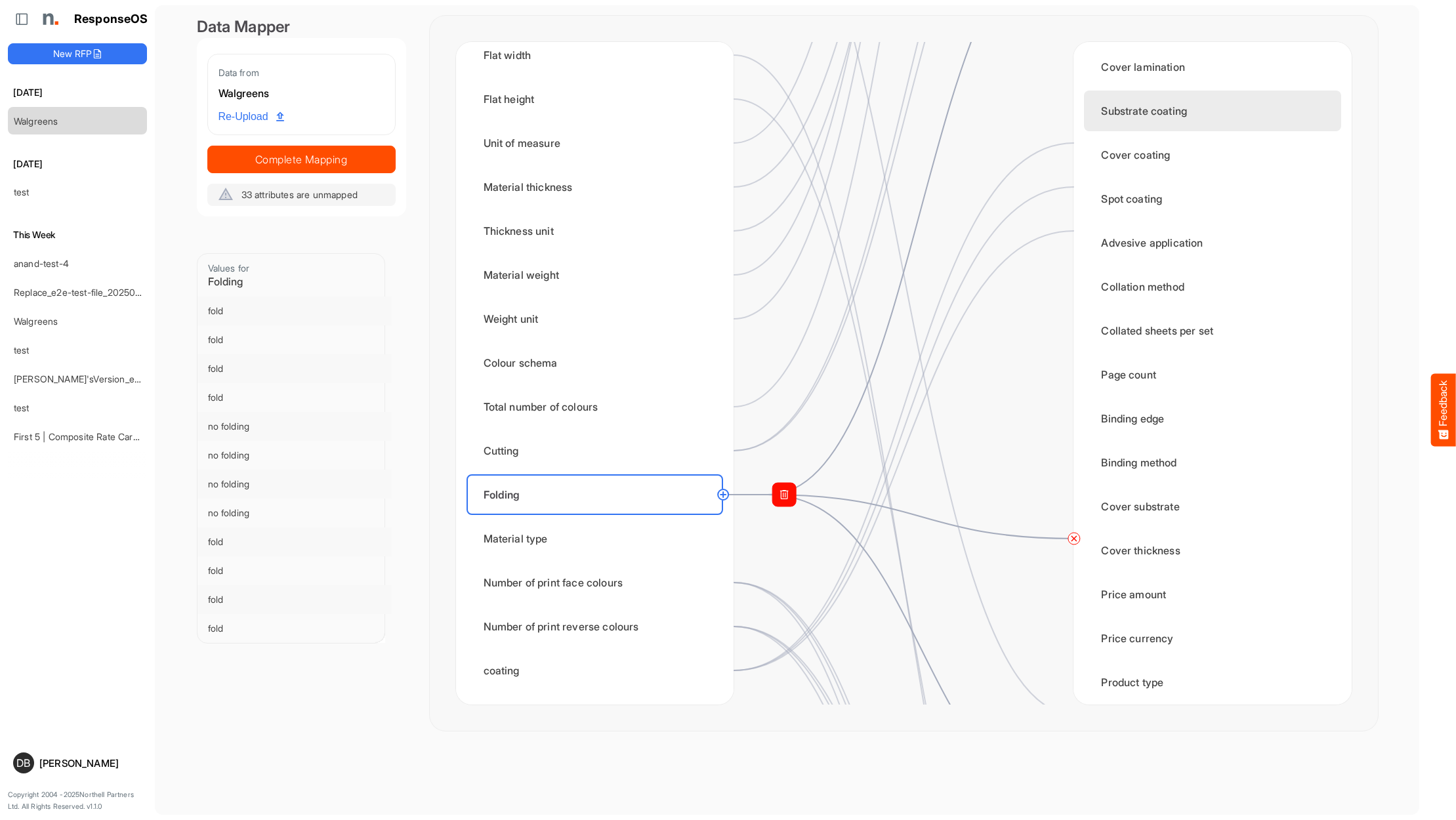
scroll to position [1125, 0]
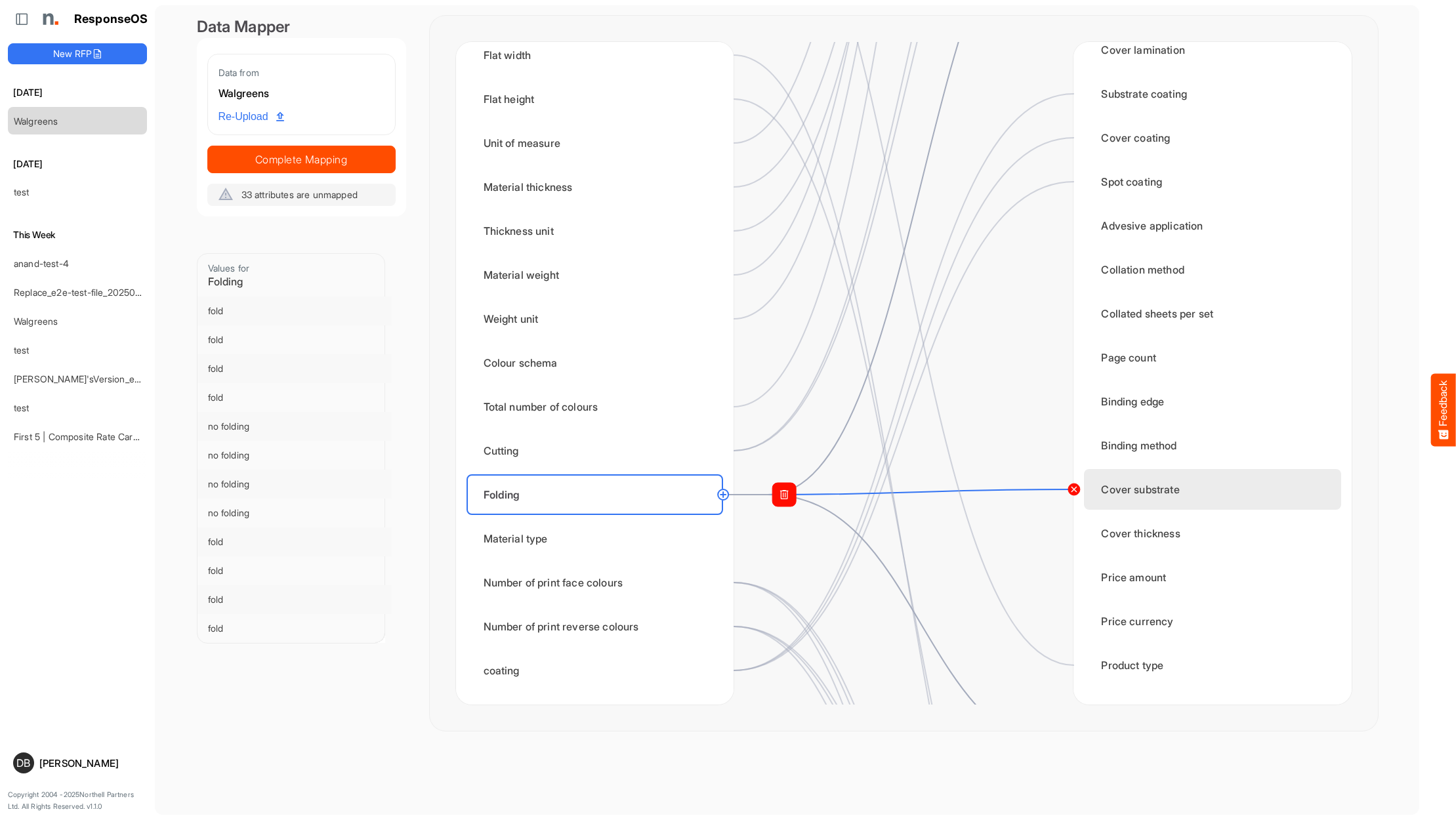
click at [1075, 491] on circle at bounding box center [1073, 489] width 16 height 16
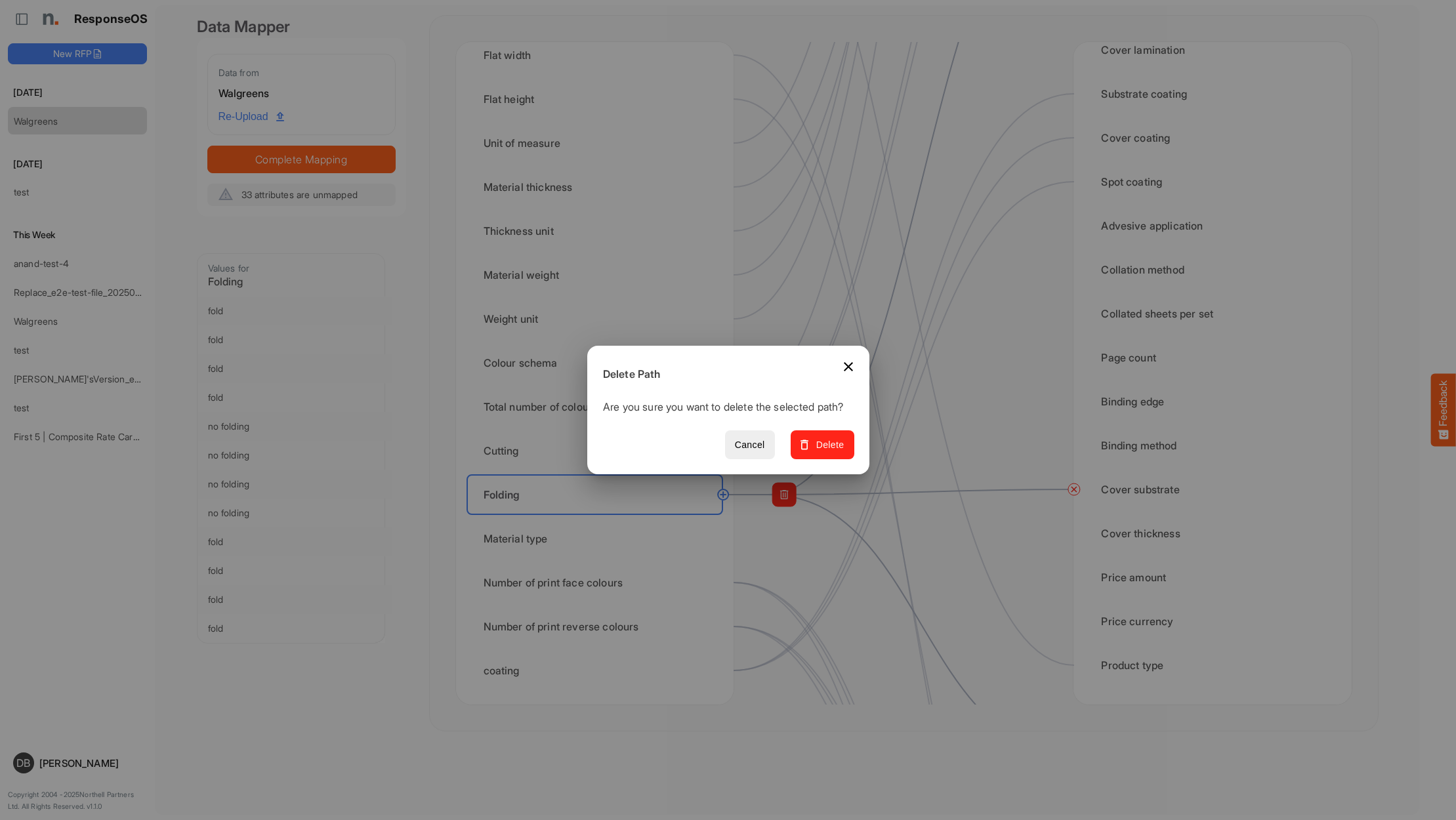
click at [822, 448] on span "Delete" at bounding box center [822, 445] width 44 height 16
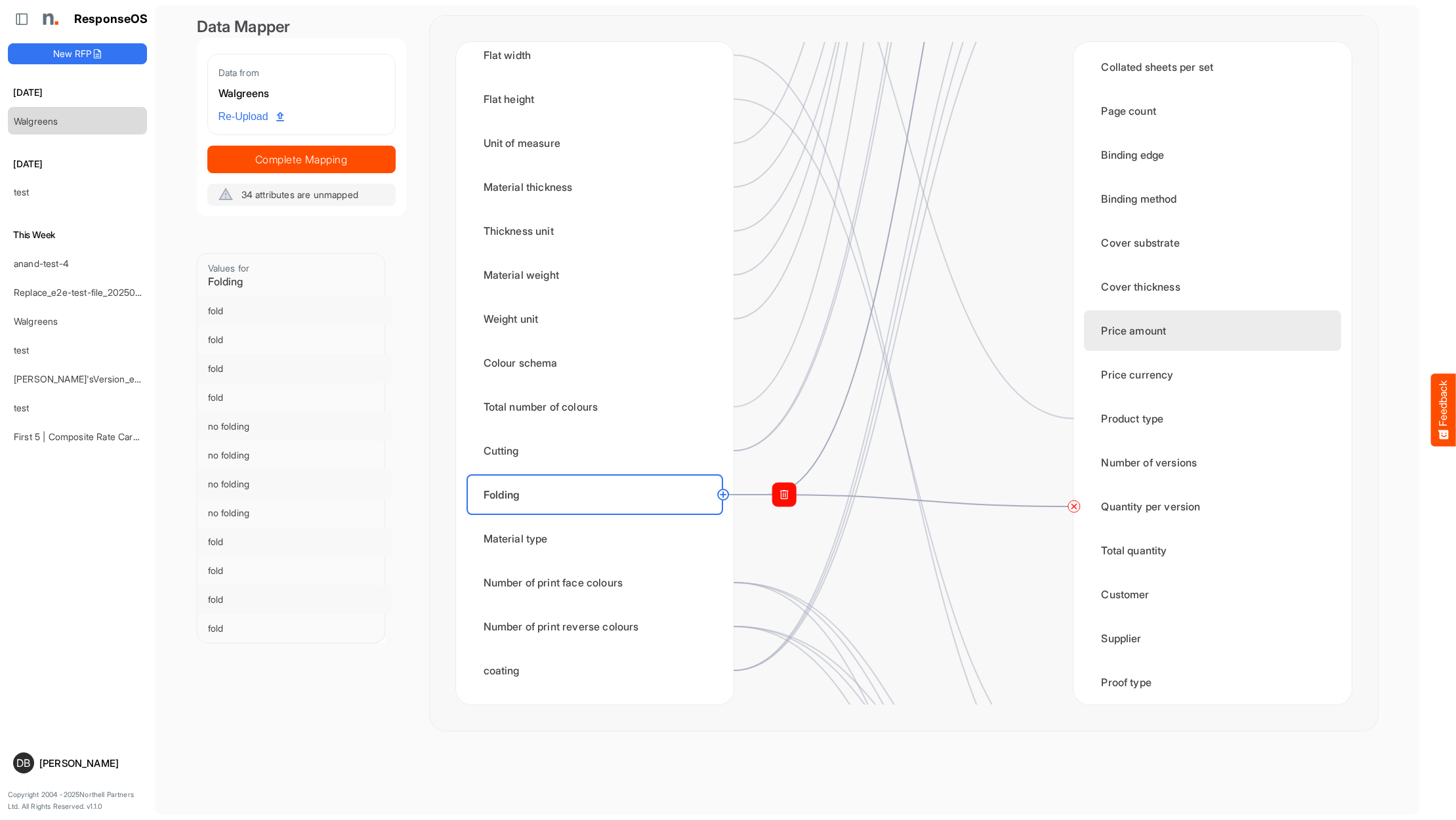
scroll to position [1373, 0]
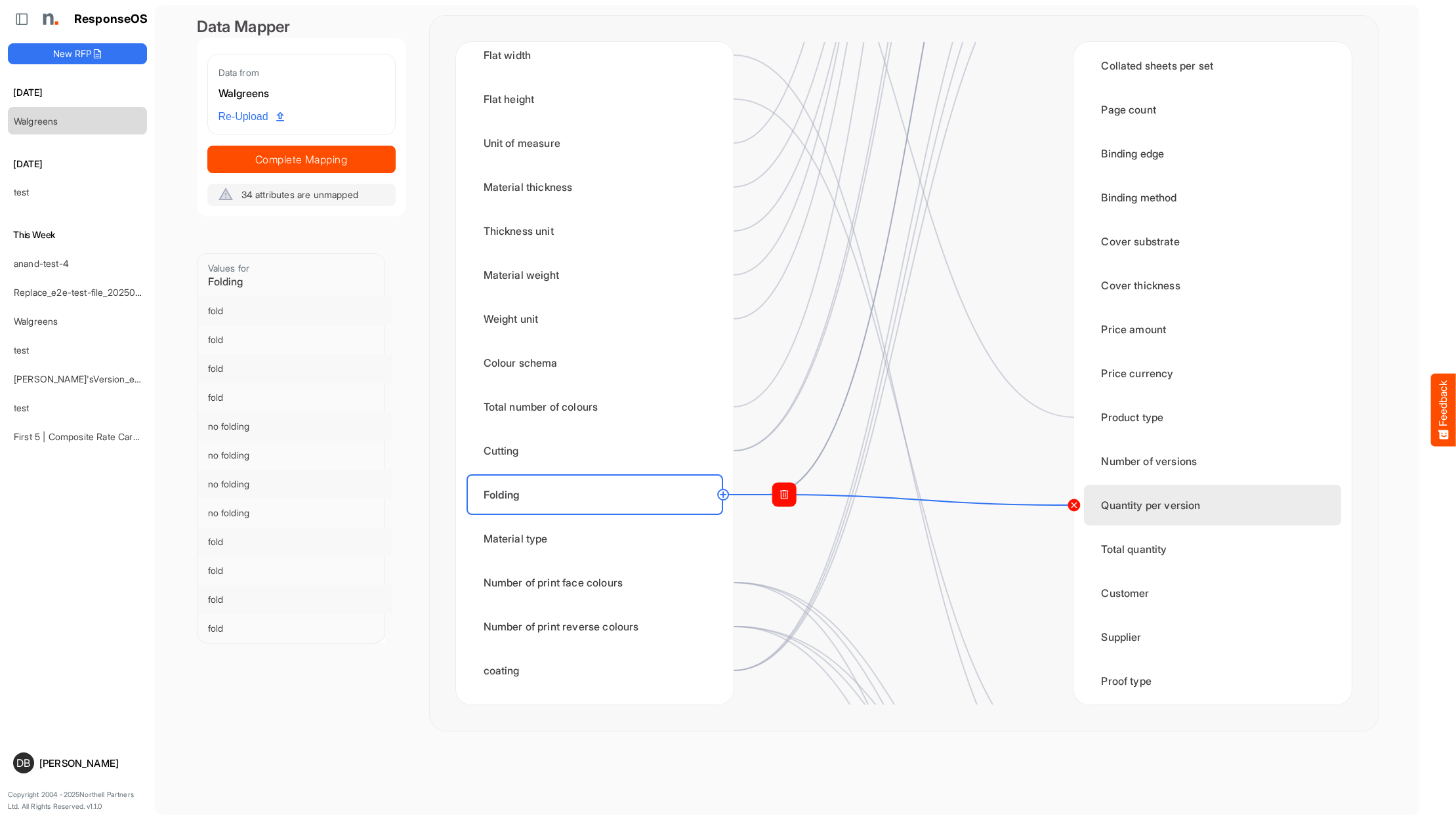
click at [1073, 508] on circle at bounding box center [1073, 504] width 16 height 16
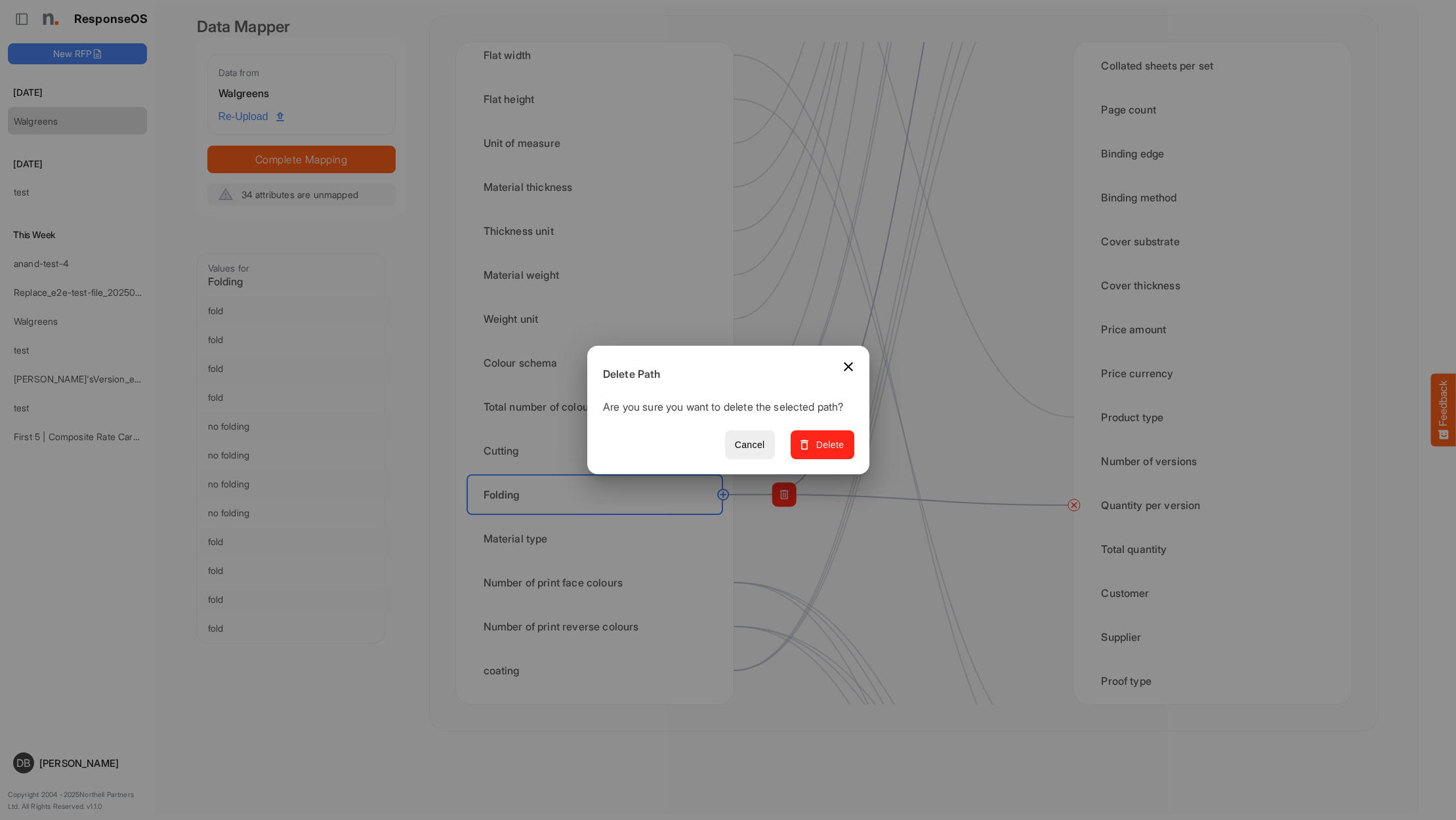
click at [831, 448] on span "Delete" at bounding box center [822, 445] width 44 height 16
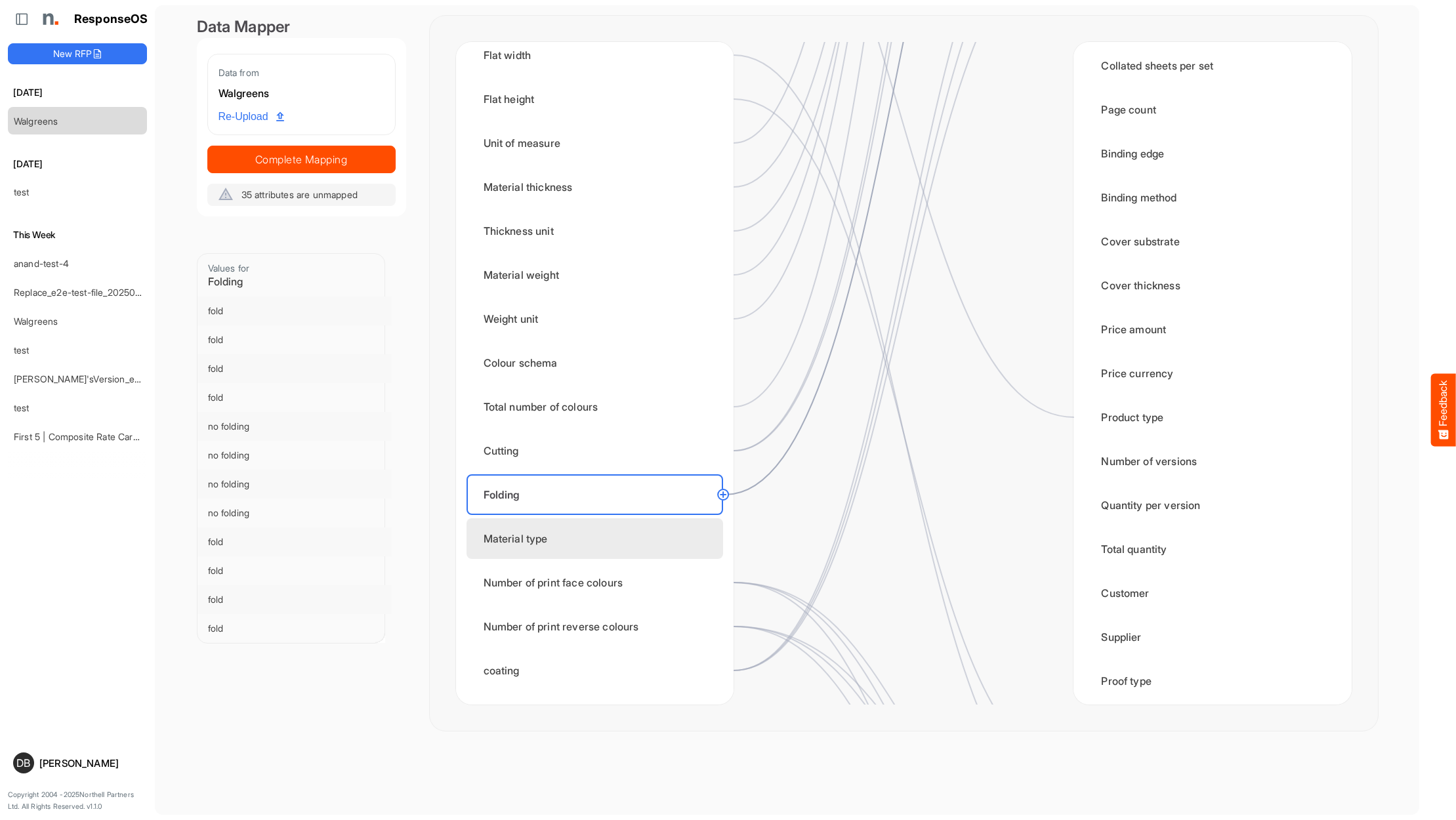
click at [685, 530] on div "Material type" at bounding box center [595, 538] width 257 height 41
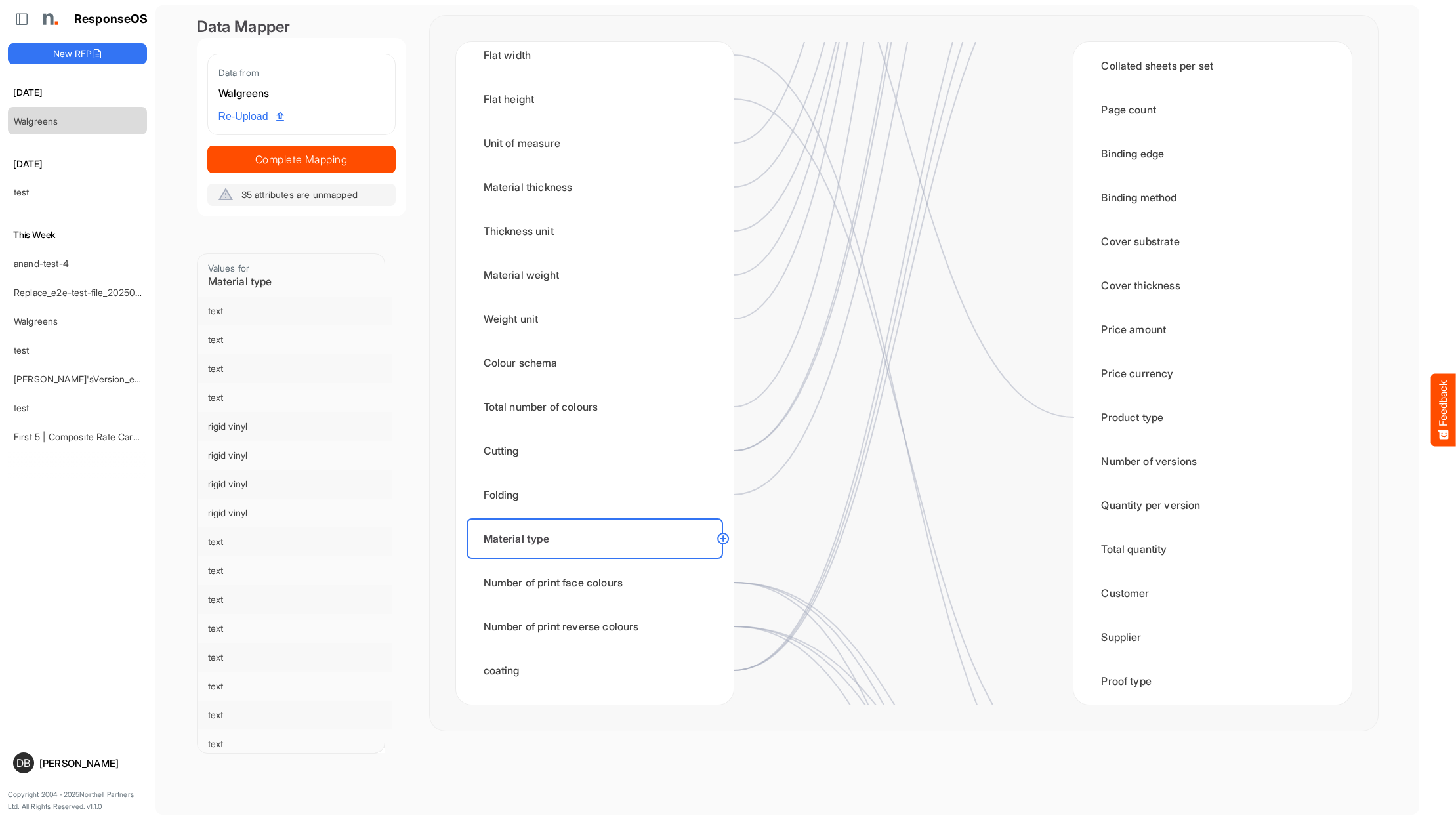
click at [724, 535] on circle at bounding box center [723, 538] width 16 height 16
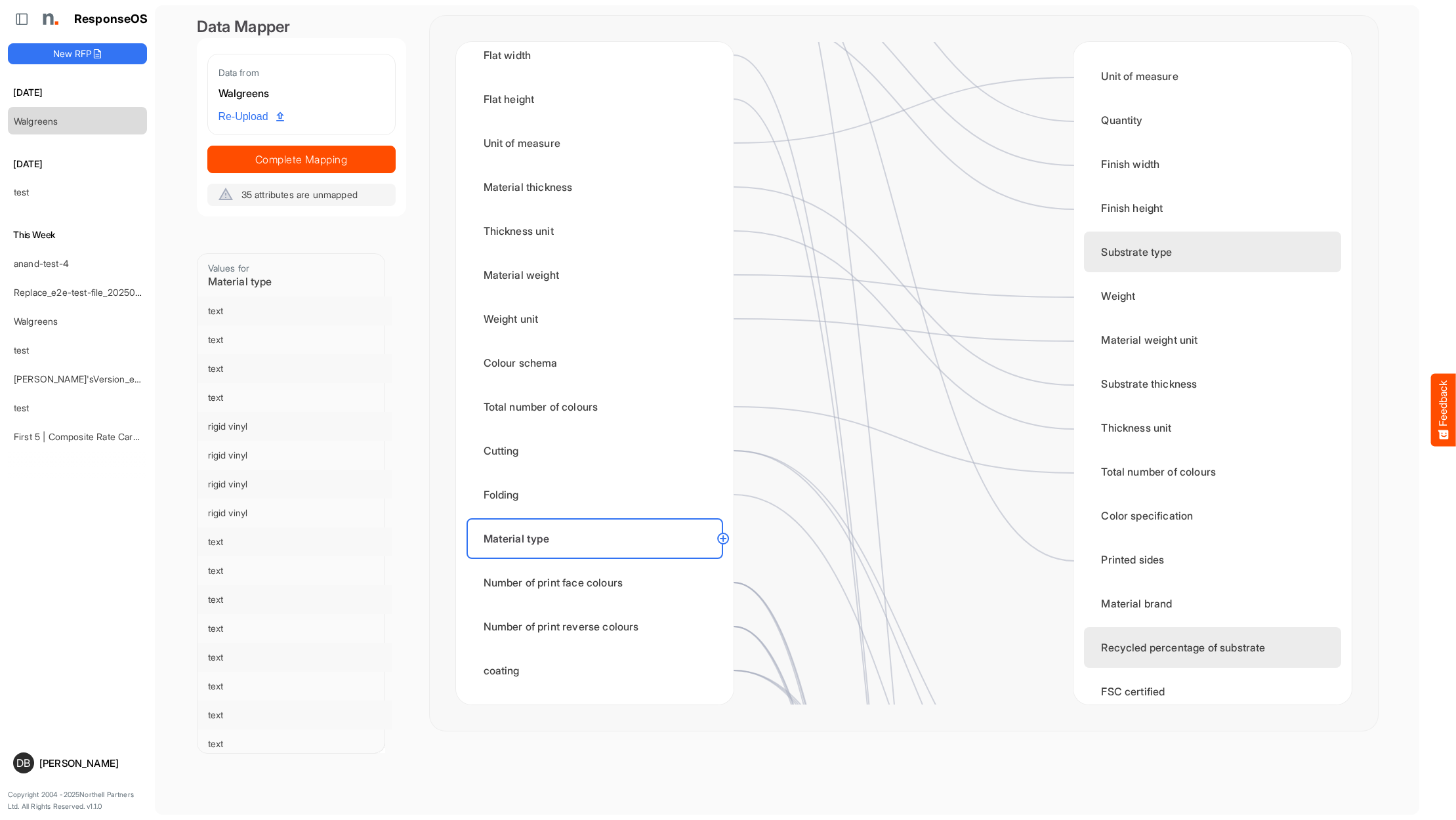
scroll to position [0, 0]
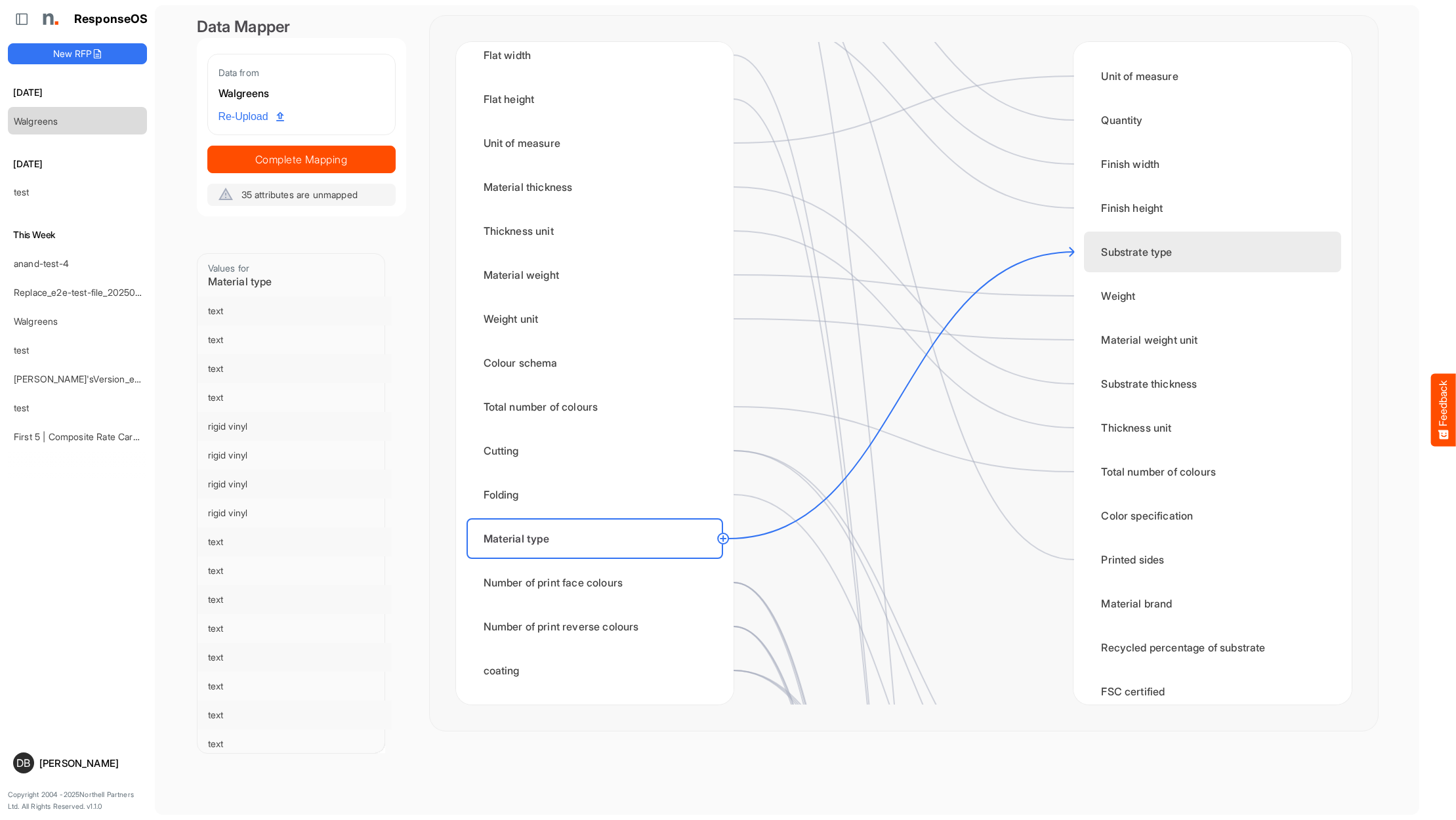
click at [1159, 244] on div "Substrate type" at bounding box center [1212, 252] width 257 height 41
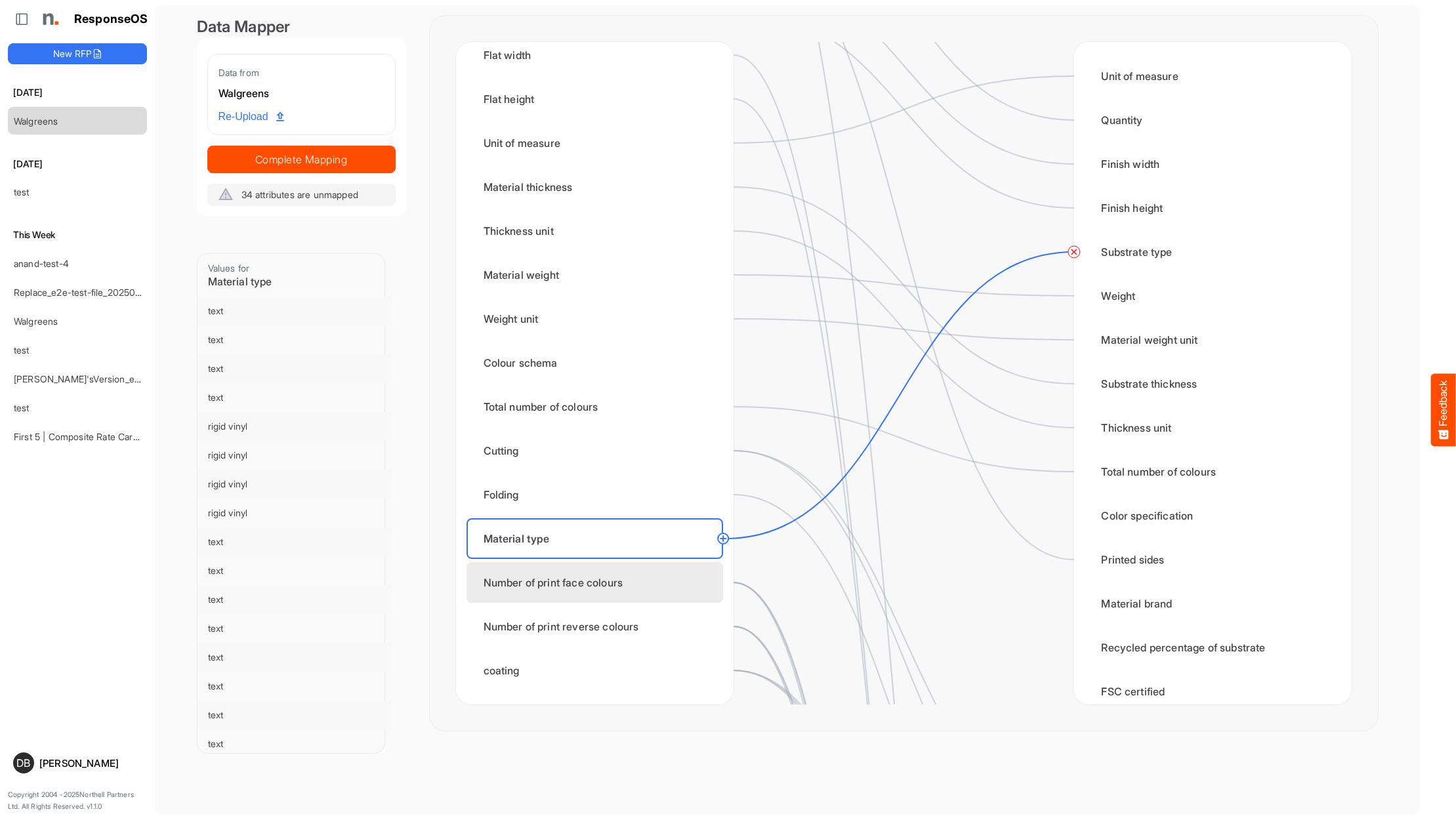
click at [679, 574] on div "Number of print face colours" at bounding box center [595, 582] width 257 height 41
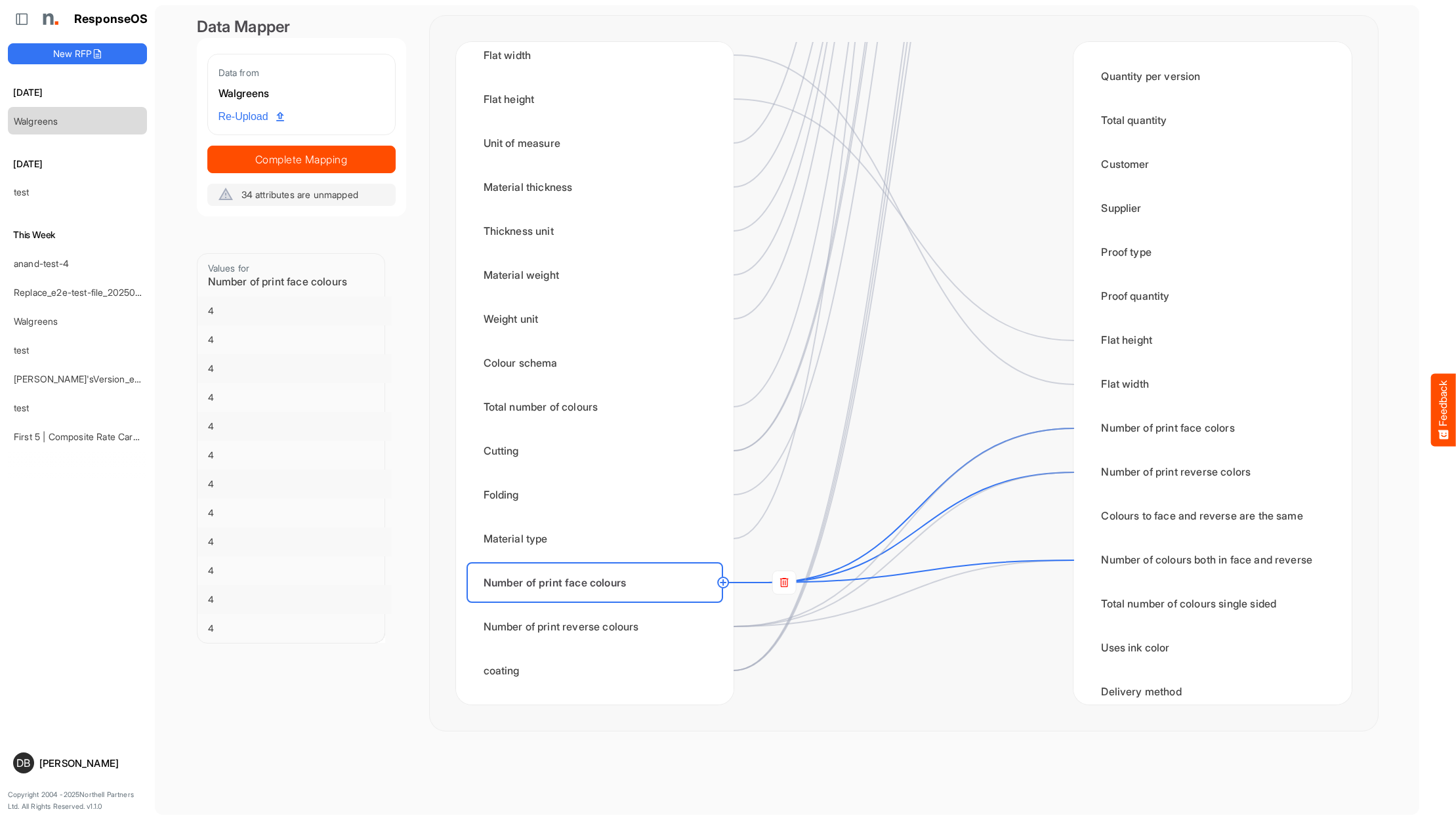
scroll to position [1801, 0]
click at [786, 582] on rect at bounding box center [784, 582] width 24 height 24
click at [1070, 474] on circle at bounding box center [1073, 472] width 16 height 16
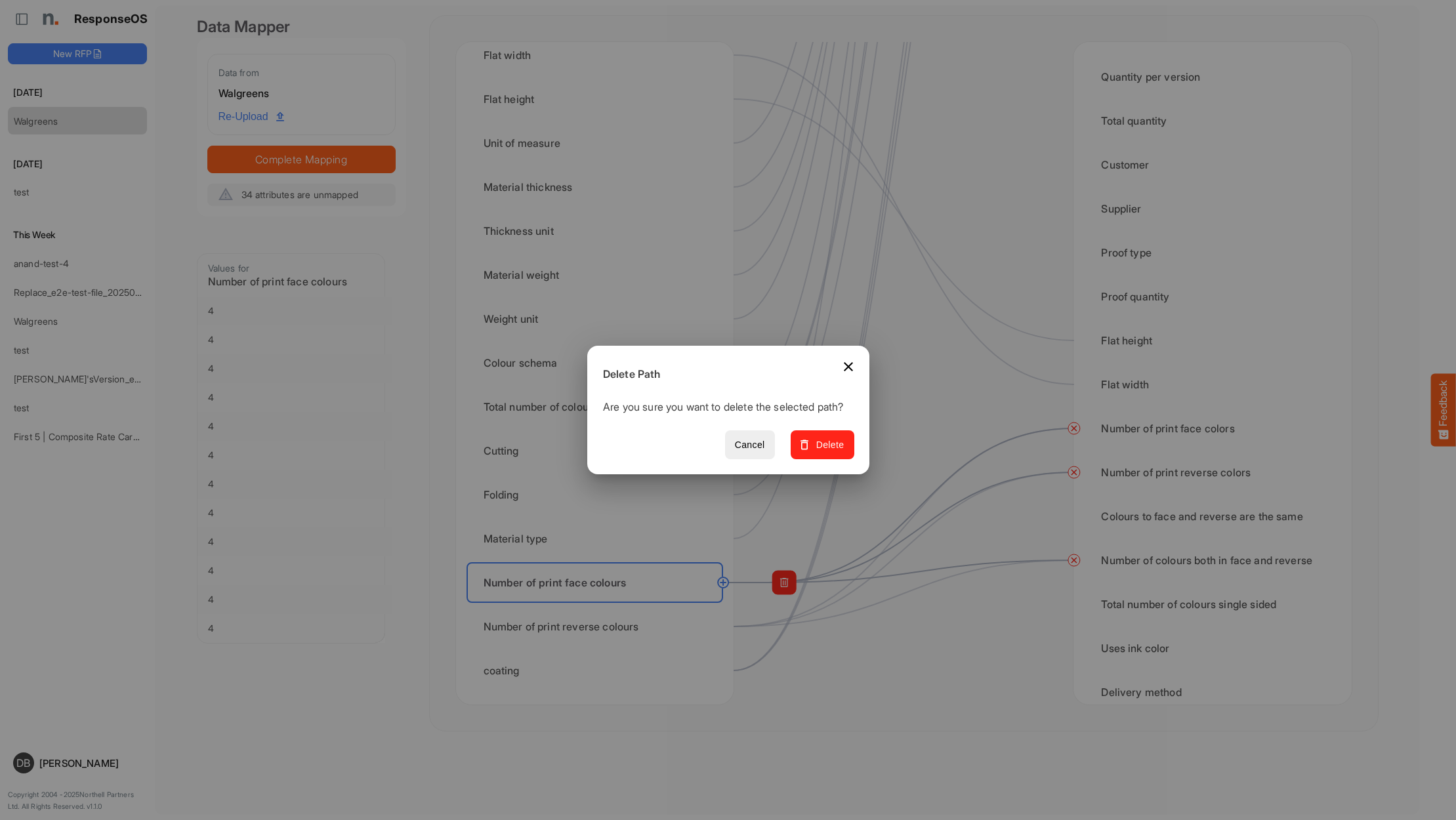
click at [836, 453] on span "Delete" at bounding box center [822, 445] width 44 height 16
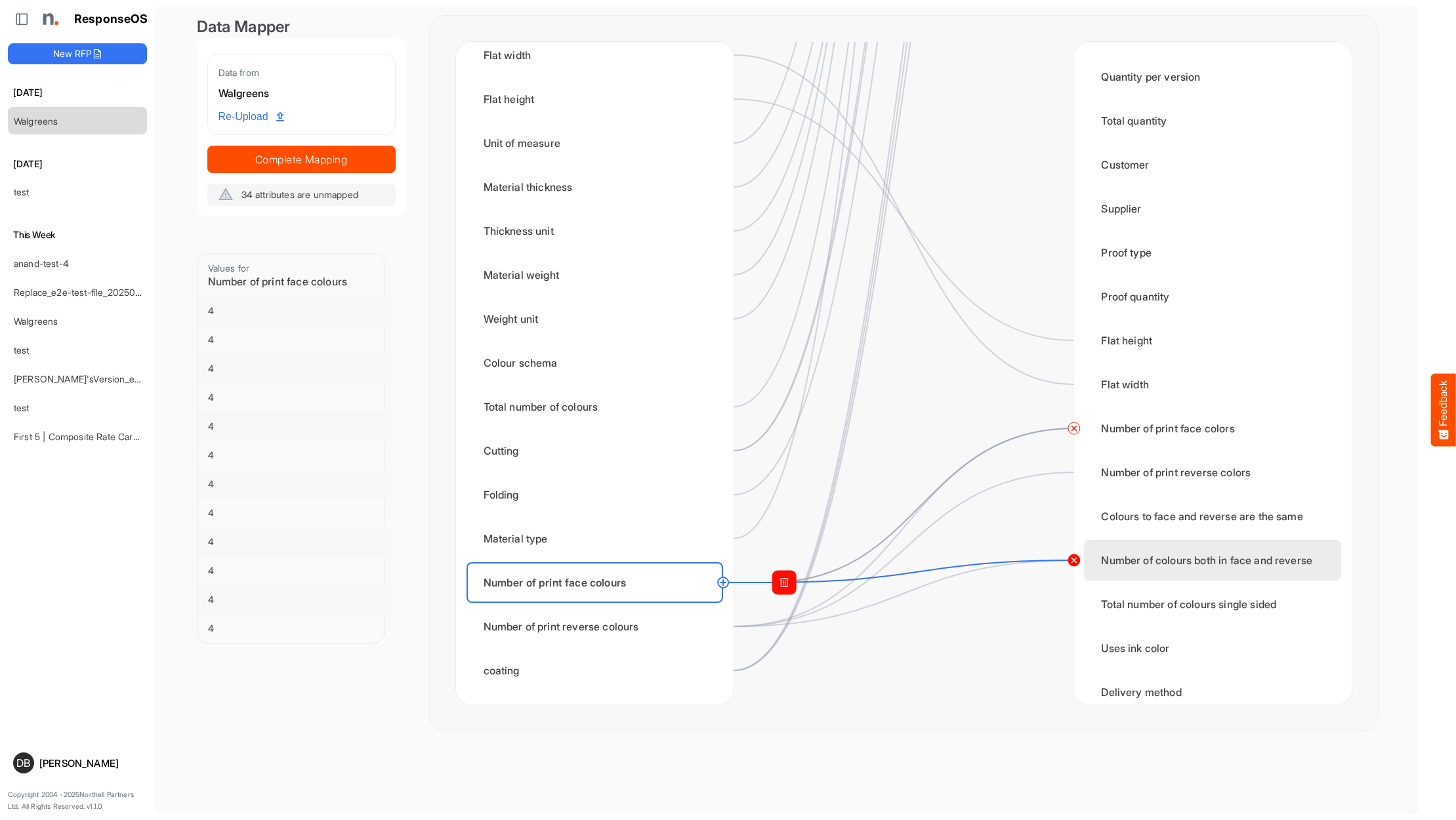
click at [1074, 563] on circle at bounding box center [1073, 559] width 16 height 16
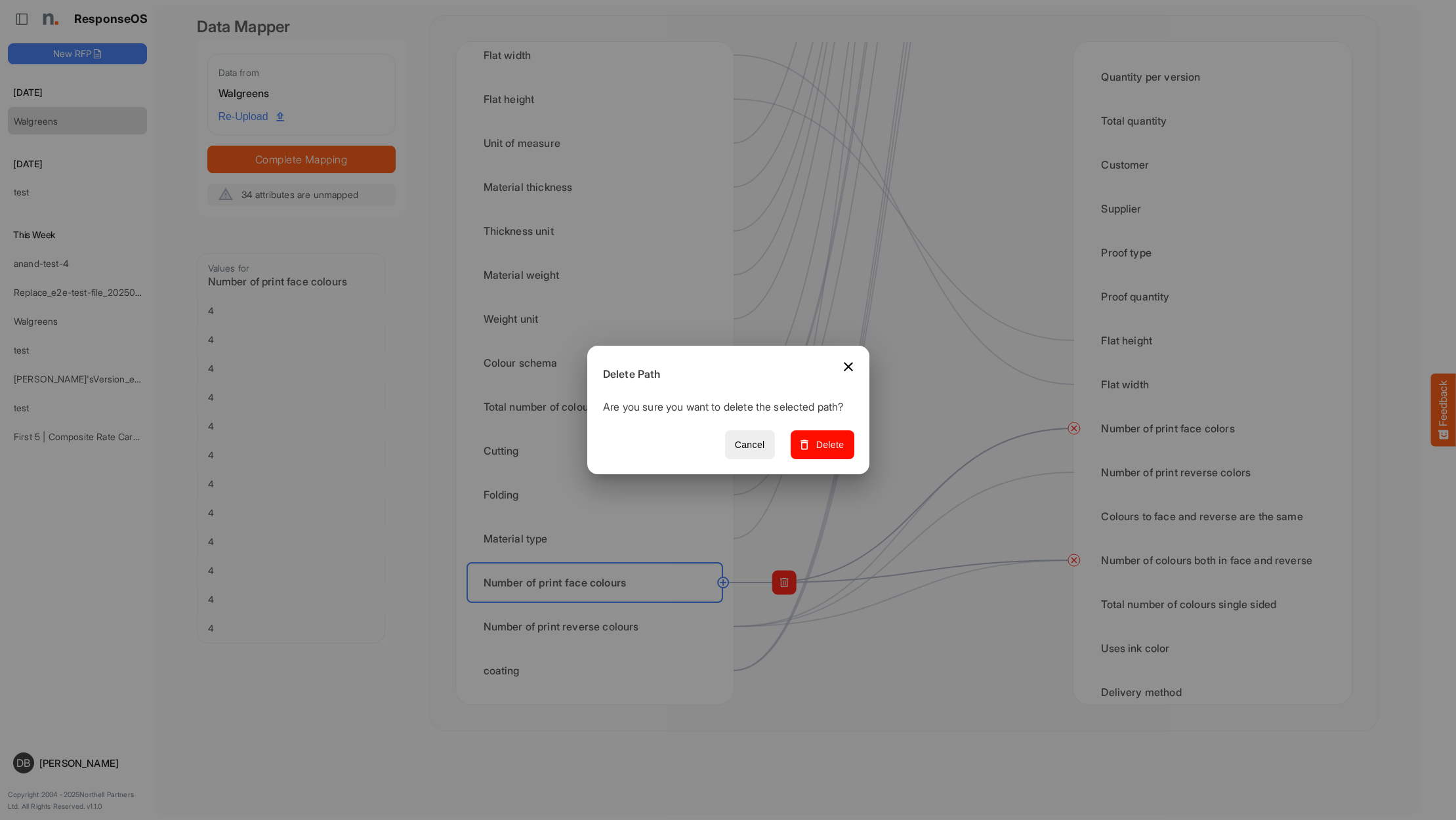
click at [831, 451] on span "Delete" at bounding box center [822, 445] width 44 height 16
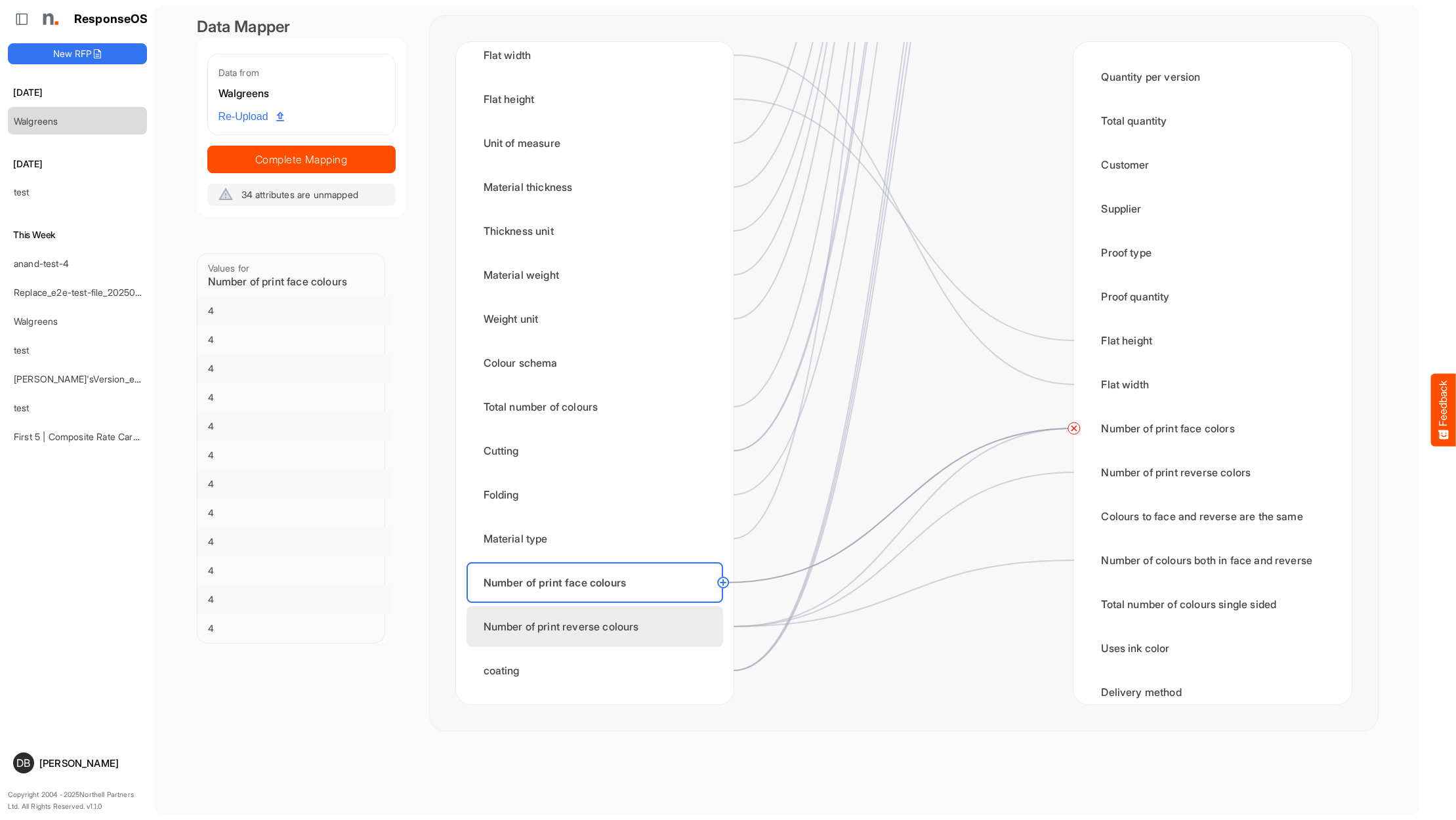
click at [657, 619] on div "Number of print reverse colours" at bounding box center [595, 627] width 257 height 41
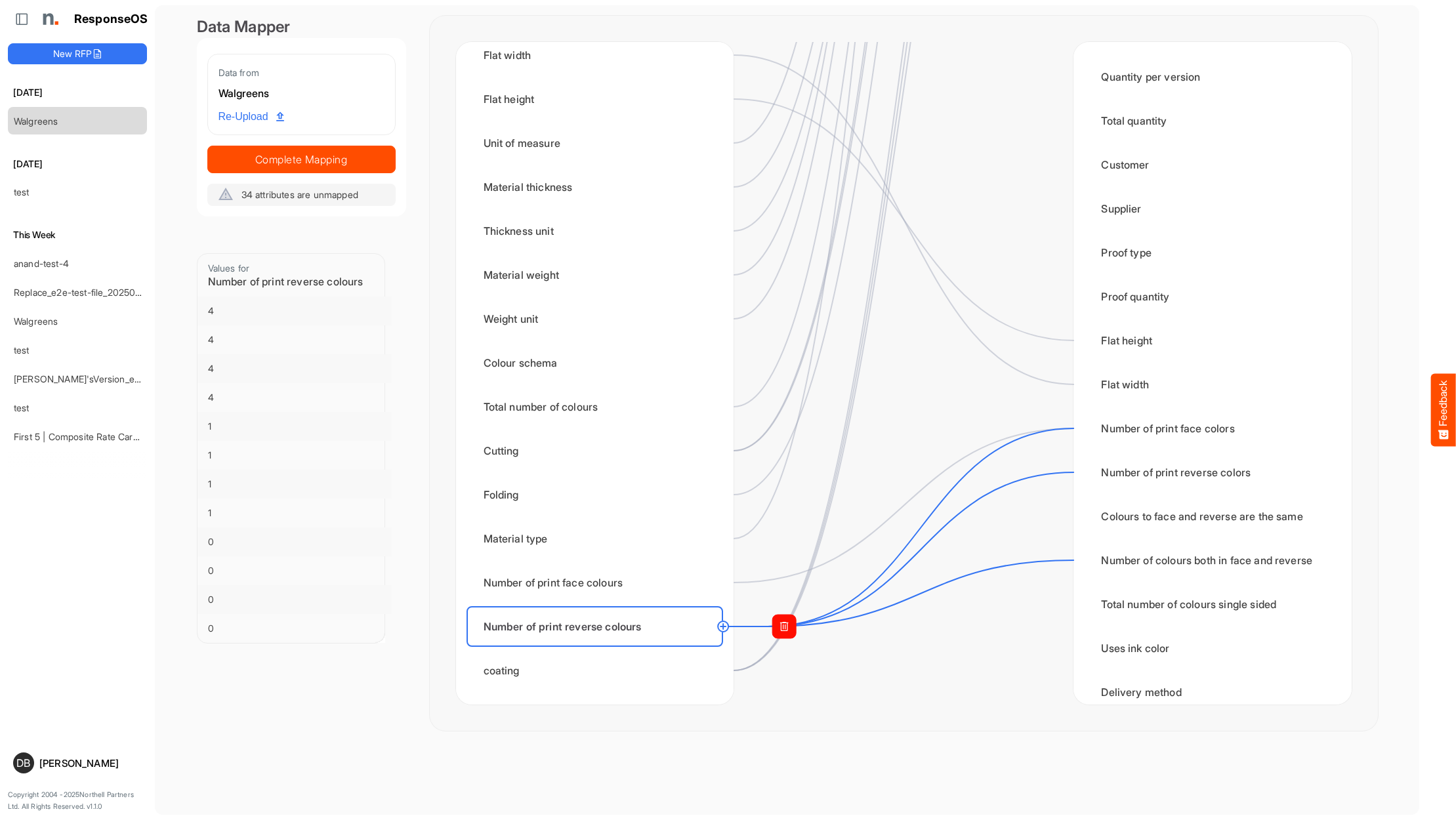
click at [778, 624] on rect at bounding box center [784, 626] width 24 height 24
click at [1073, 426] on circle at bounding box center [1073, 428] width 16 height 16
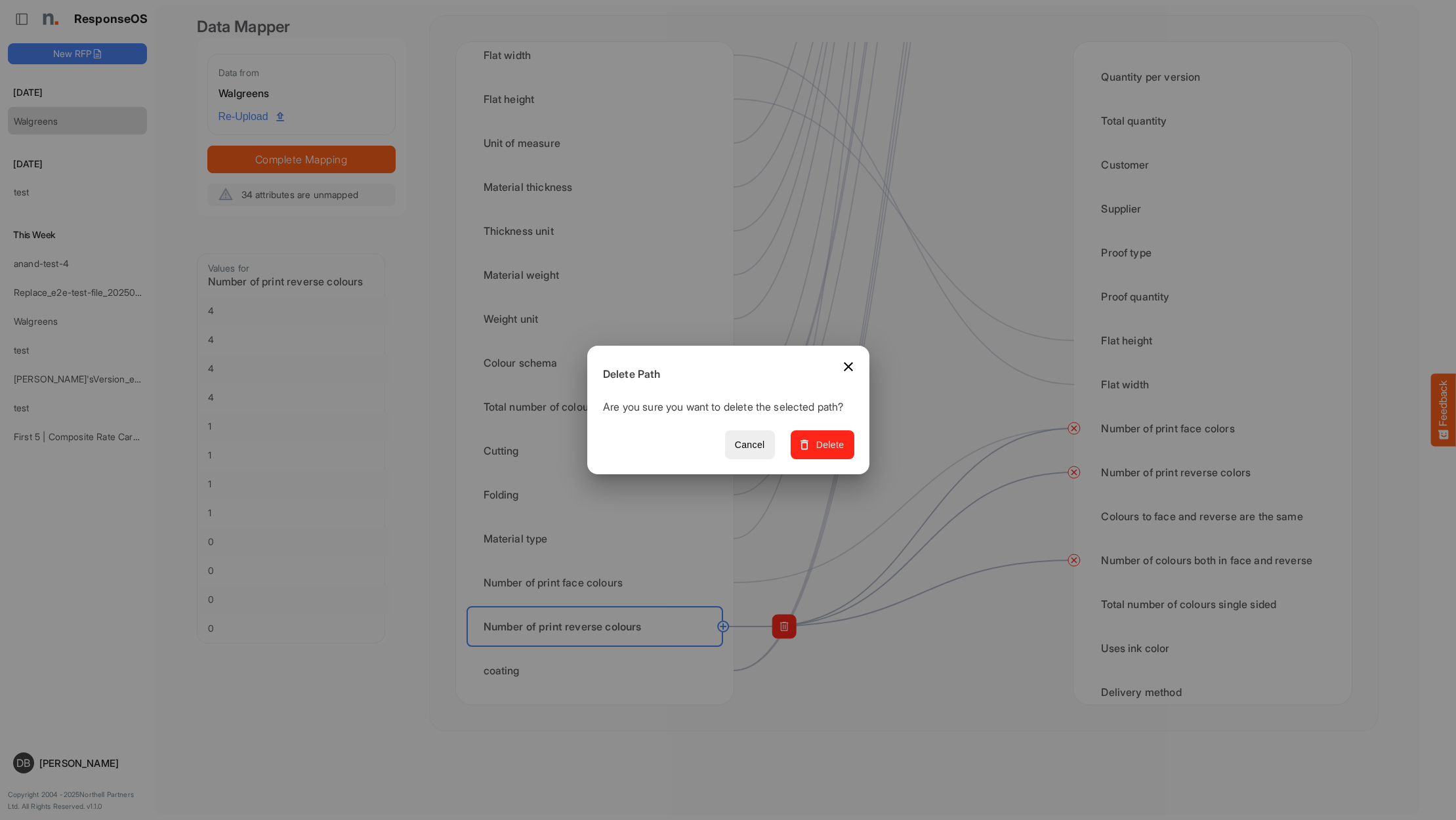
click at [833, 453] on span "Delete" at bounding box center [822, 445] width 44 height 16
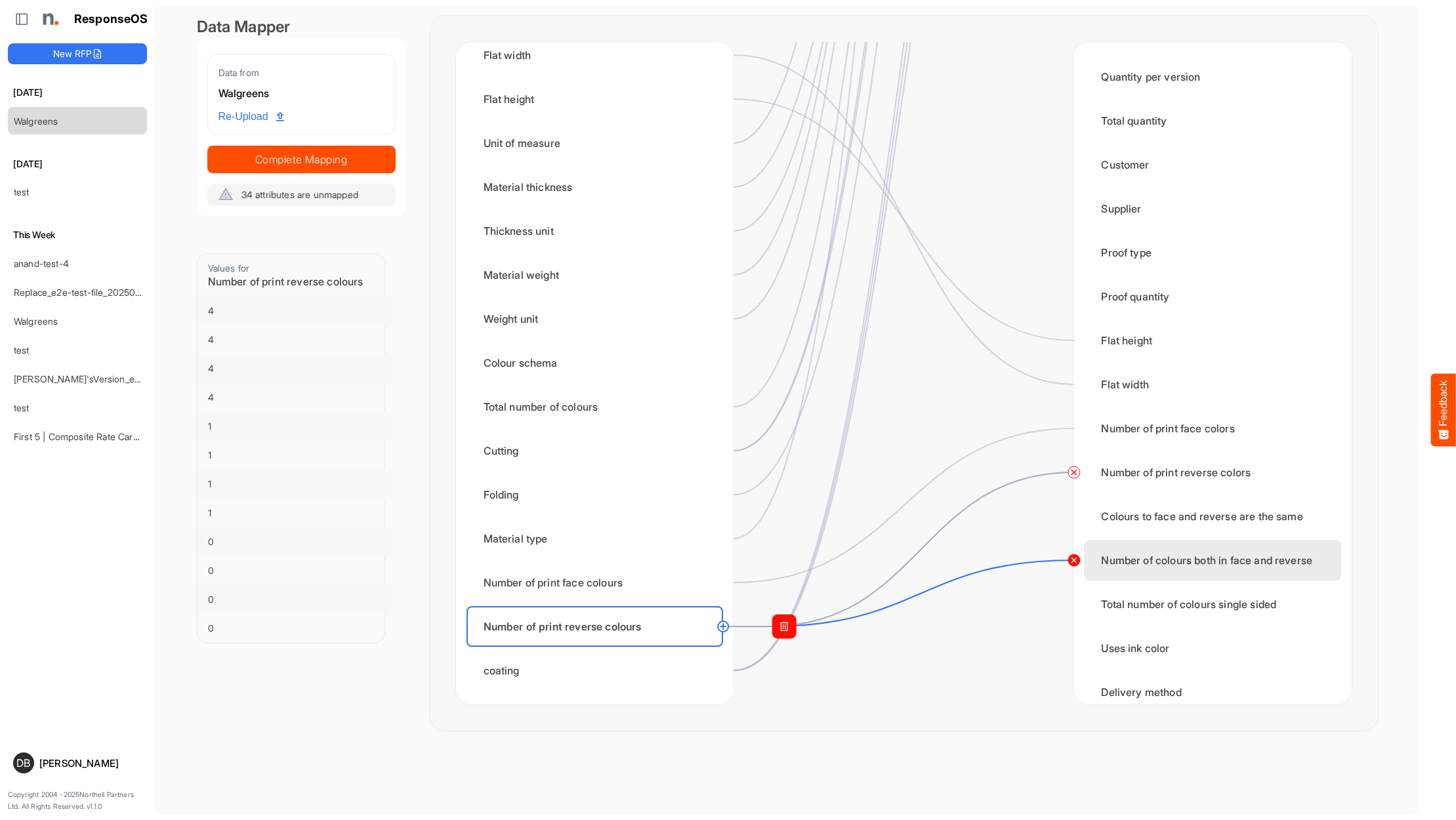
click at [1074, 557] on circle at bounding box center [1073, 559] width 16 height 16
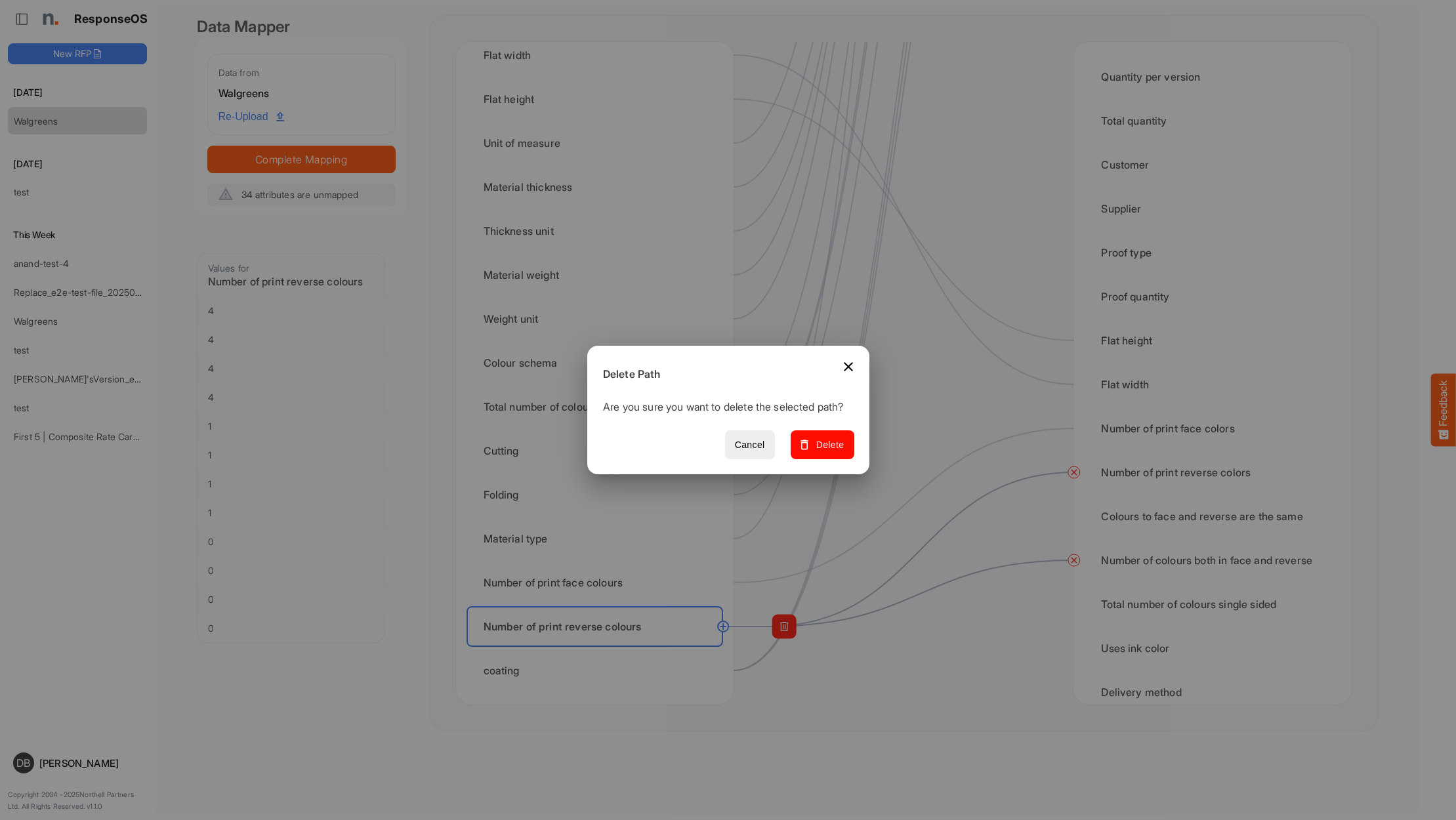
drag, startPoint x: 818, startPoint y: 448, endPoint x: 797, endPoint y: 468, distance: 29.0
click at [818, 448] on span "Delete" at bounding box center [822, 445] width 44 height 16
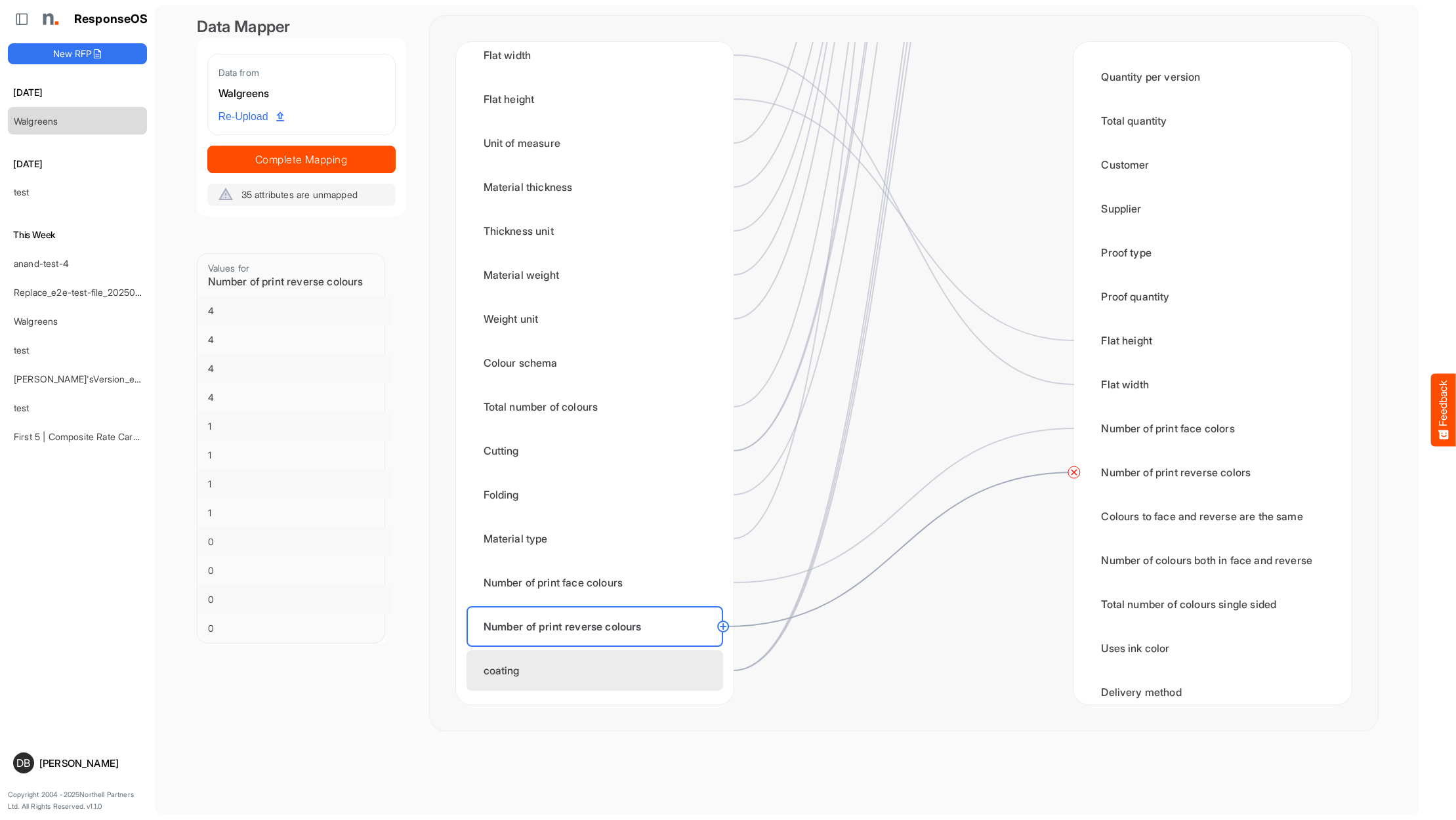
scroll to position [0, 0]
click at [619, 666] on div "coating" at bounding box center [595, 670] width 257 height 41
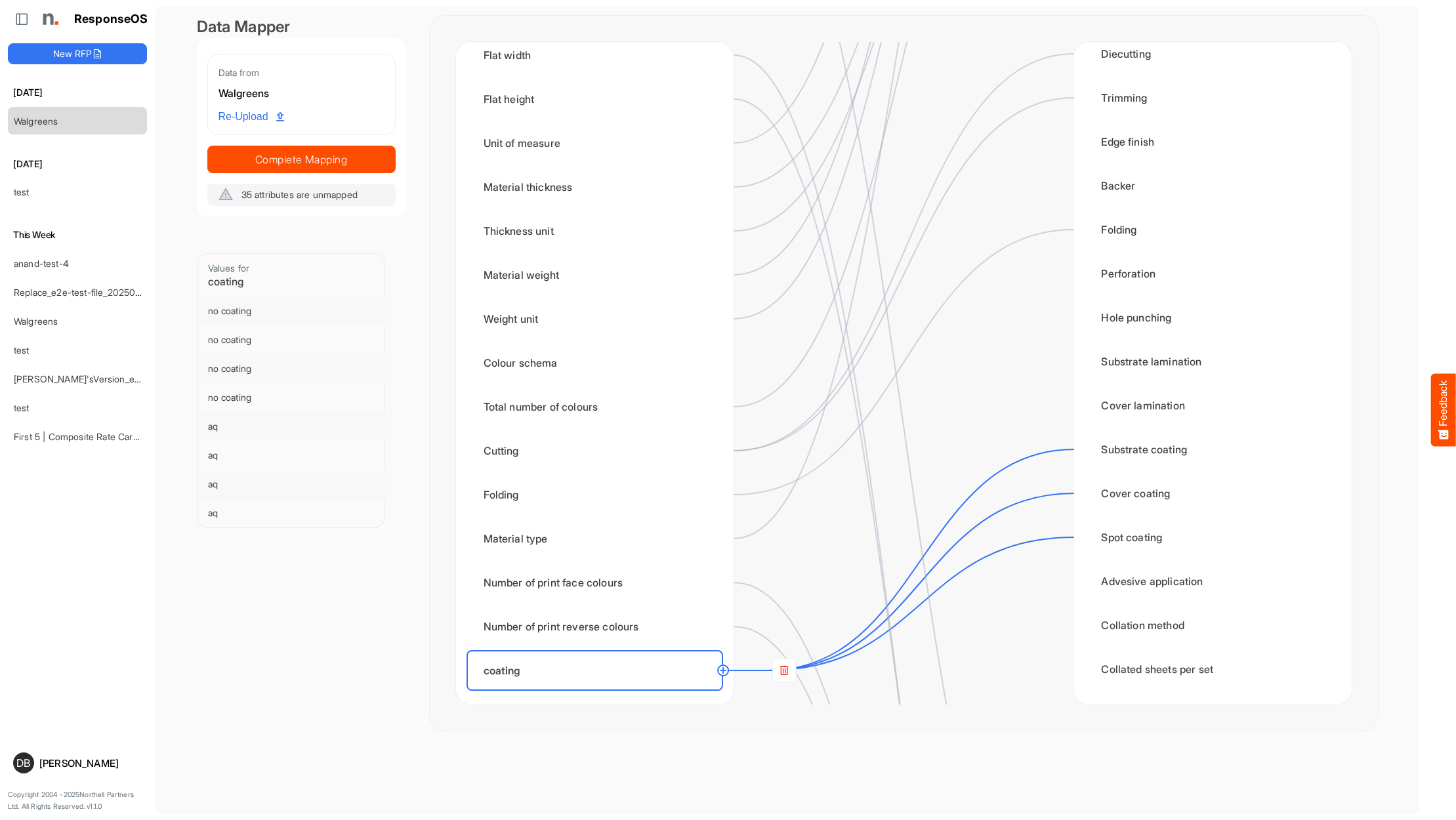
scroll to position [723, 0]
click at [789, 675] on rect at bounding box center [784, 670] width 24 height 24
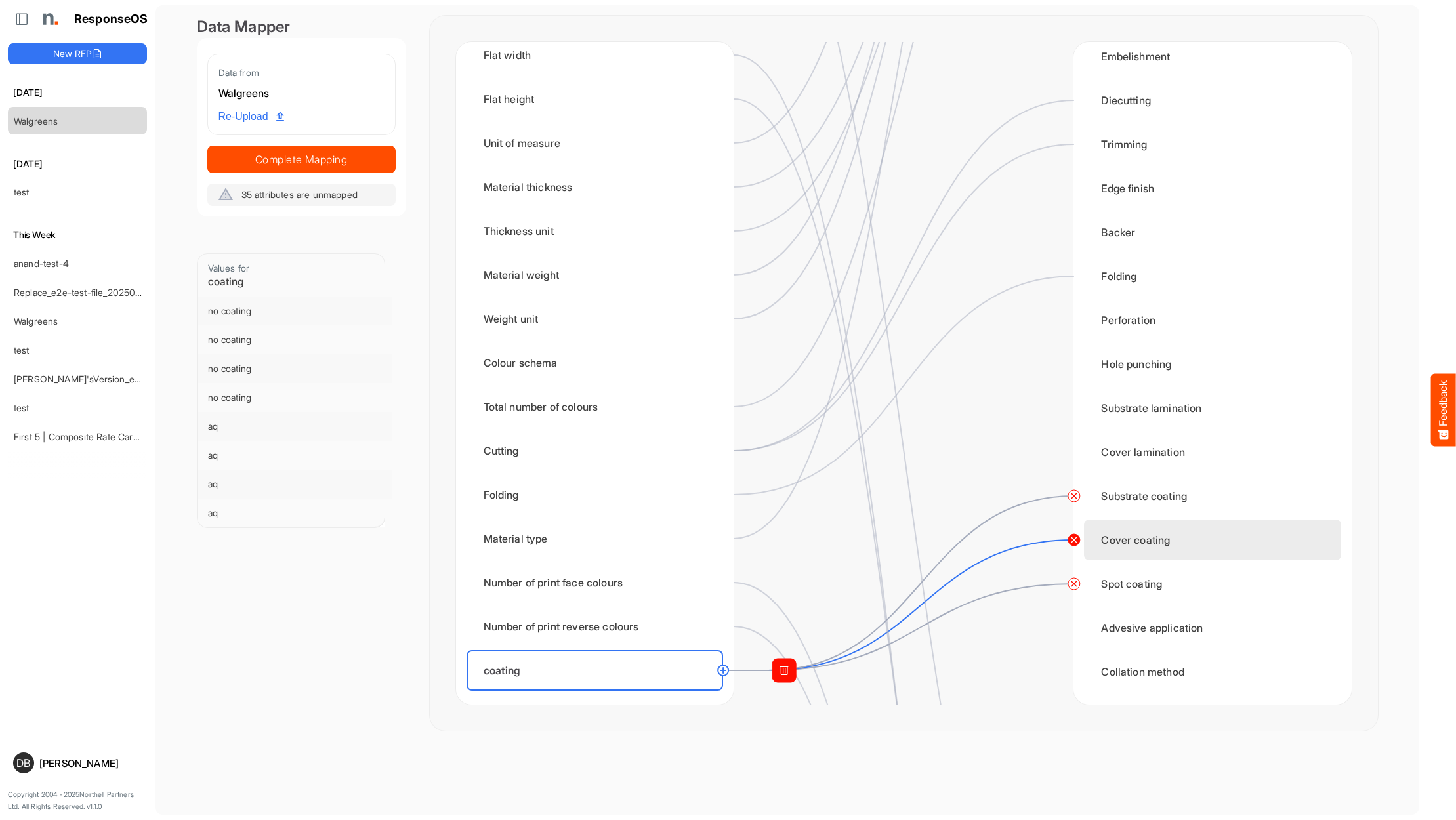
click at [1076, 542] on circle at bounding box center [1073, 539] width 16 height 16
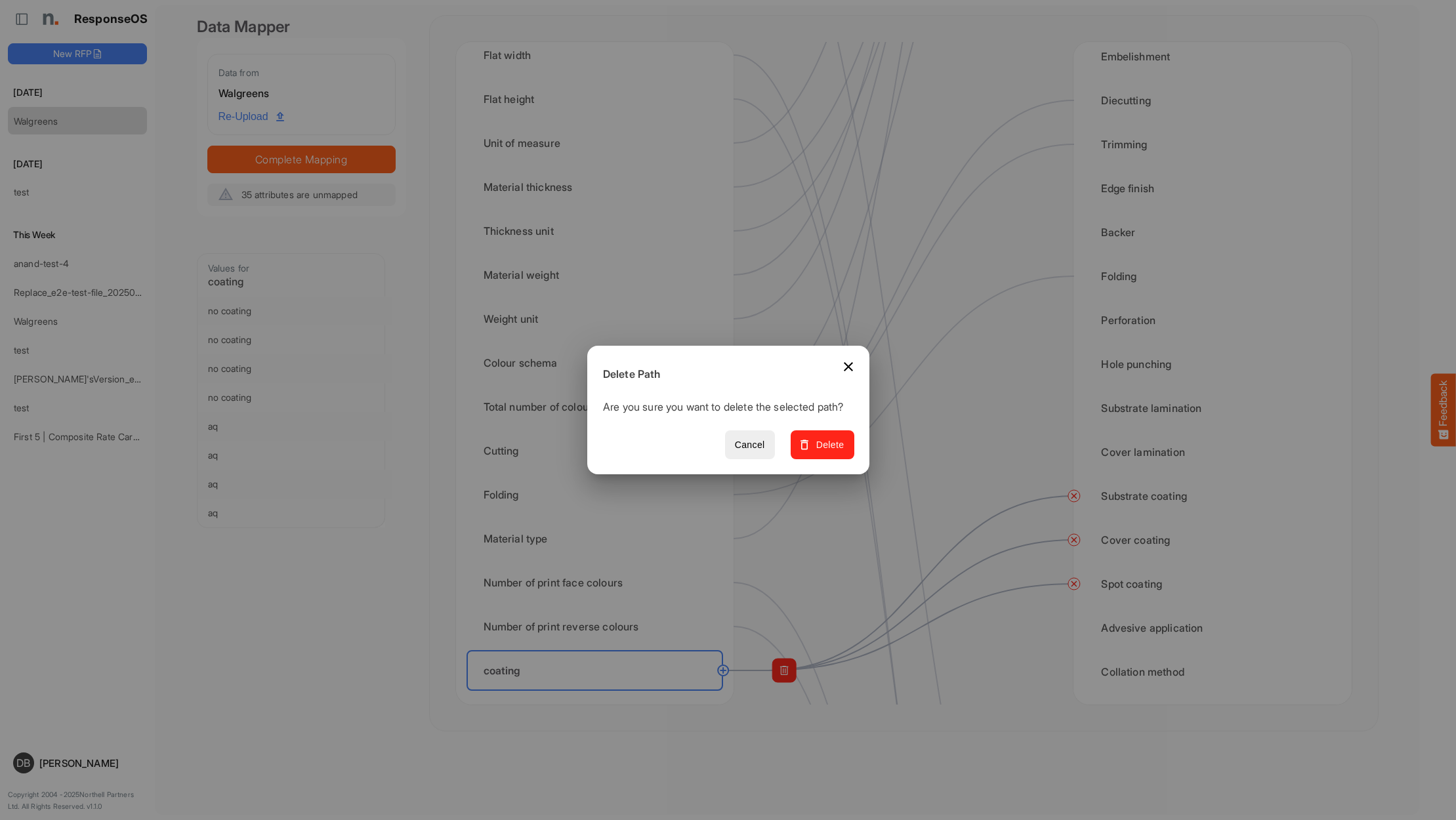
click at [833, 460] on button "Delete" at bounding box center [822, 445] width 64 height 29
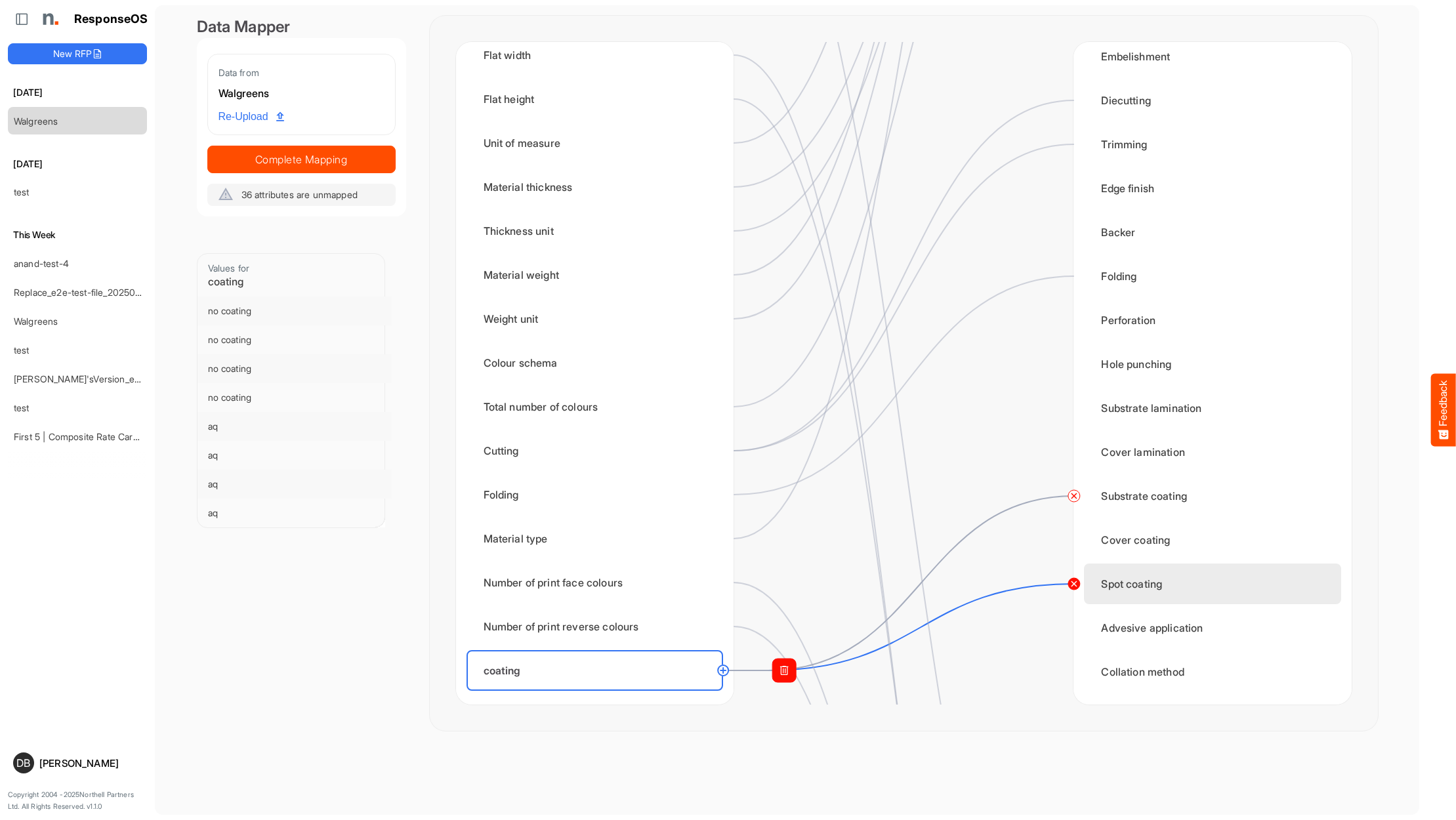
click at [1074, 582] on circle at bounding box center [1073, 583] width 16 height 16
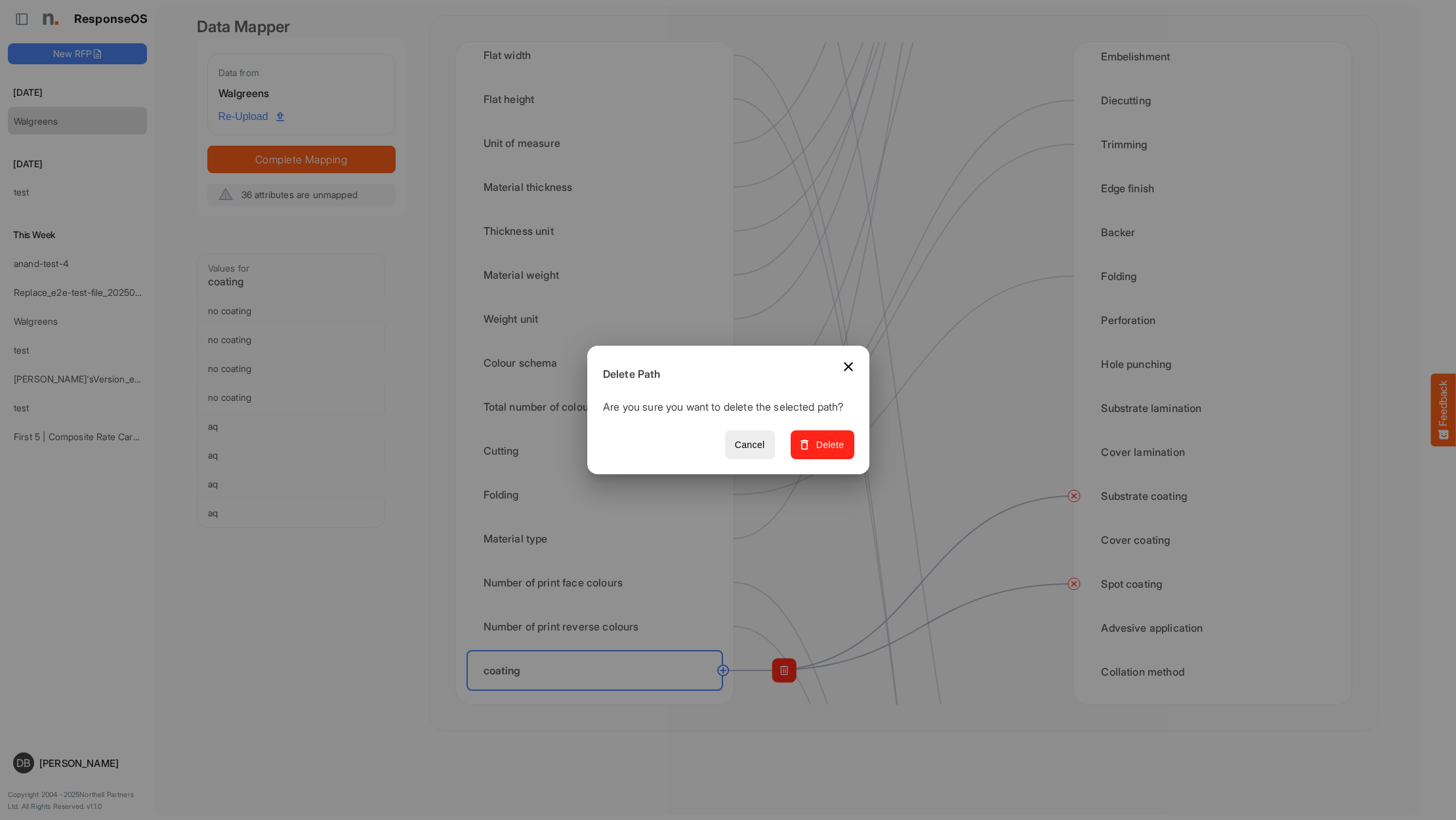
click at [837, 451] on span "Delete" at bounding box center [822, 445] width 44 height 16
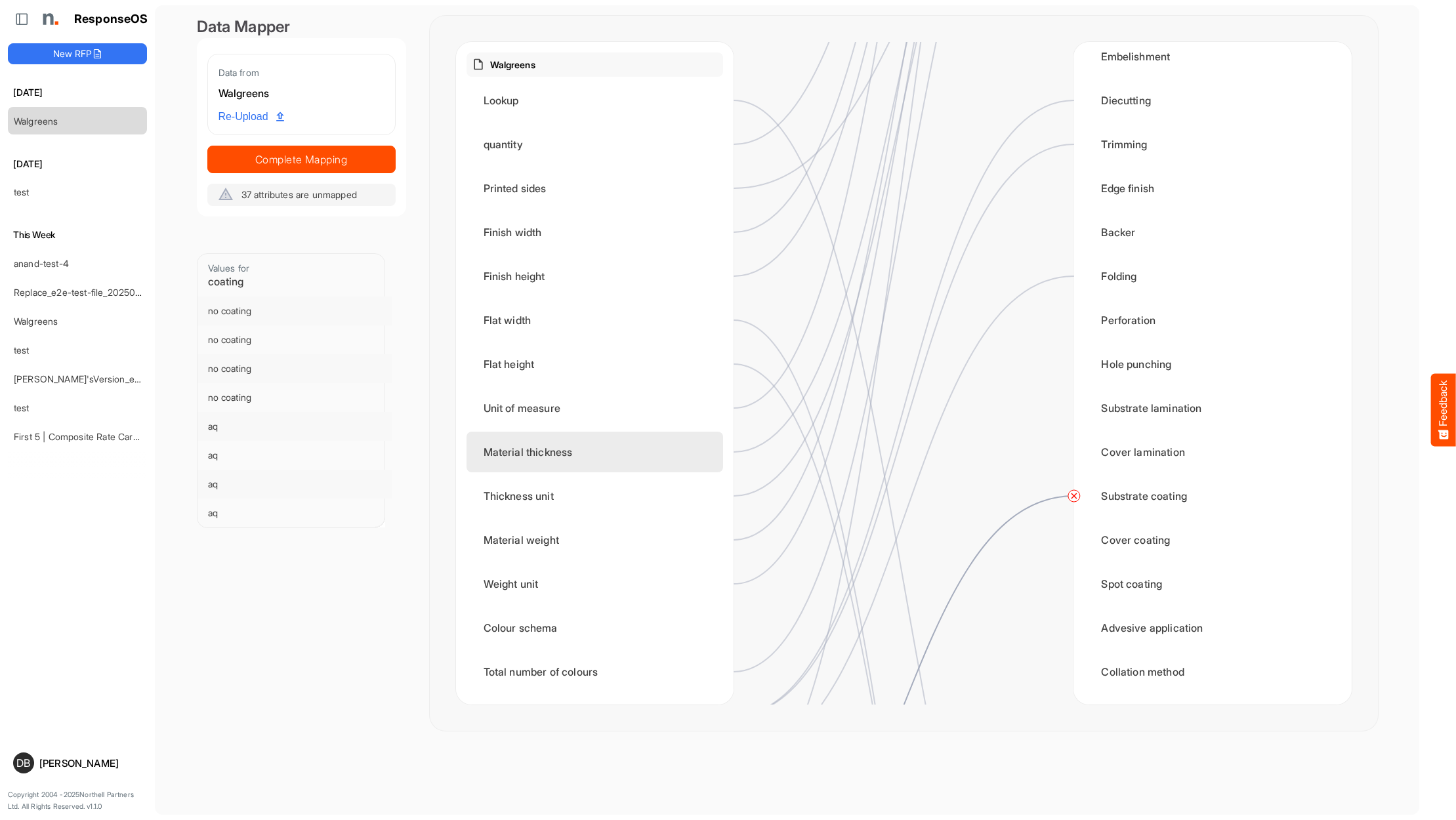
scroll to position [0, 0]
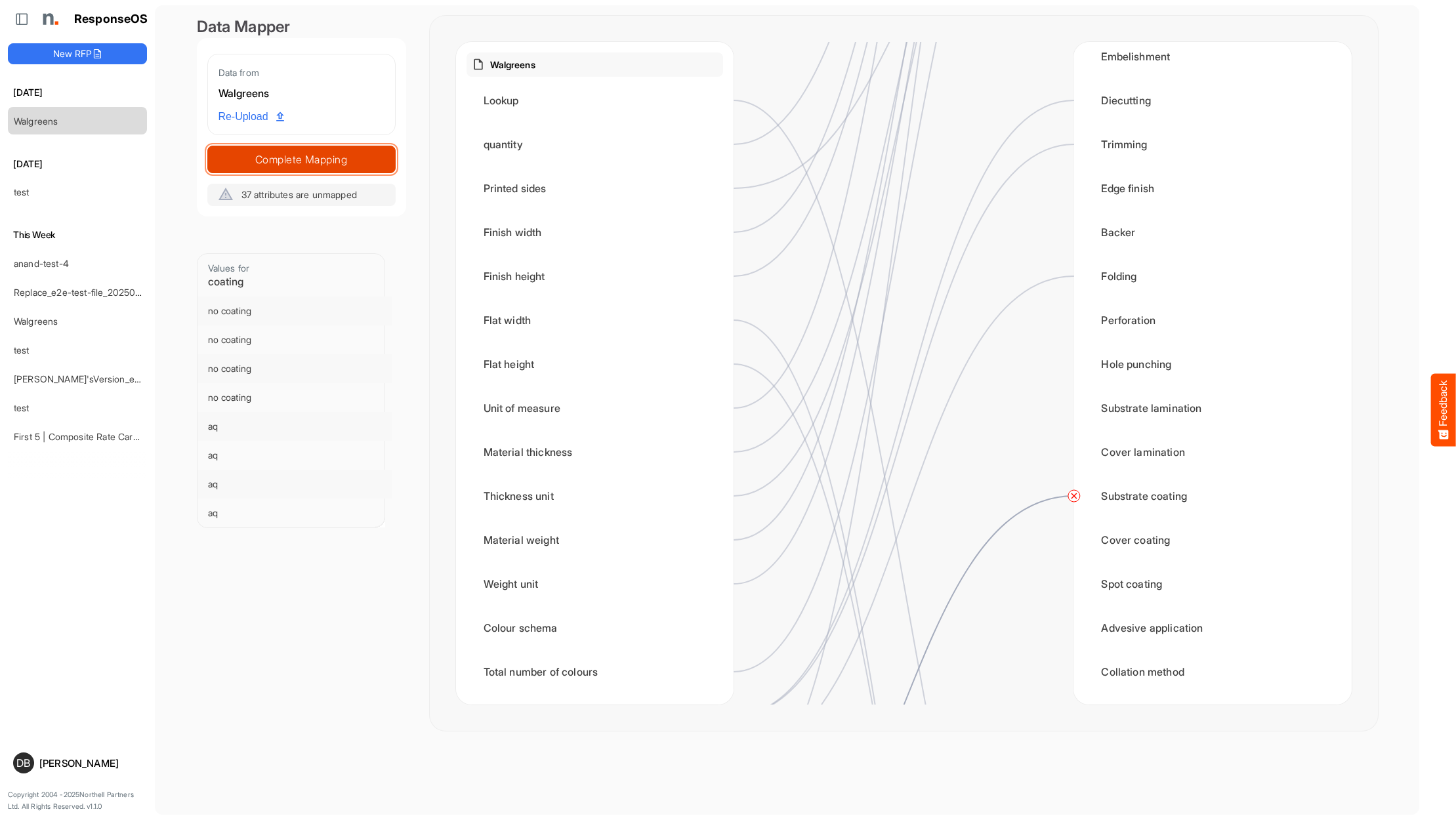
click at [365, 159] on span "Complete Mapping" at bounding box center [301, 159] width 187 height 18
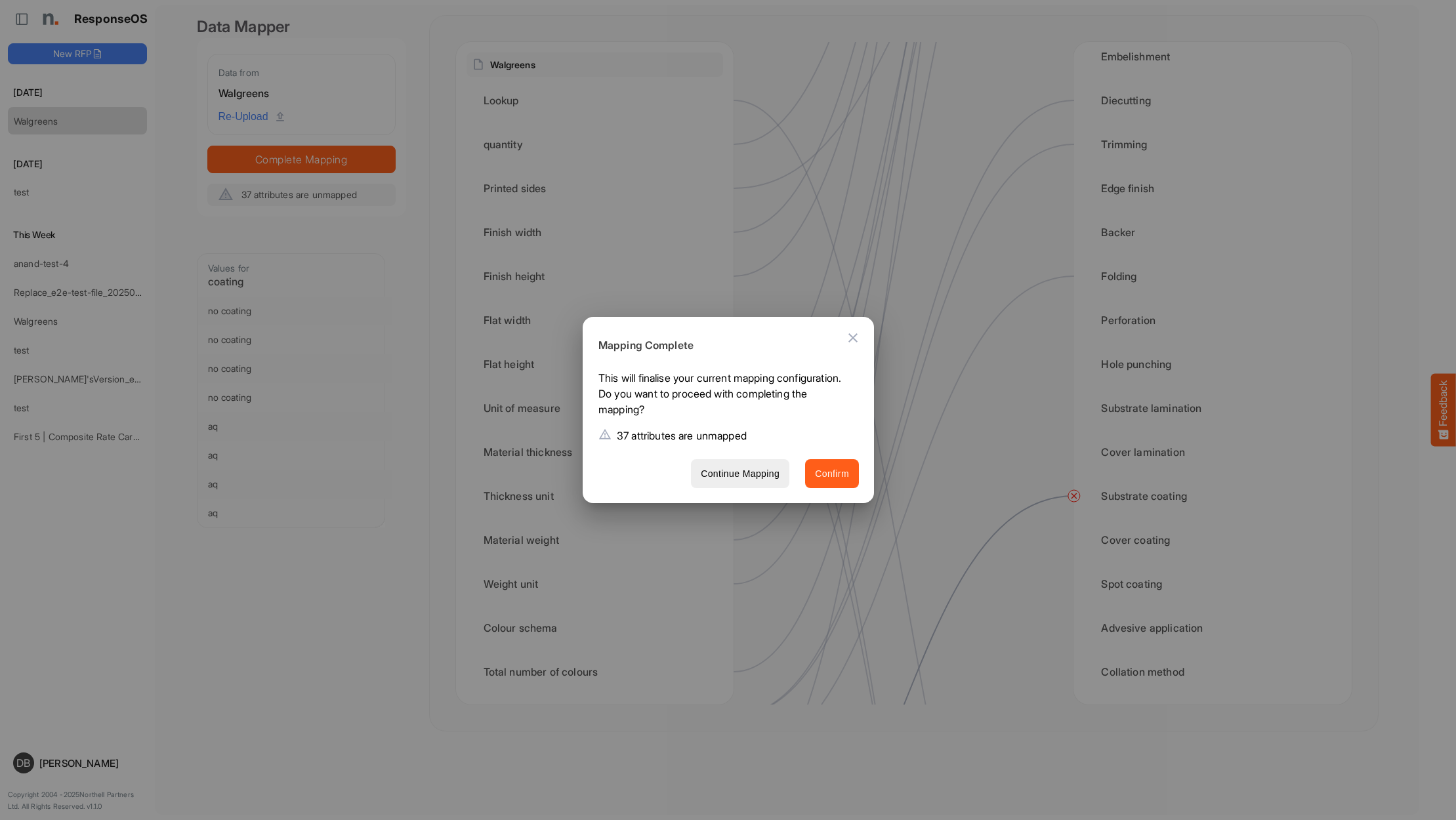
click at [826, 464] on button "Confirm" at bounding box center [831, 473] width 54 height 29
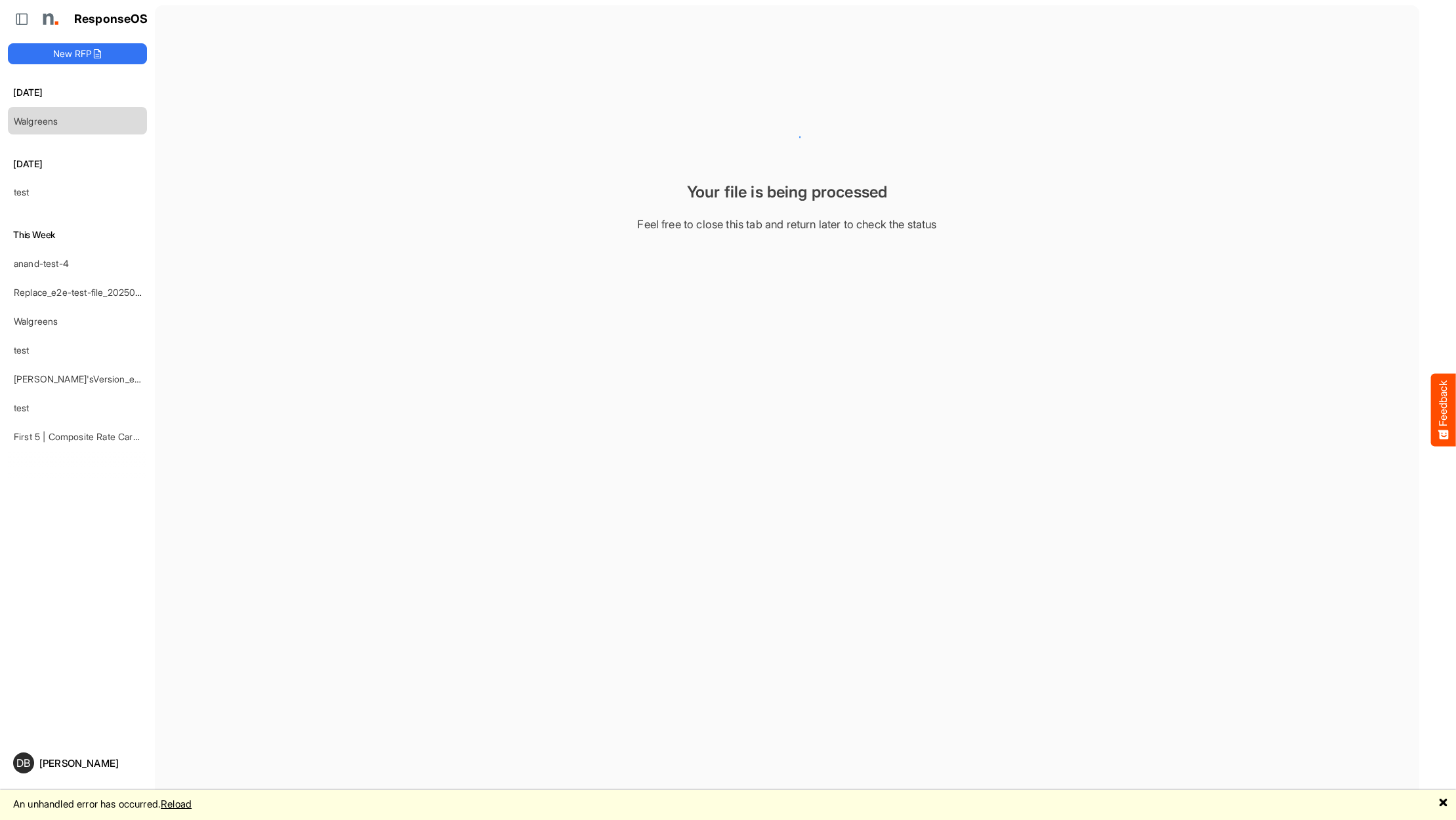
click at [192, 808] on link "Reload" at bounding box center [176, 804] width 31 height 12
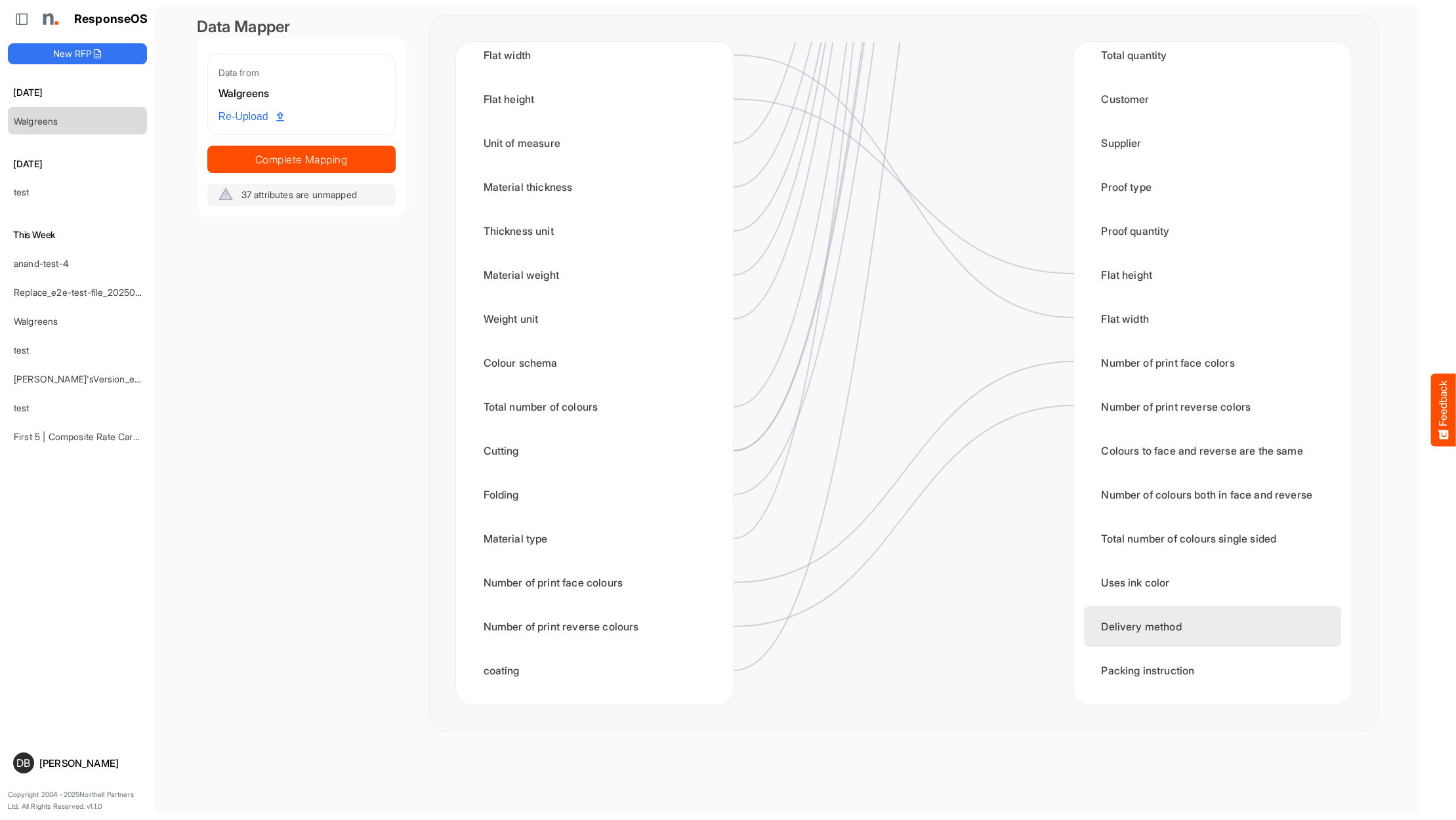
scroll to position [1866, 0]
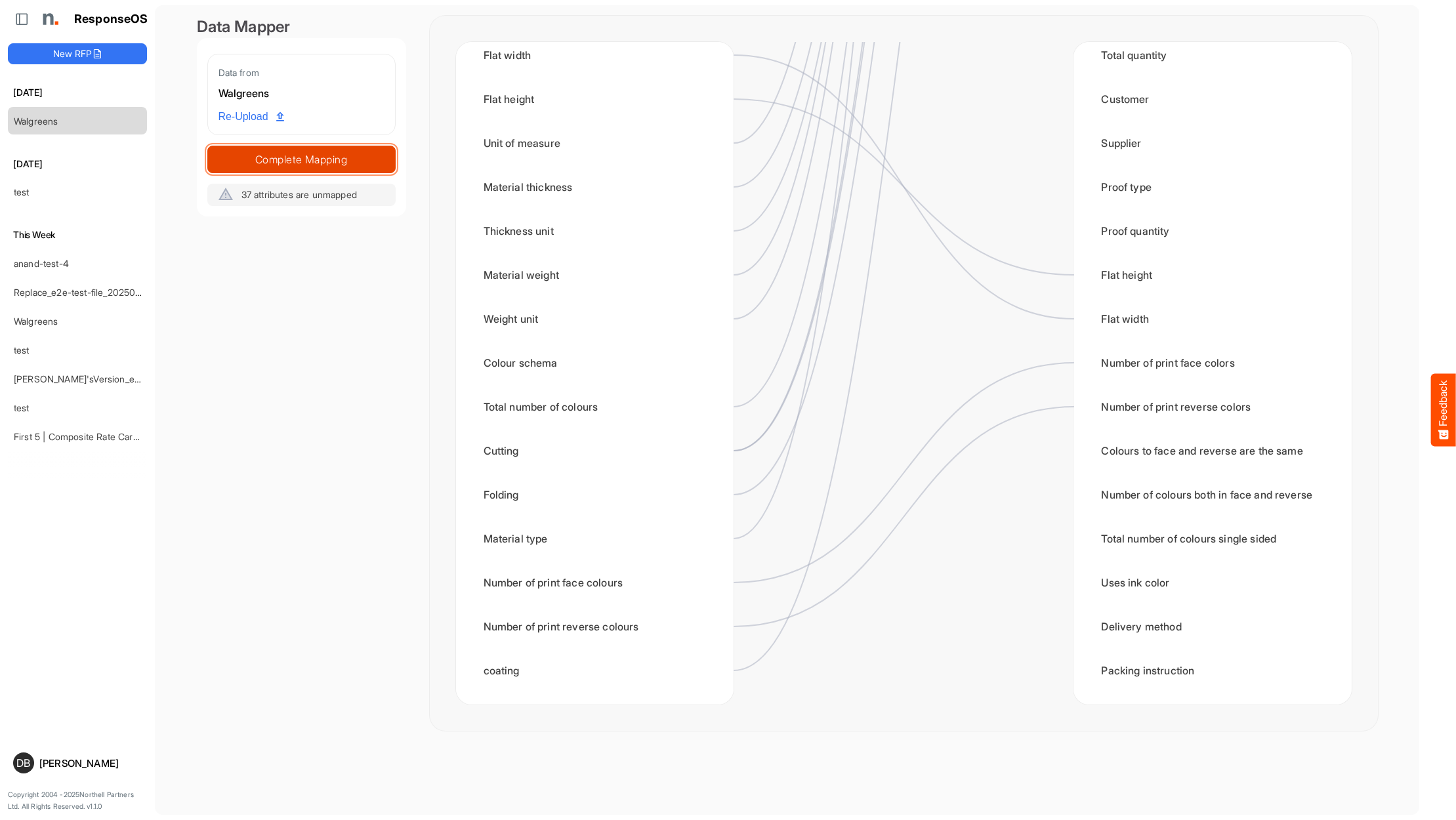
click at [309, 158] on span "Complete Mapping" at bounding box center [301, 159] width 187 height 18
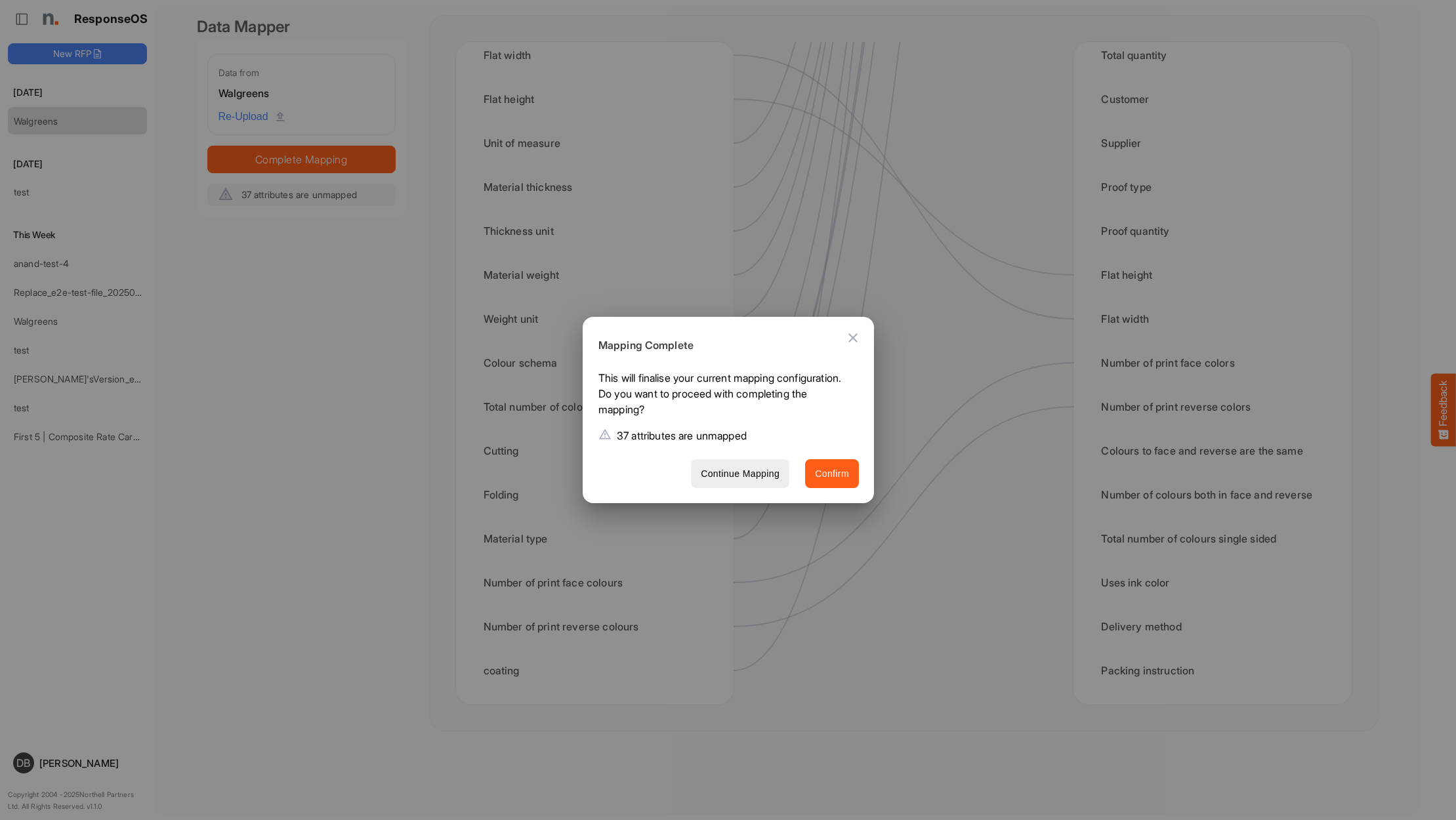
click at [822, 469] on span "Confirm" at bounding box center [832, 474] width 34 height 16
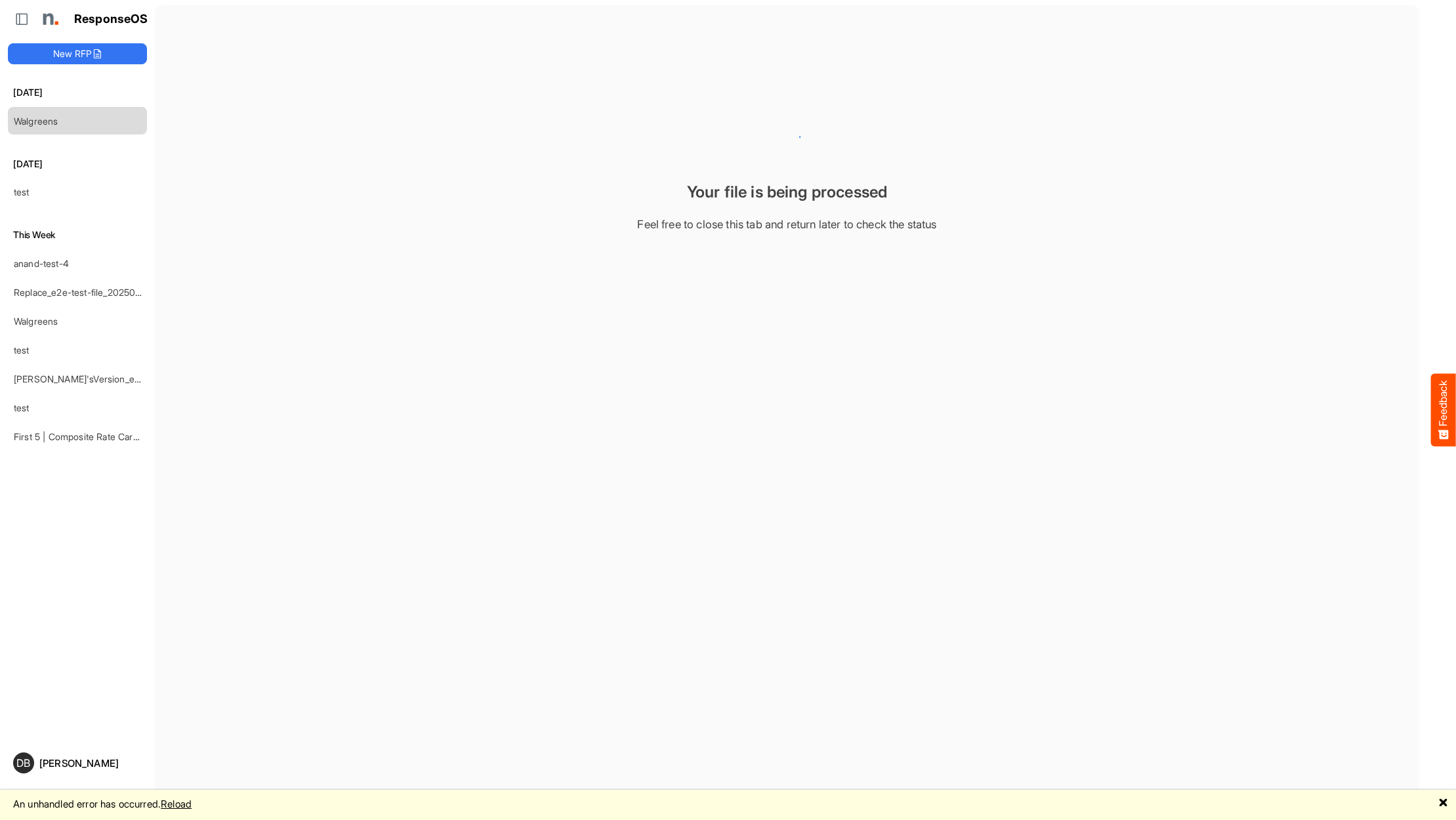
click at [185, 805] on link "Reload" at bounding box center [176, 804] width 31 height 12
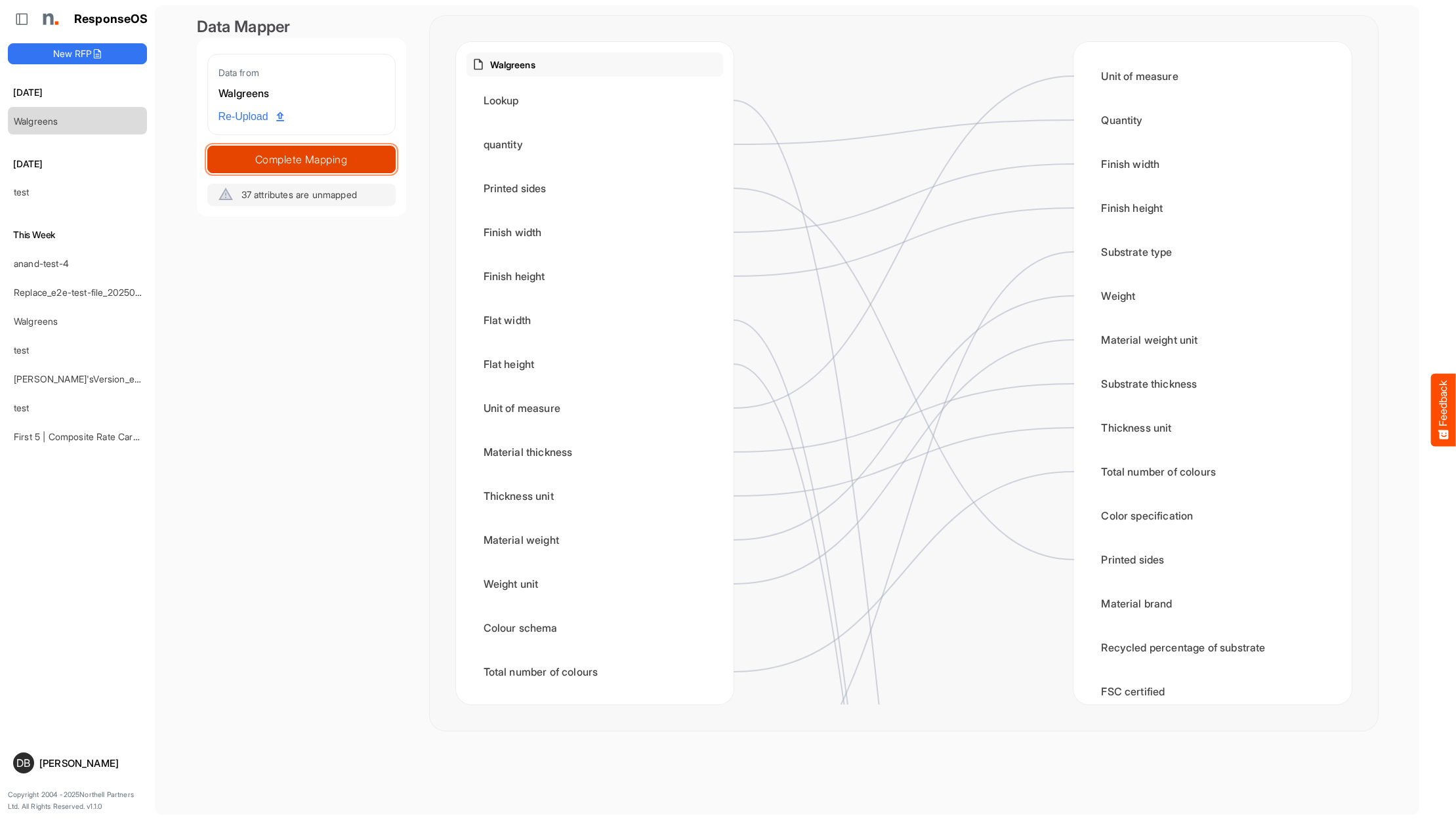
click at [360, 163] on span "Complete Mapping" at bounding box center [301, 159] width 187 height 18
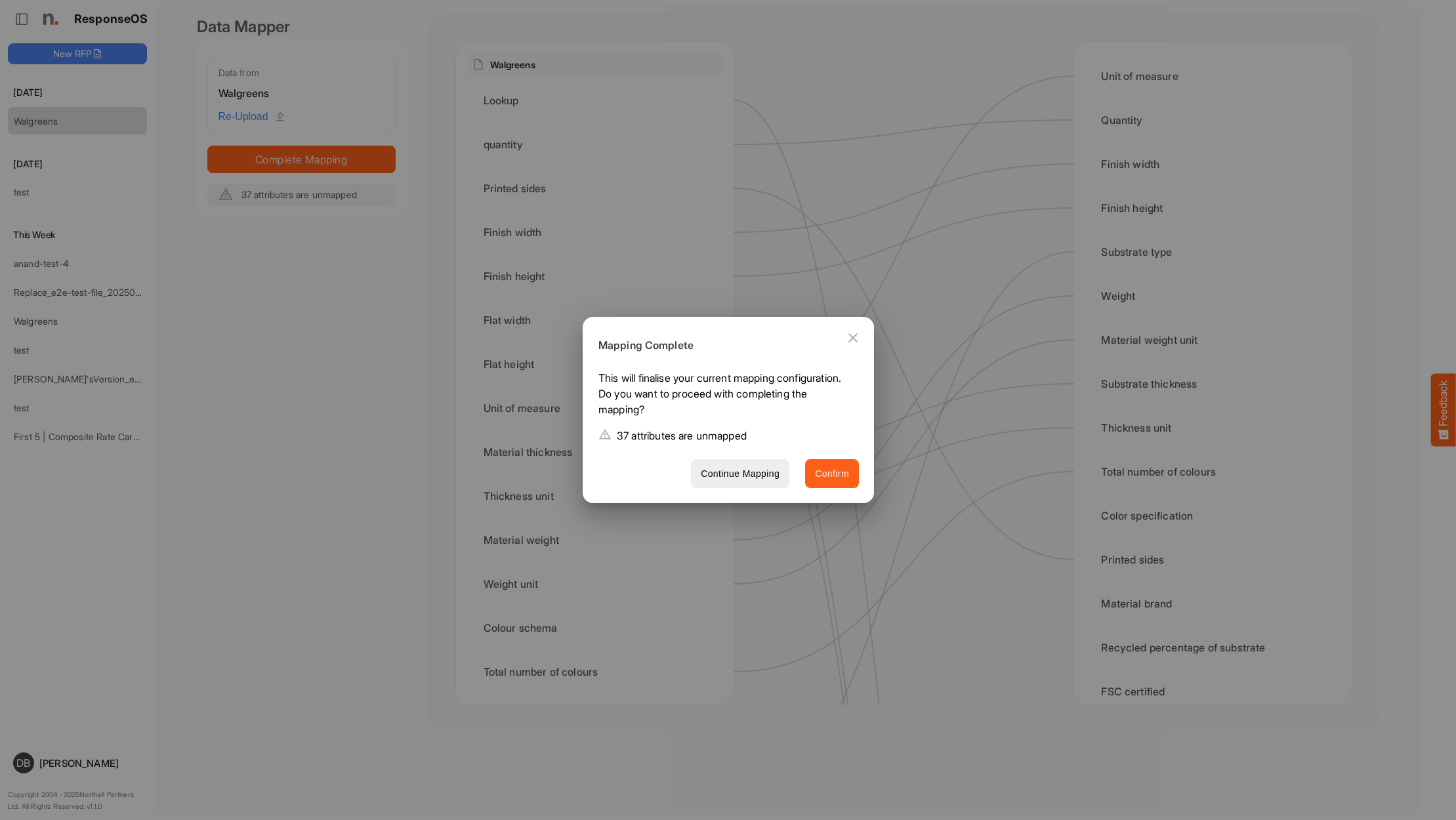
click at [834, 481] on button "Confirm" at bounding box center [831, 473] width 54 height 29
